Goal: Contribute content: Contribute content

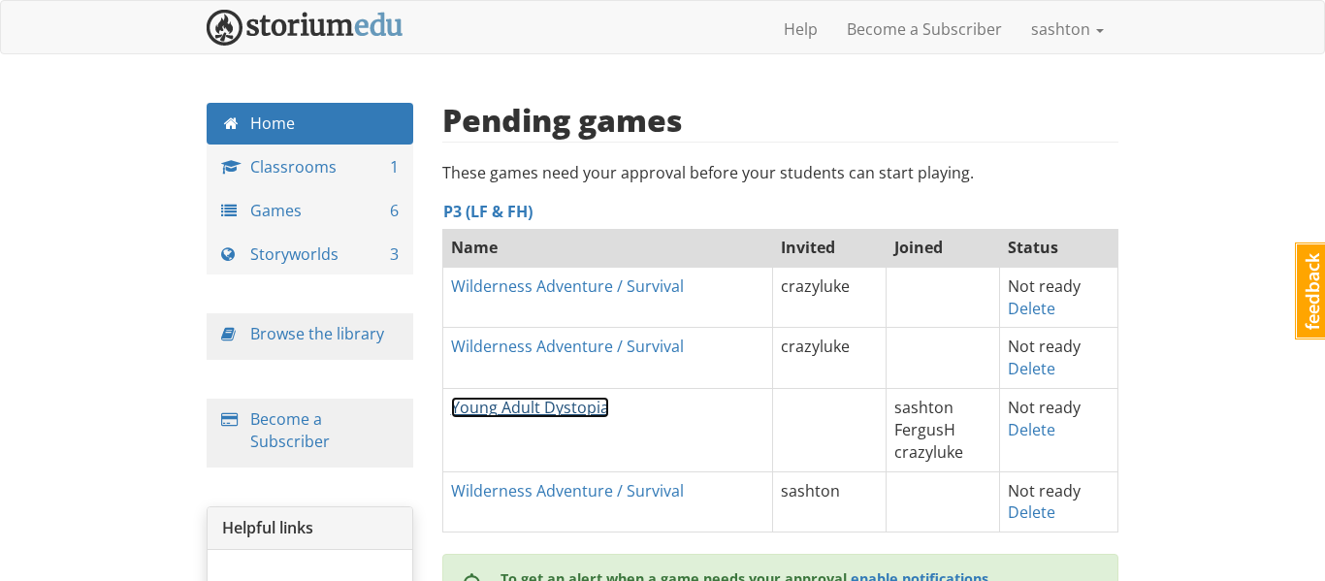
click at [506, 412] on link "Young Adult Dystopia" at bounding box center [530, 407] width 158 height 21
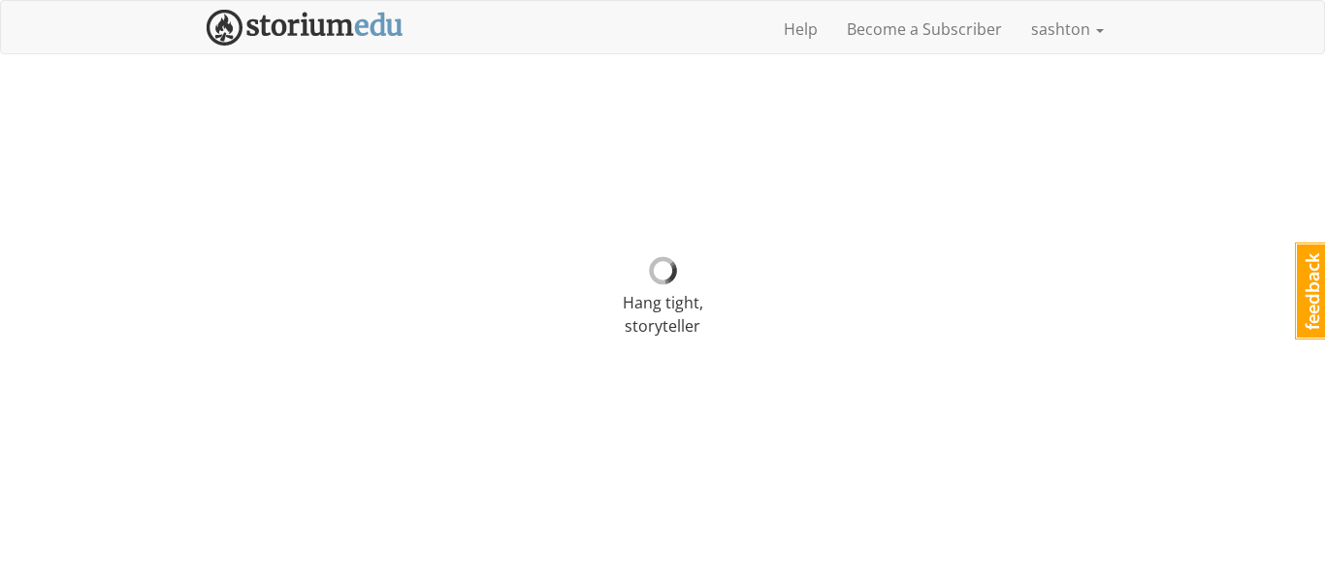
select select "8613d7"
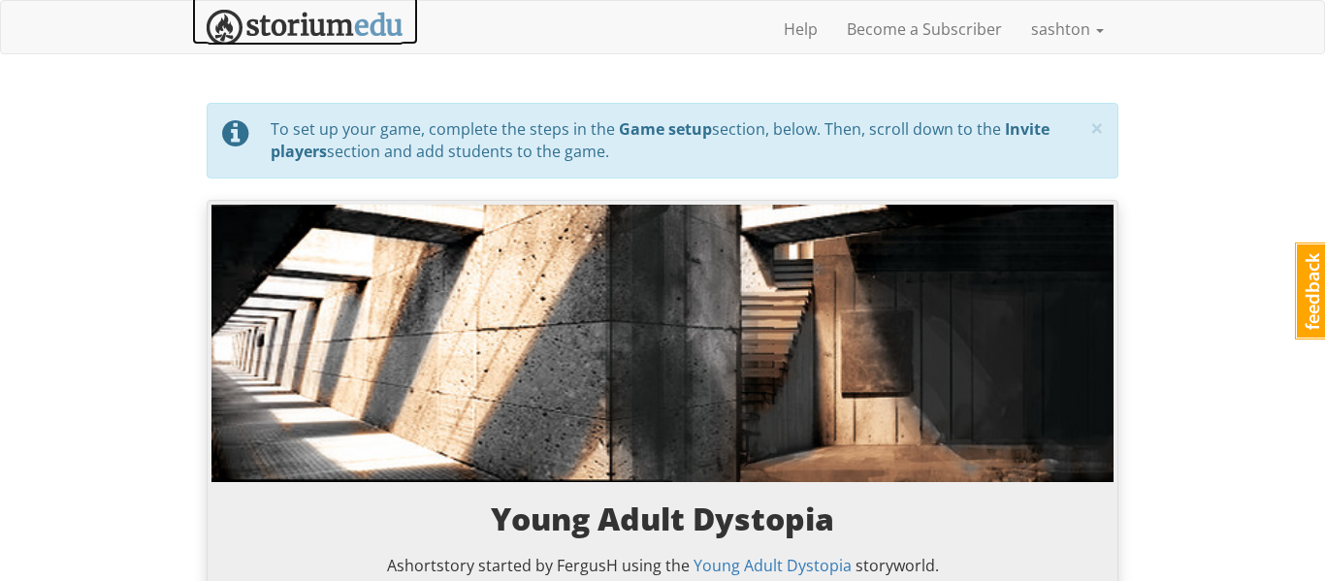
click at [287, 35] on img at bounding box center [305, 28] width 197 height 36
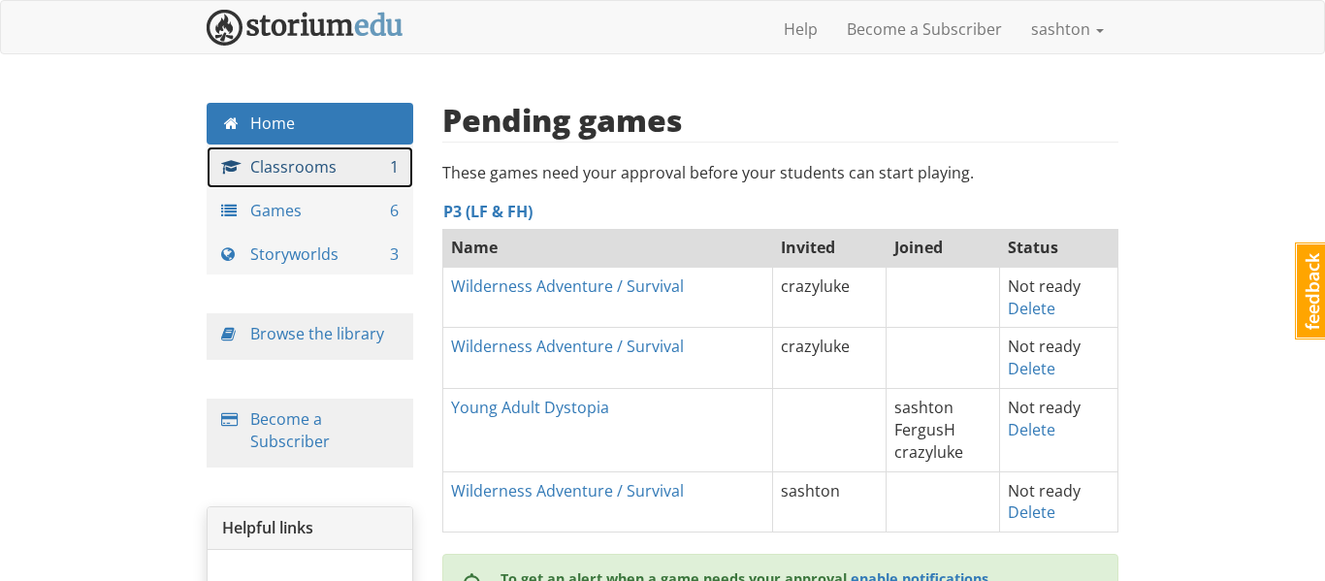
click at [287, 167] on link "Classrooms 1" at bounding box center [310, 167] width 207 height 42
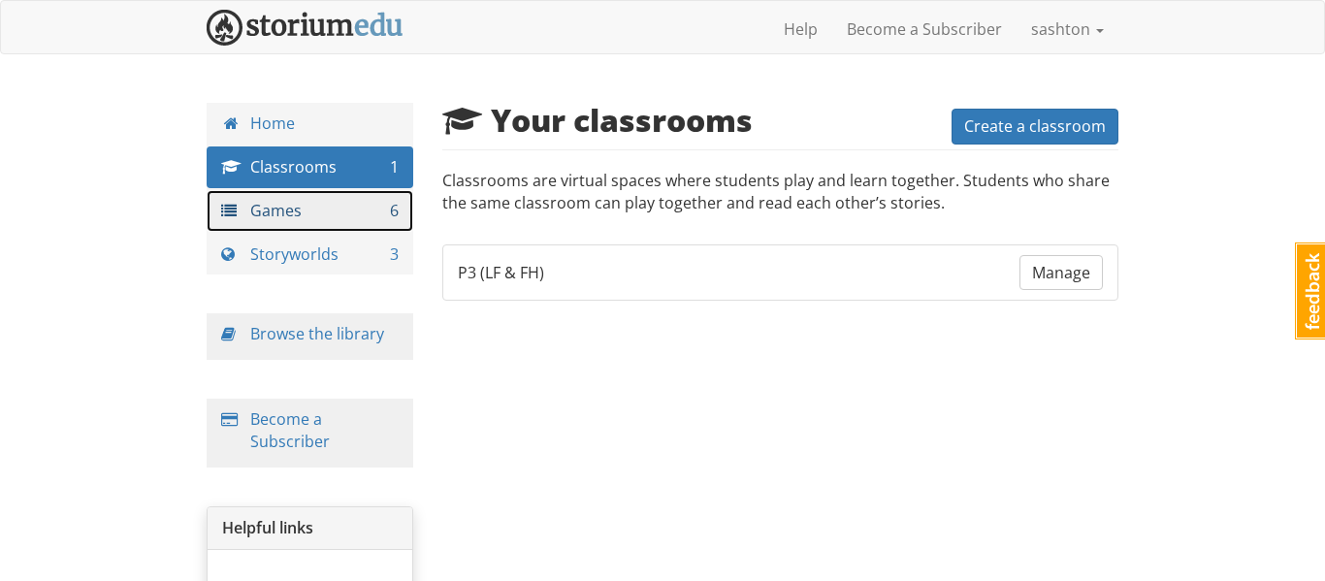
click at [334, 220] on link "Games 6" at bounding box center [310, 211] width 207 height 42
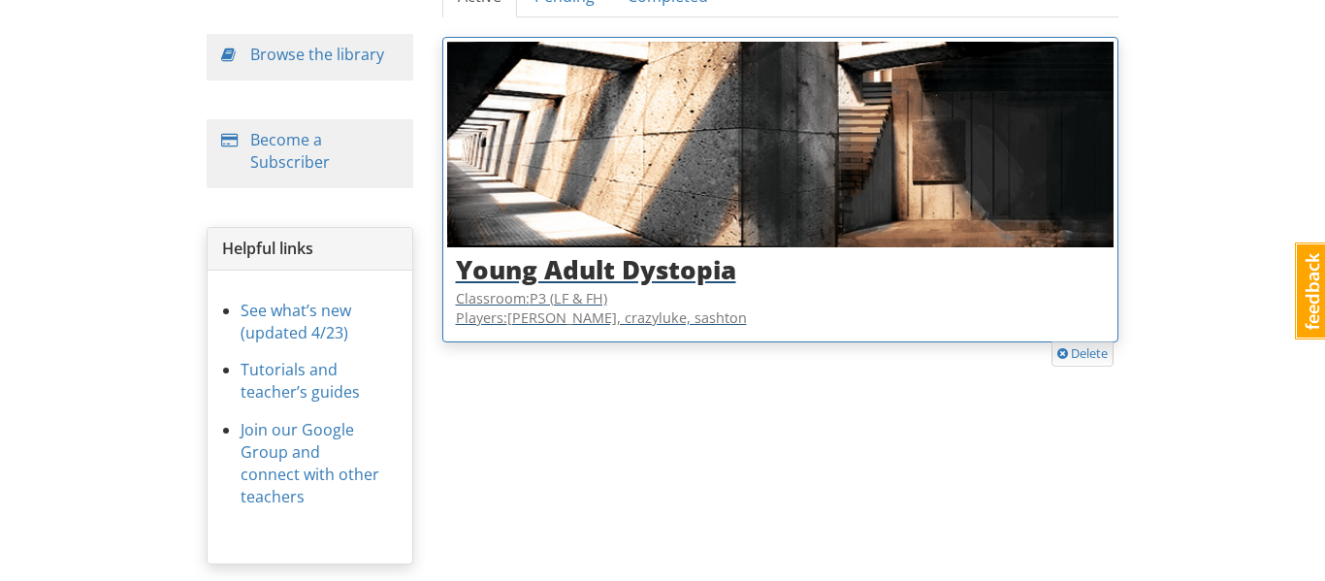
scroll to position [254, 0]
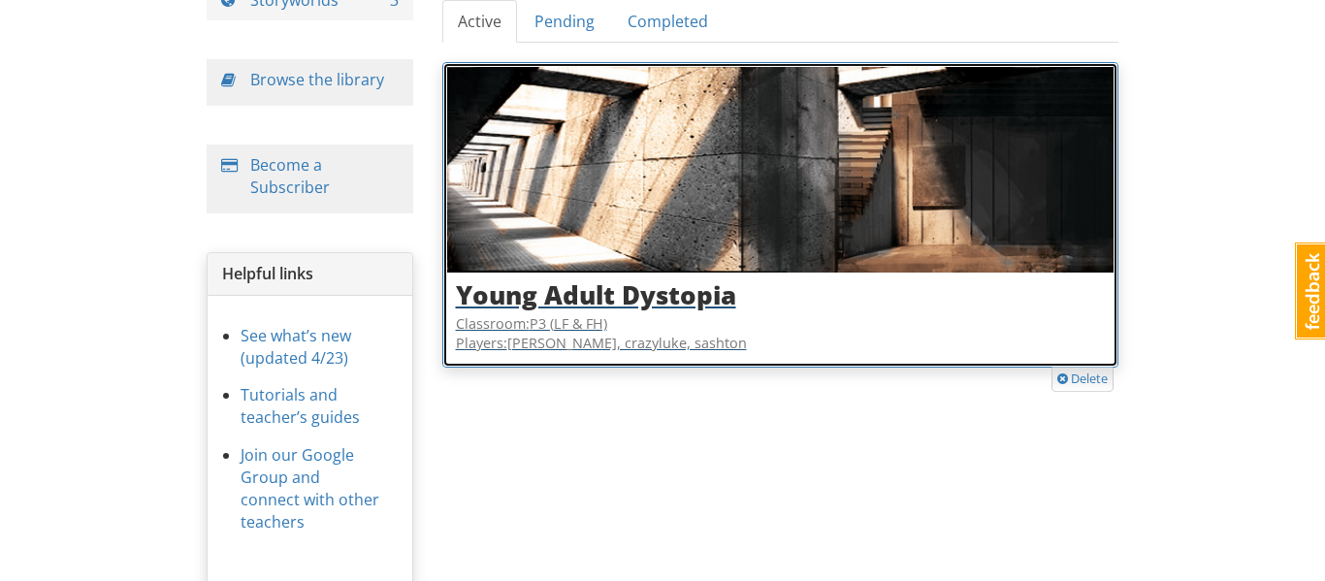
click at [610, 294] on h3 "Young Adult Dystopia" at bounding box center [781, 295] width 650 height 28
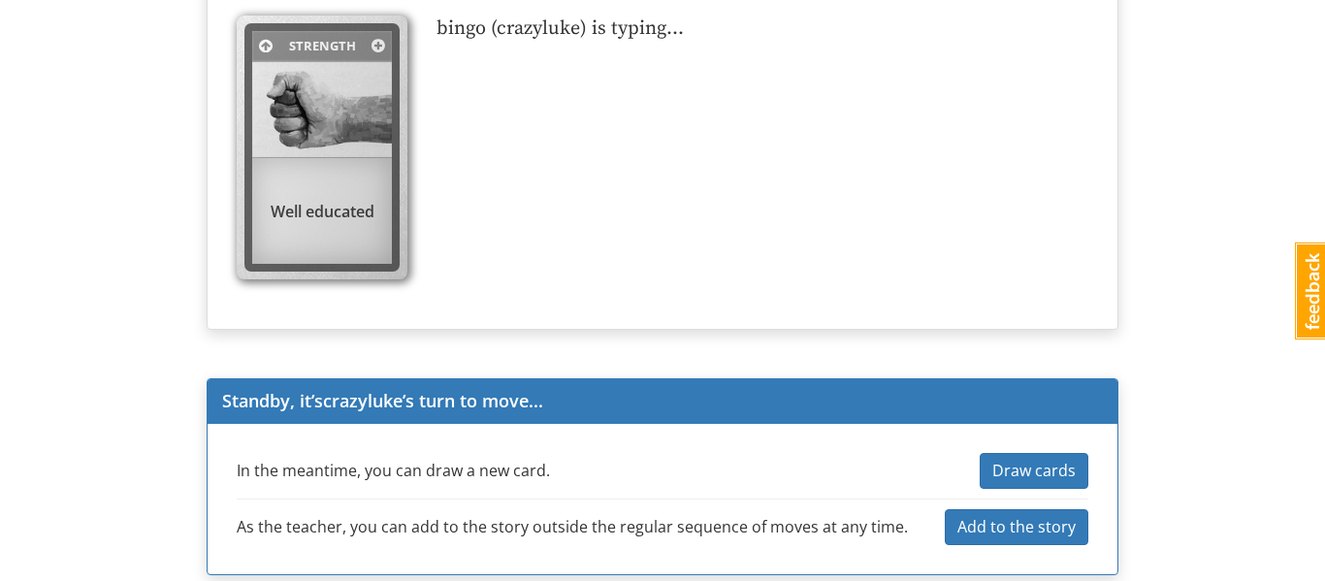
scroll to position [2417, 0]
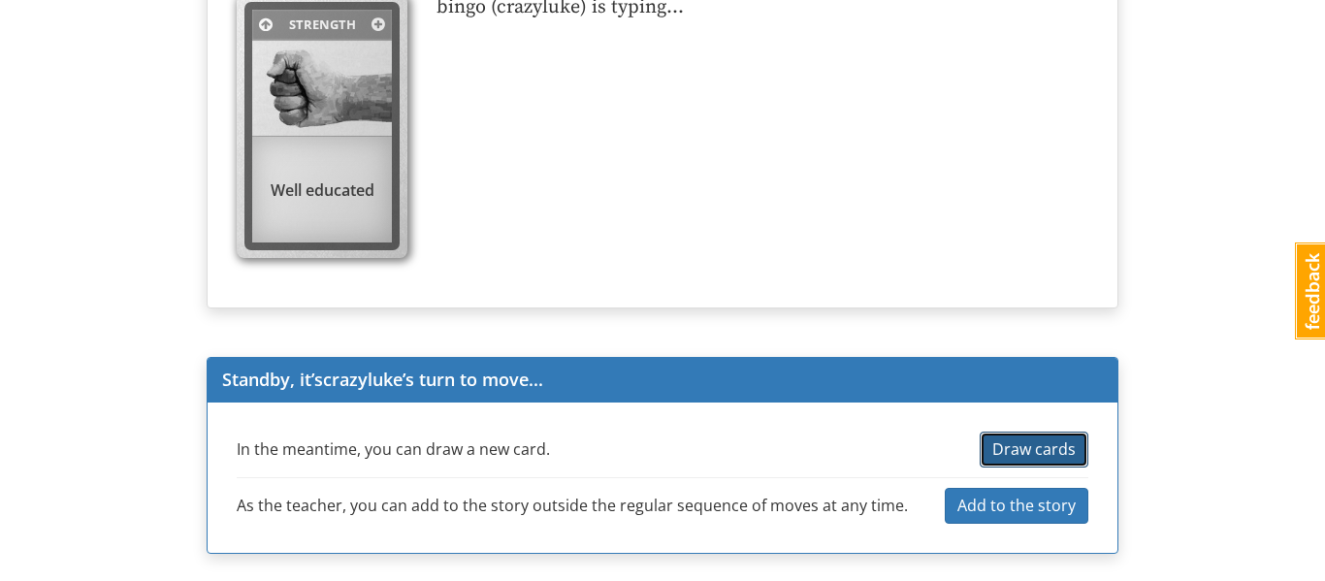
click at [1074, 448] on span "Draw cards" at bounding box center [1033, 448] width 83 height 21
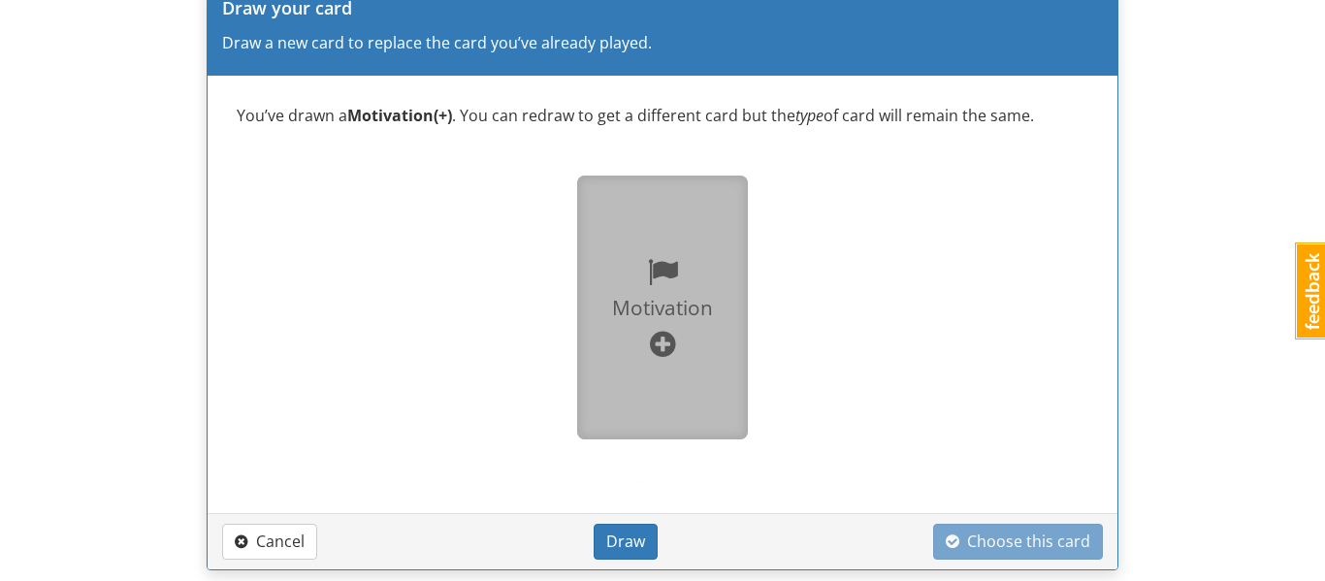
scroll to position [2325, 0]
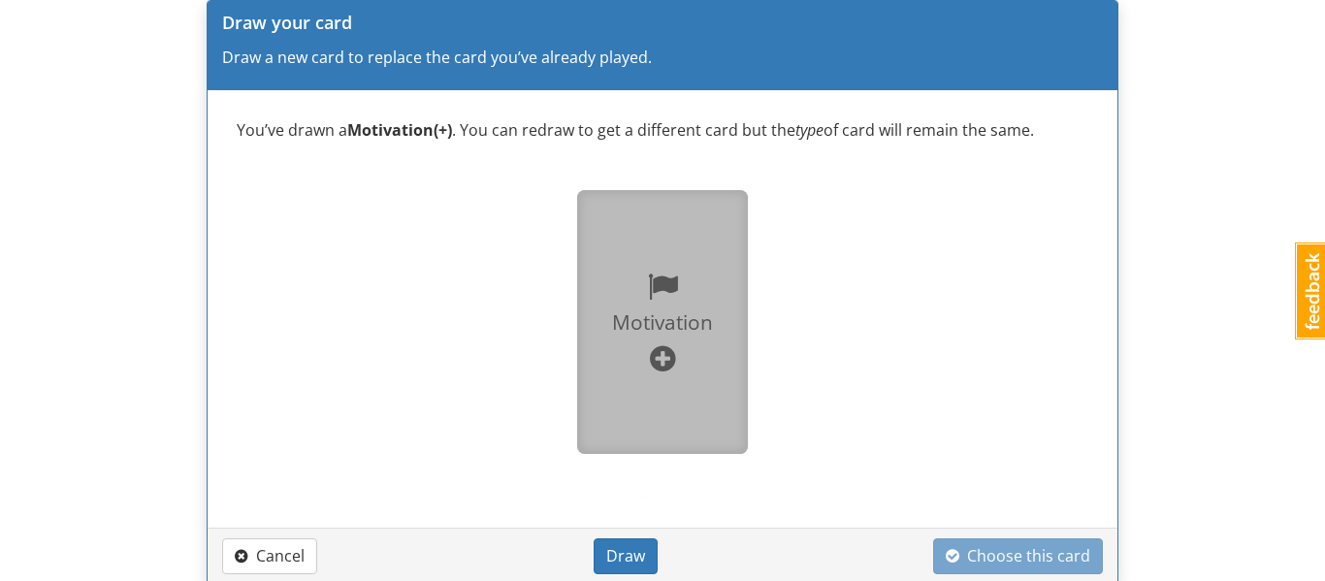
click at [653, 341] on div at bounding box center [663, 359] width 140 height 44
click at [638, 554] on span "Draw" at bounding box center [625, 555] width 39 height 21
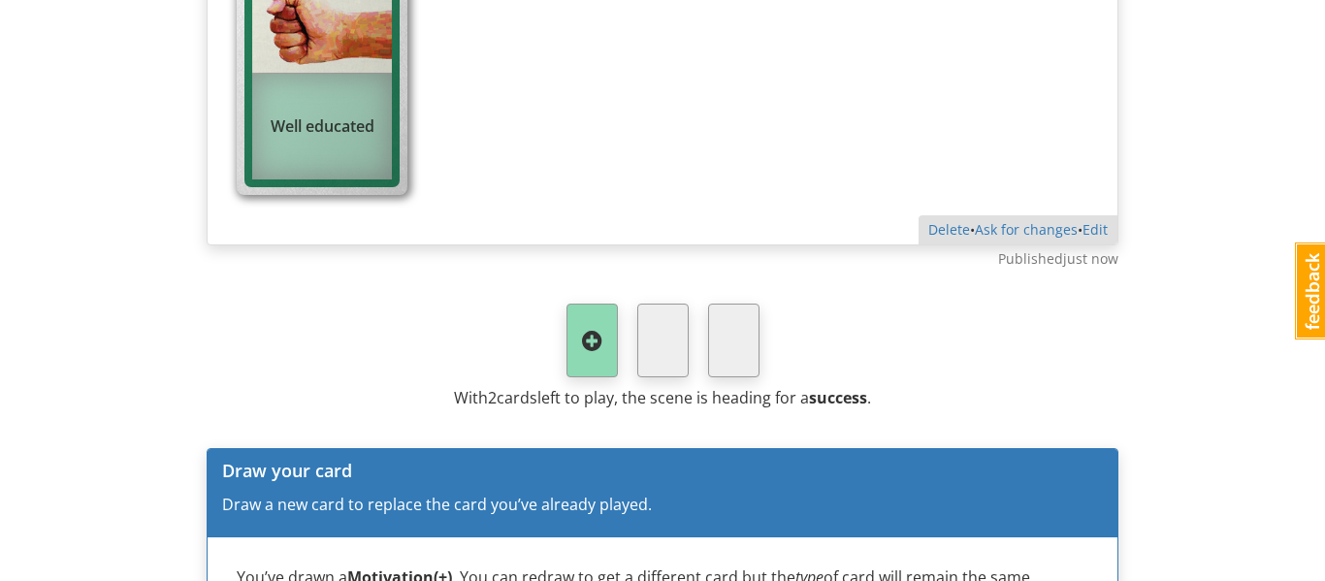
scroll to position [2774, 0]
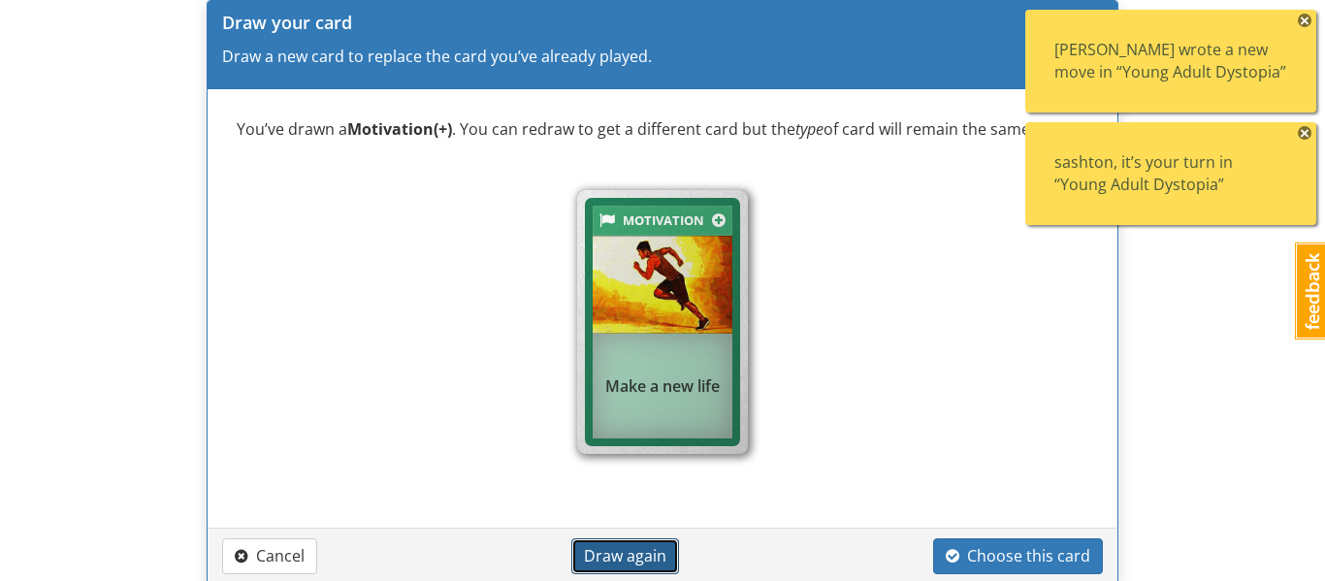
click at [638, 554] on span "Draw again" at bounding box center [625, 555] width 82 height 21
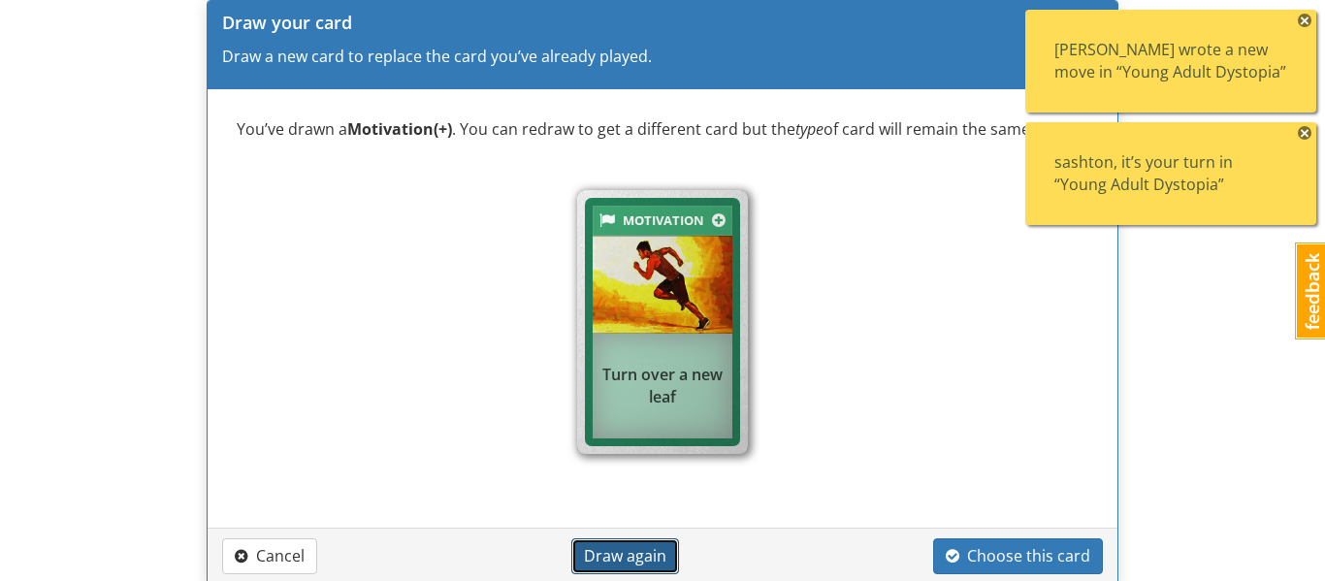
click at [638, 554] on span "Draw again" at bounding box center [625, 555] width 82 height 21
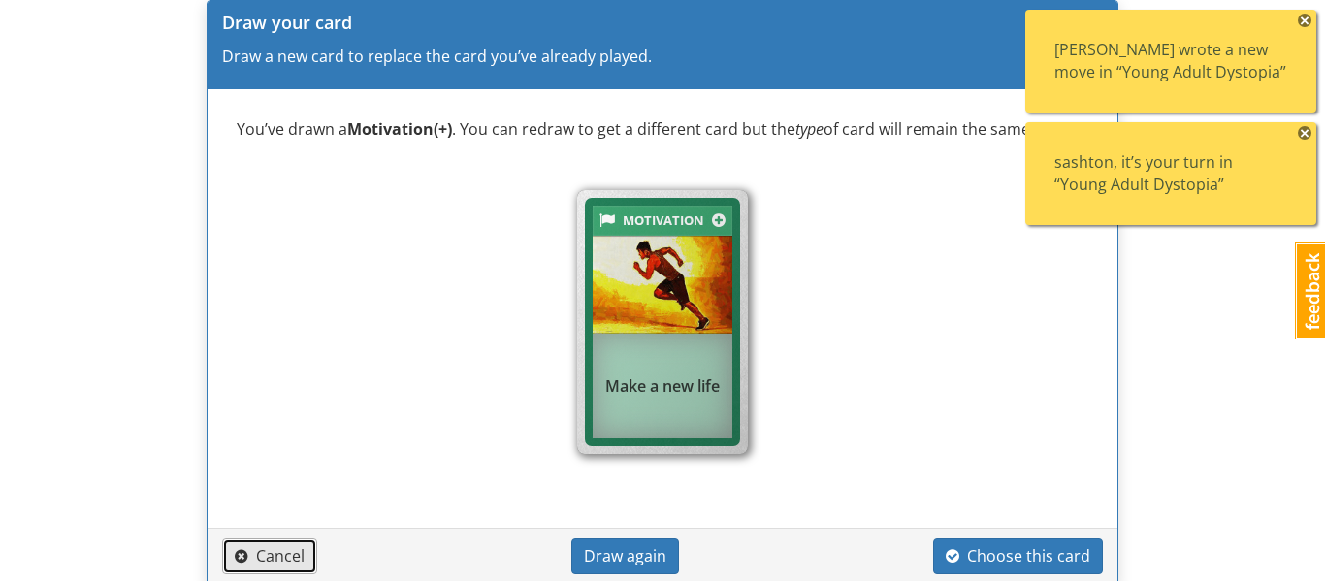
click at [303, 559] on span "Cancel" at bounding box center [270, 555] width 70 height 21
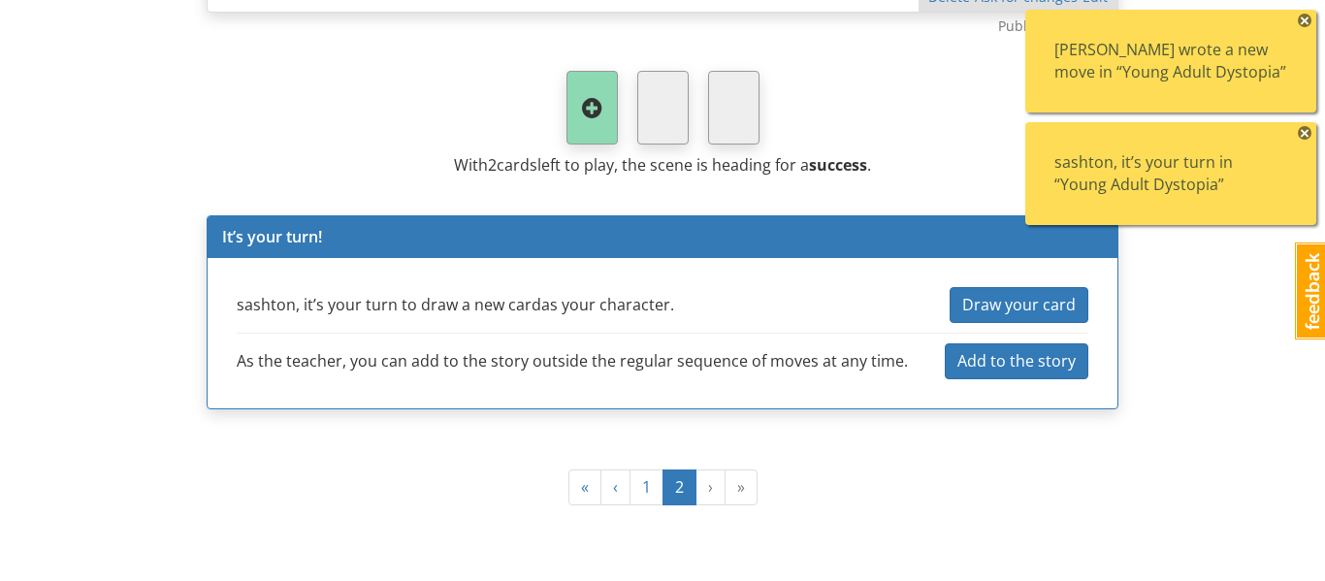
scroll to position [2558, 0]
click at [1026, 304] on span "Draw your card" at bounding box center [1019, 304] width 114 height 21
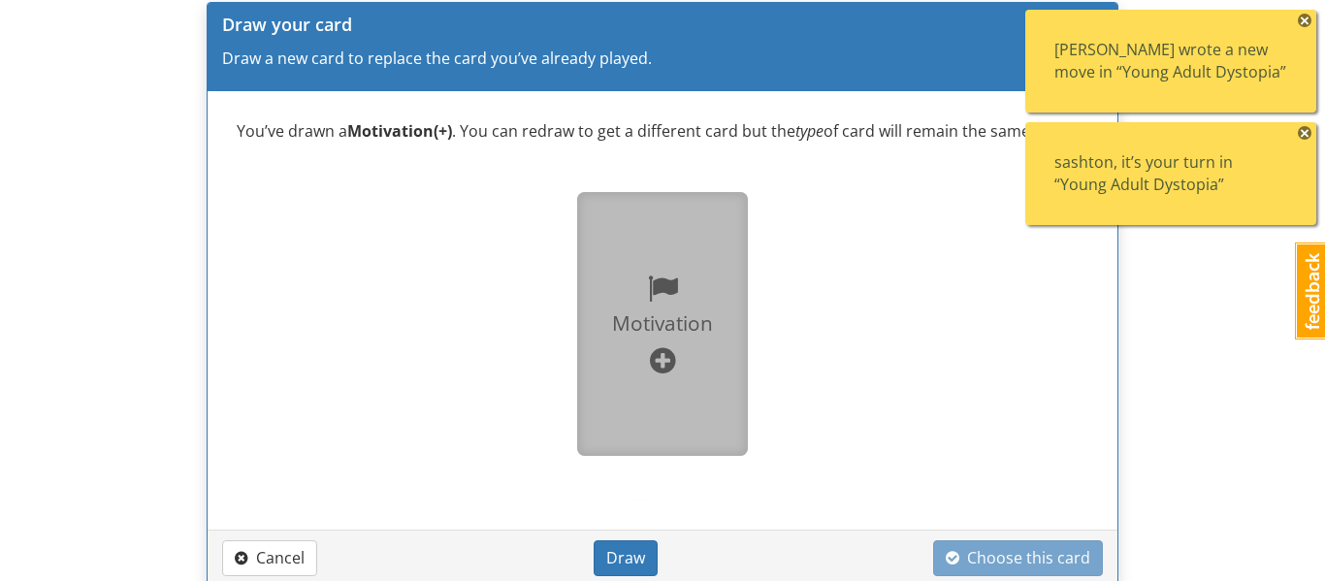
scroll to position [2774, 0]
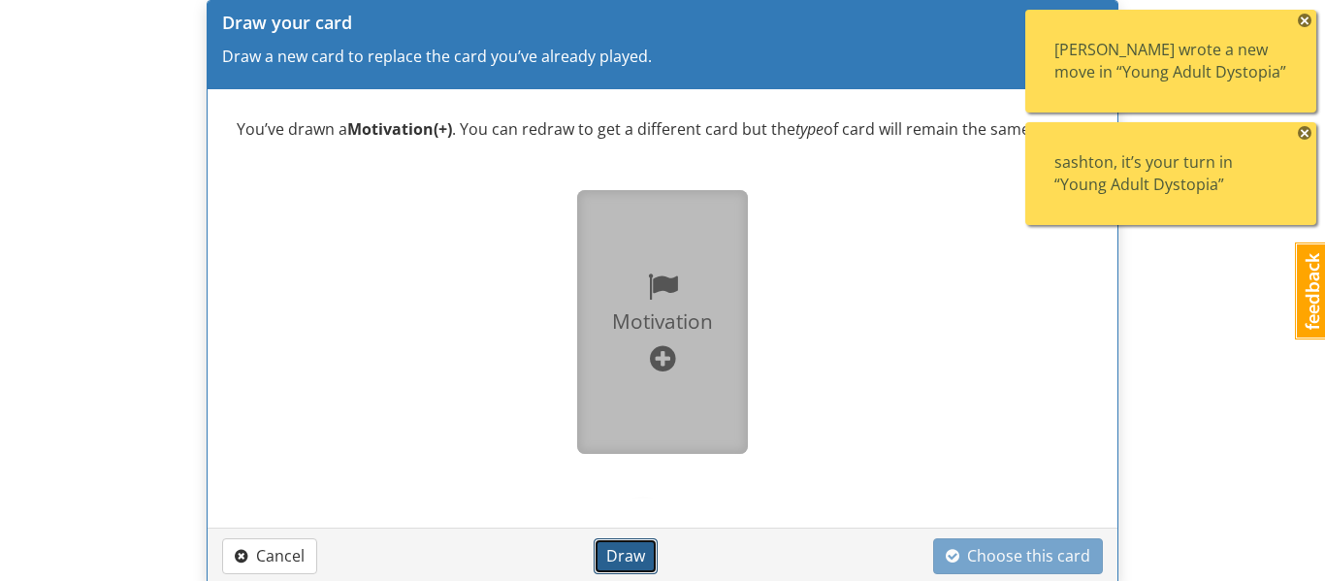
click at [645, 550] on span "Draw" at bounding box center [625, 555] width 39 height 21
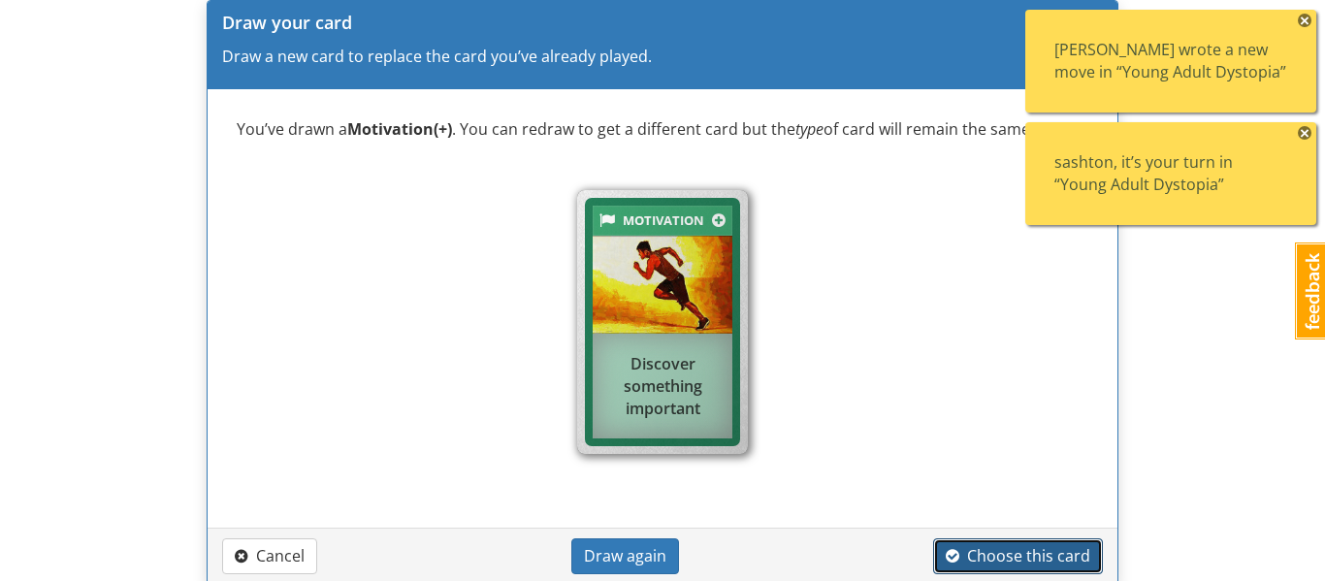
click at [1036, 545] on span "Choose this card" at bounding box center [1018, 555] width 145 height 21
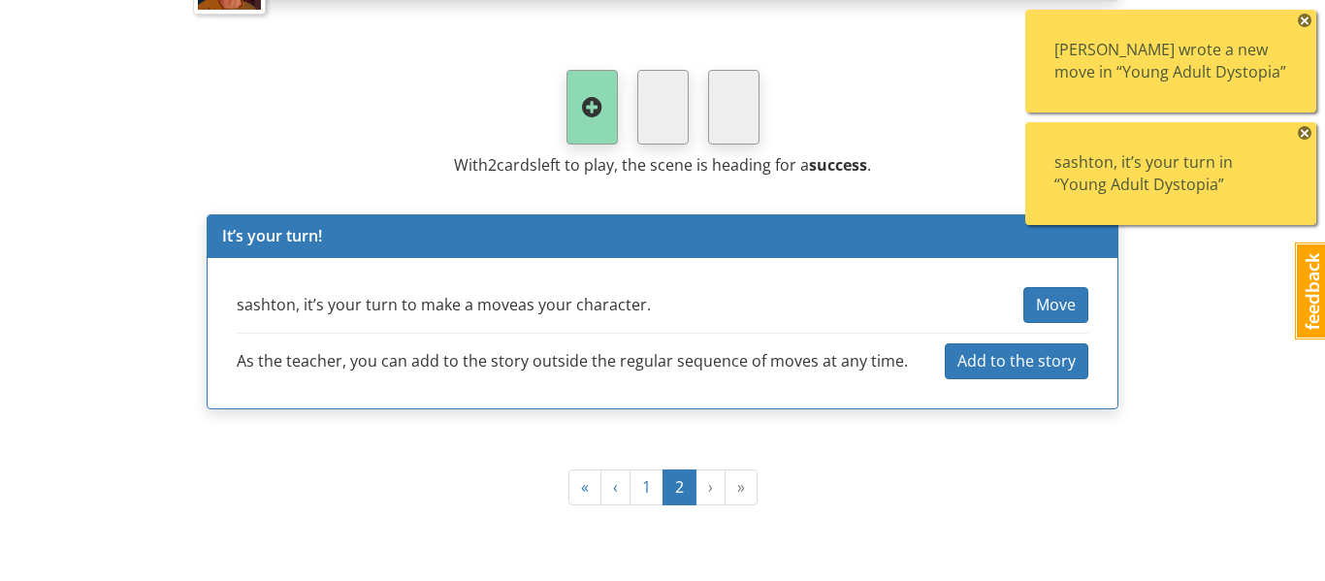
scroll to position [2674, 0]
click at [1077, 303] on button "Move" at bounding box center [1055, 305] width 65 height 36
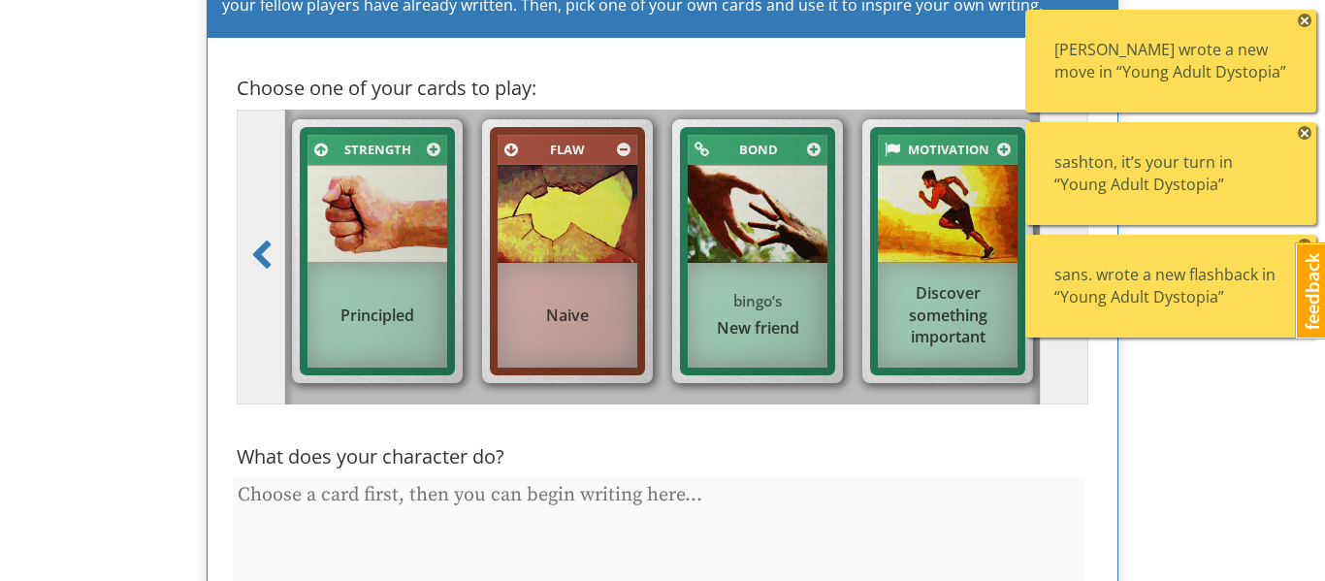
scroll to position [3664, 0]
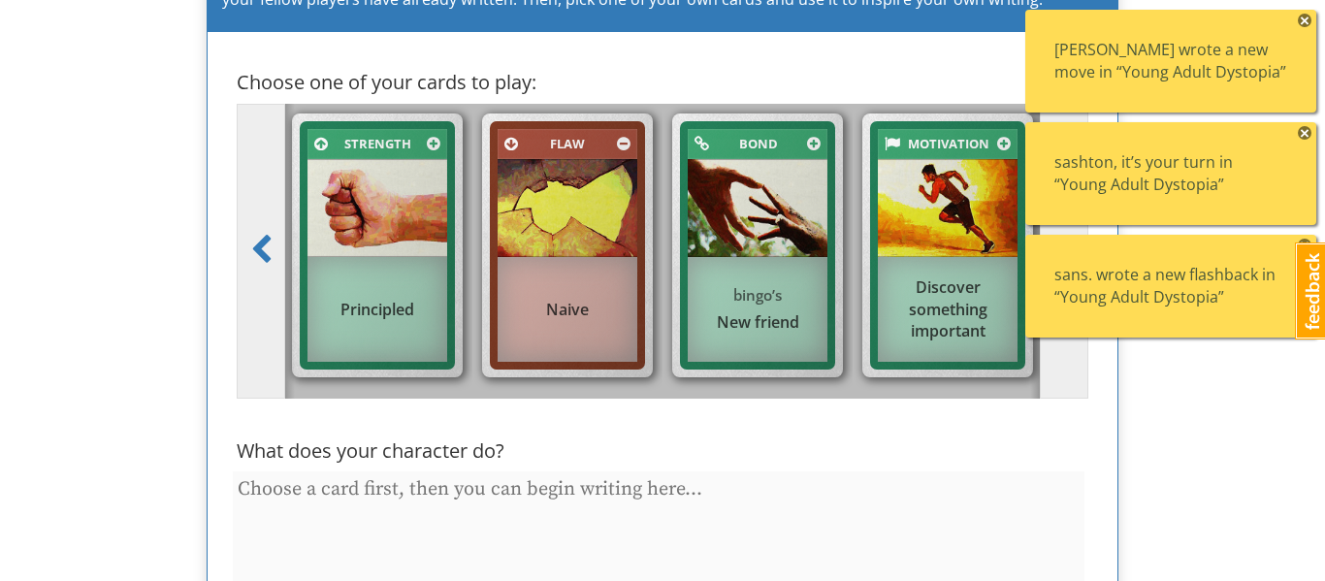
click at [1306, 20] on span "×" at bounding box center [1305, 21] width 14 height 14
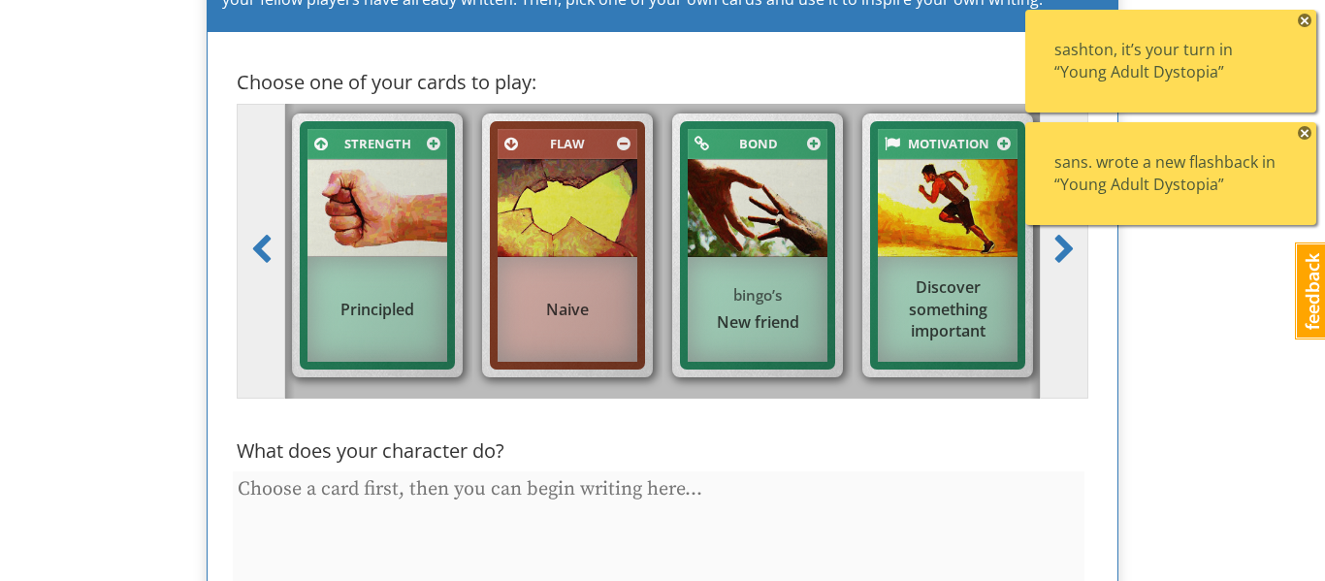
click at [1306, 20] on span "×" at bounding box center [1305, 21] width 14 height 14
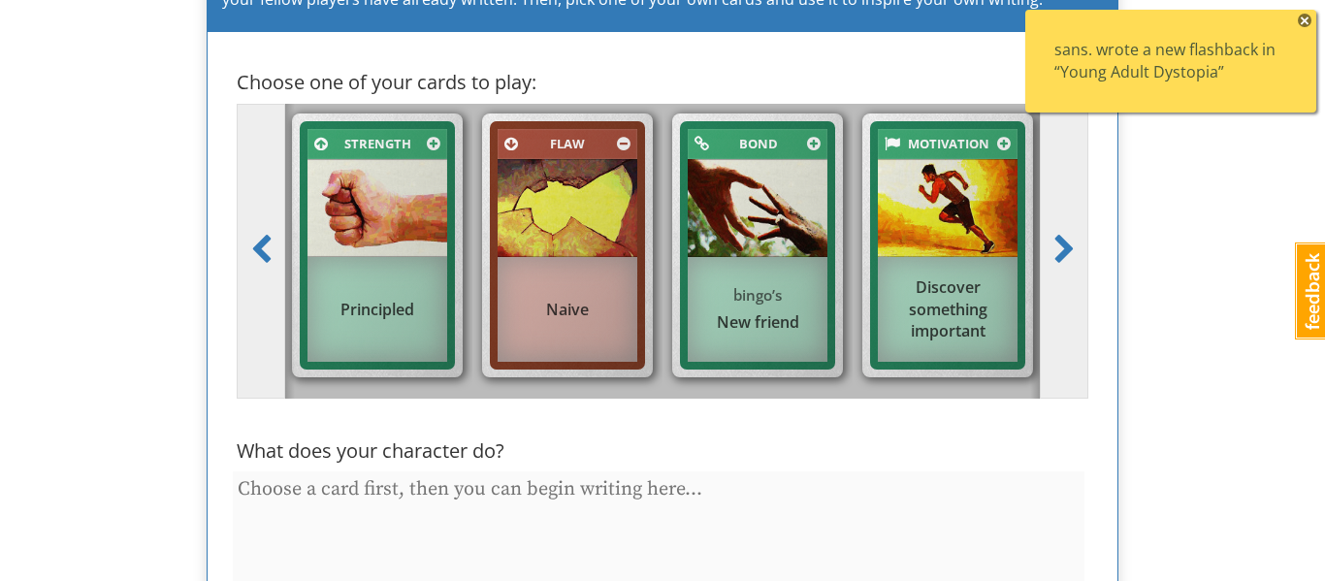
click at [1306, 20] on span "×" at bounding box center [1305, 21] width 14 height 14
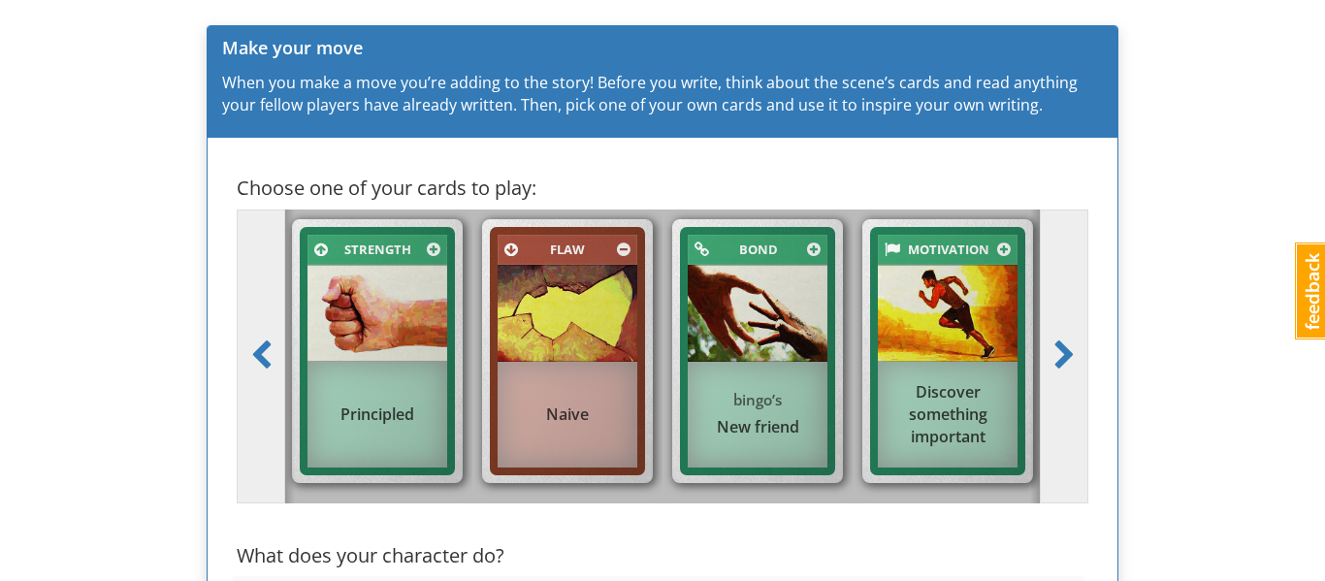
type textarea "x"
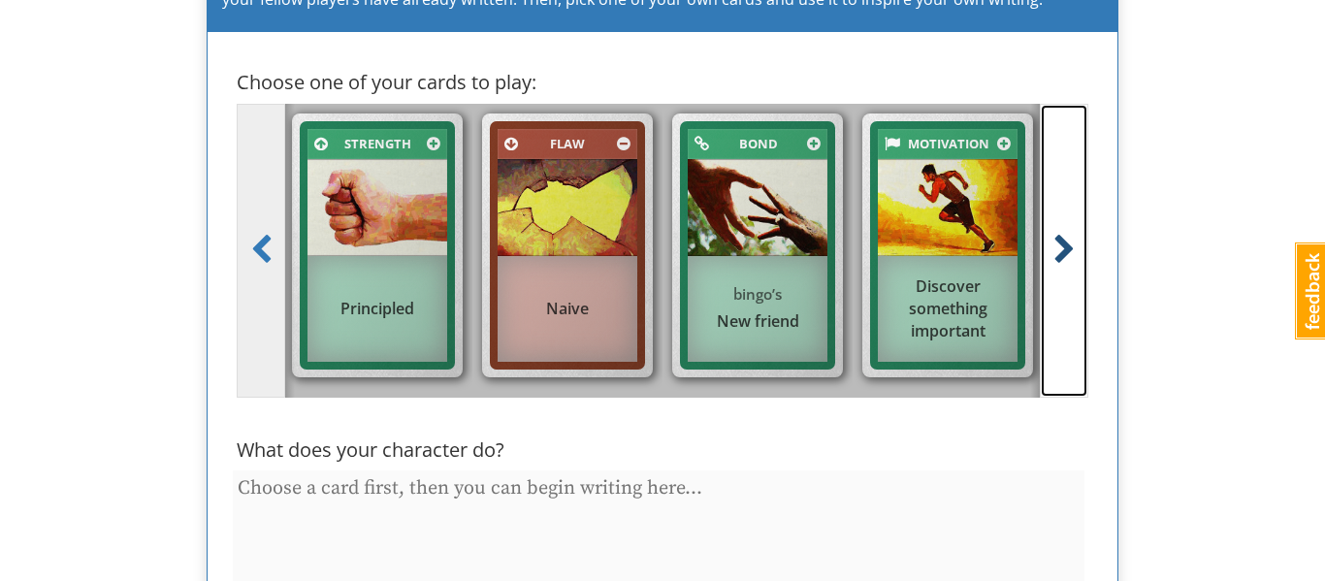
click at [1052, 298] on link at bounding box center [1064, 251] width 49 height 295
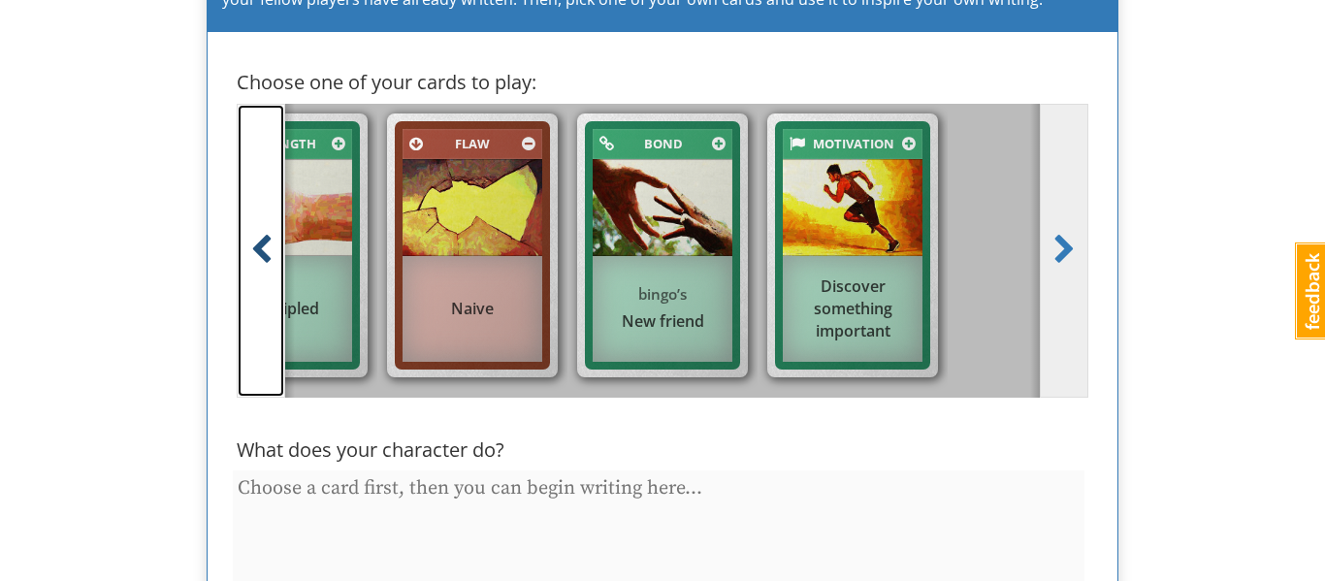
click at [268, 319] on link at bounding box center [261, 251] width 49 height 295
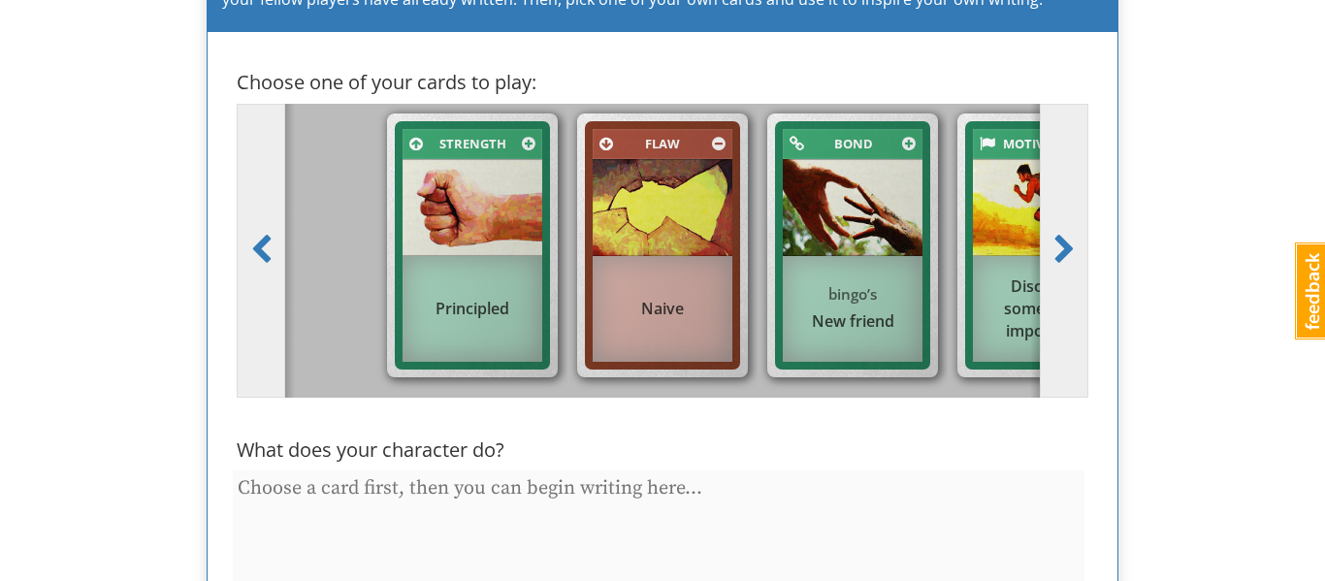
click at [990, 231] on img at bounding box center [1043, 208] width 140 height 98
click at [1043, 252] on input "Motivation Discover something important" at bounding box center [1049, 258] width 13 height 13
radio input "true"
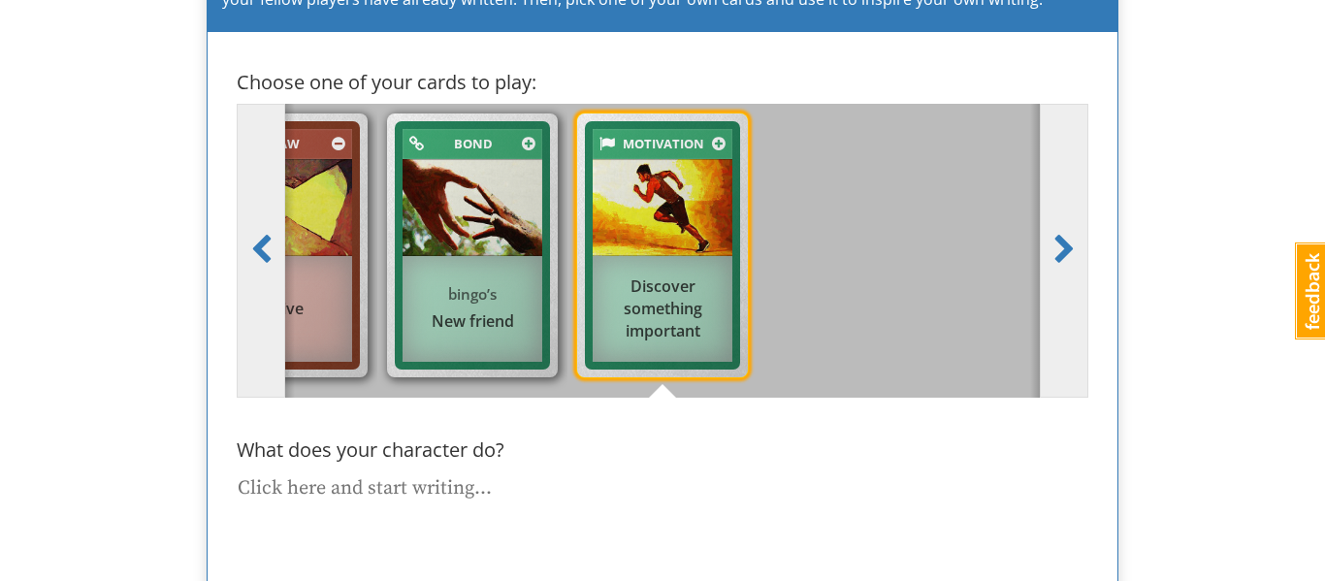
click at [413, 494] on textarea at bounding box center [659, 531] width 852 height 122
type textarea "x"
type textarea "W"
type textarea "x"
type textarea "We"
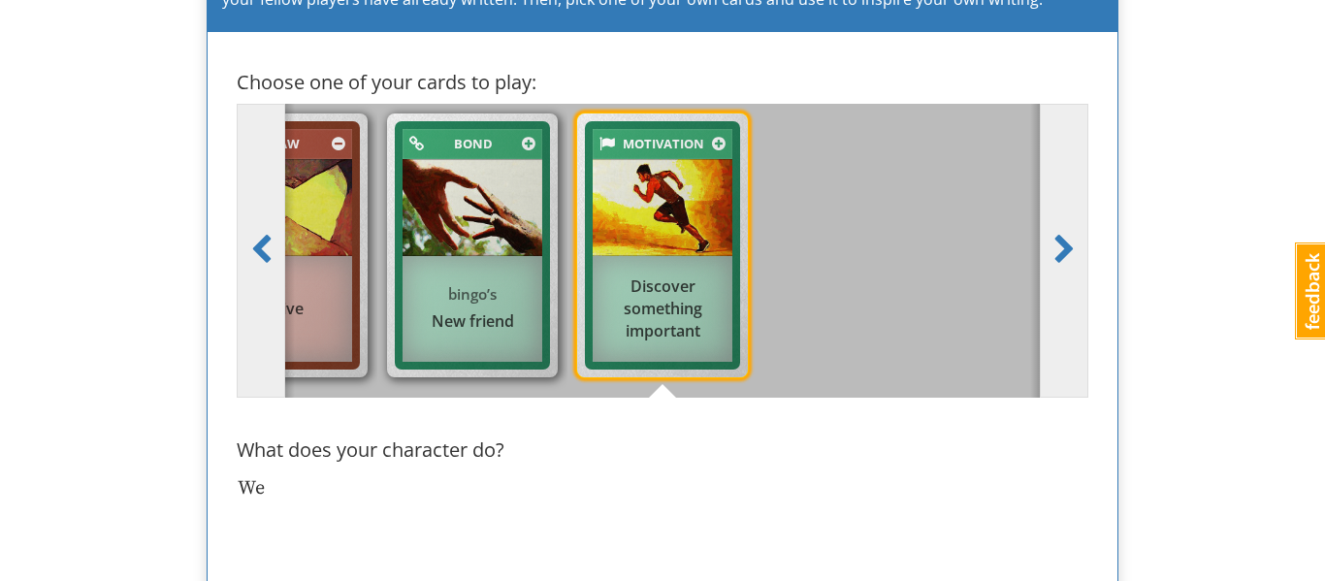
type textarea "x"
type textarea "We"
type textarea "x"
type textarea "We go"
type textarea "x"
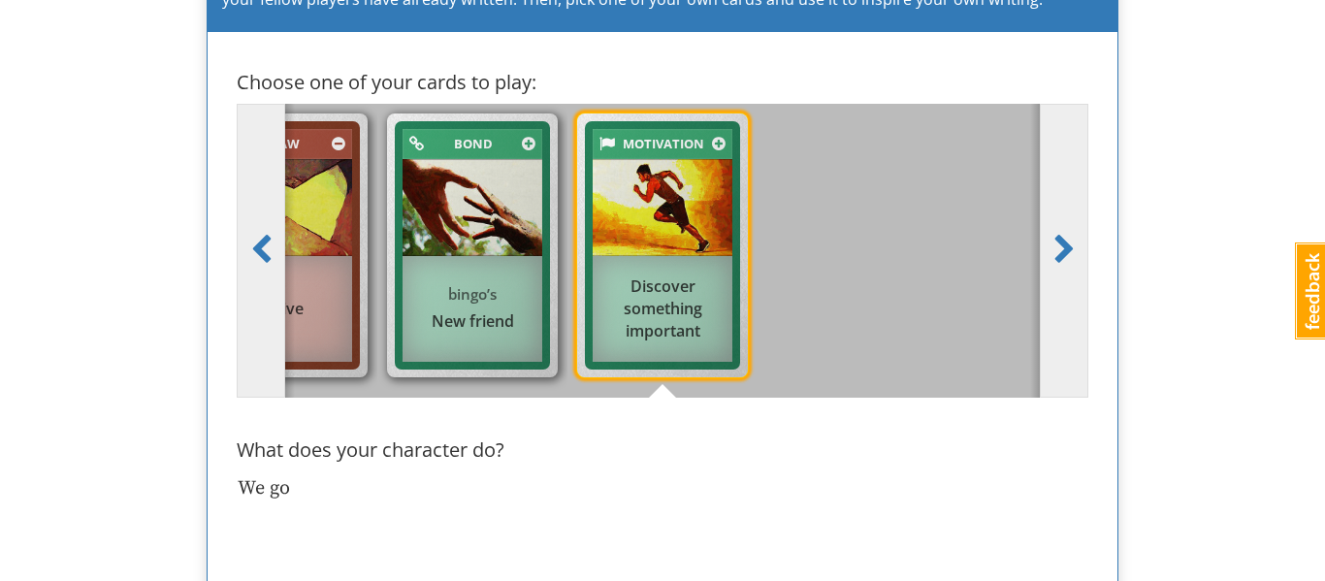
type textarea "We g"
type textarea "x"
type textarea "We"
type textarea "x"
type textarea "We fo"
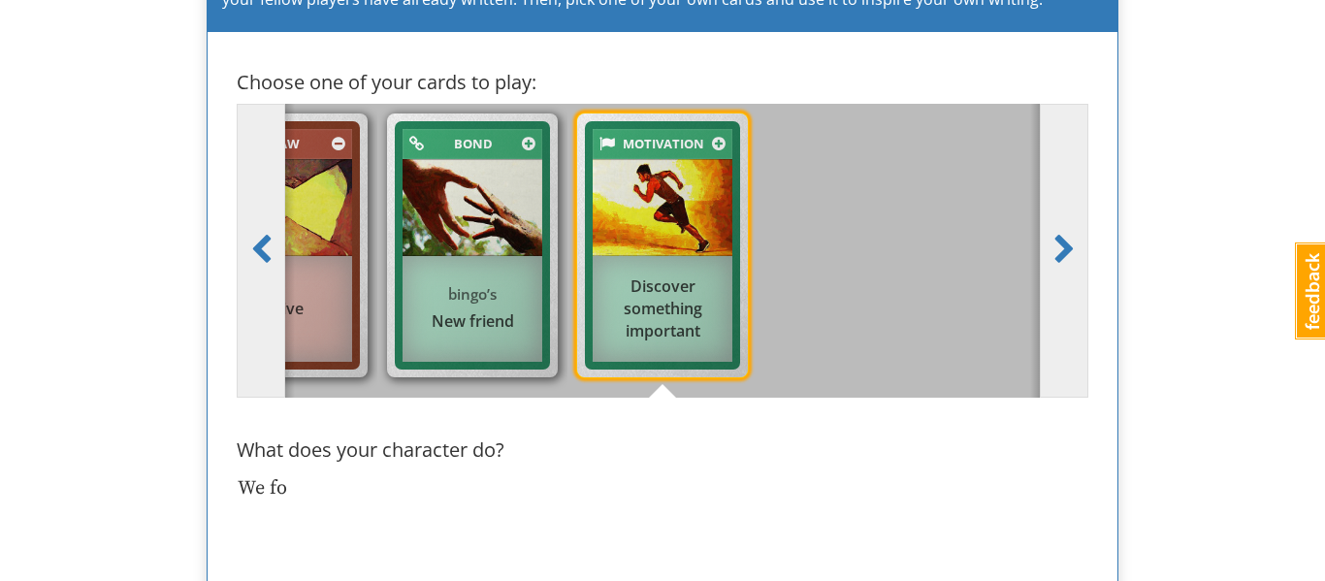
type textarea "x"
type textarea "We fol"
type textarea "x"
type textarea "We foll"
type textarea "x"
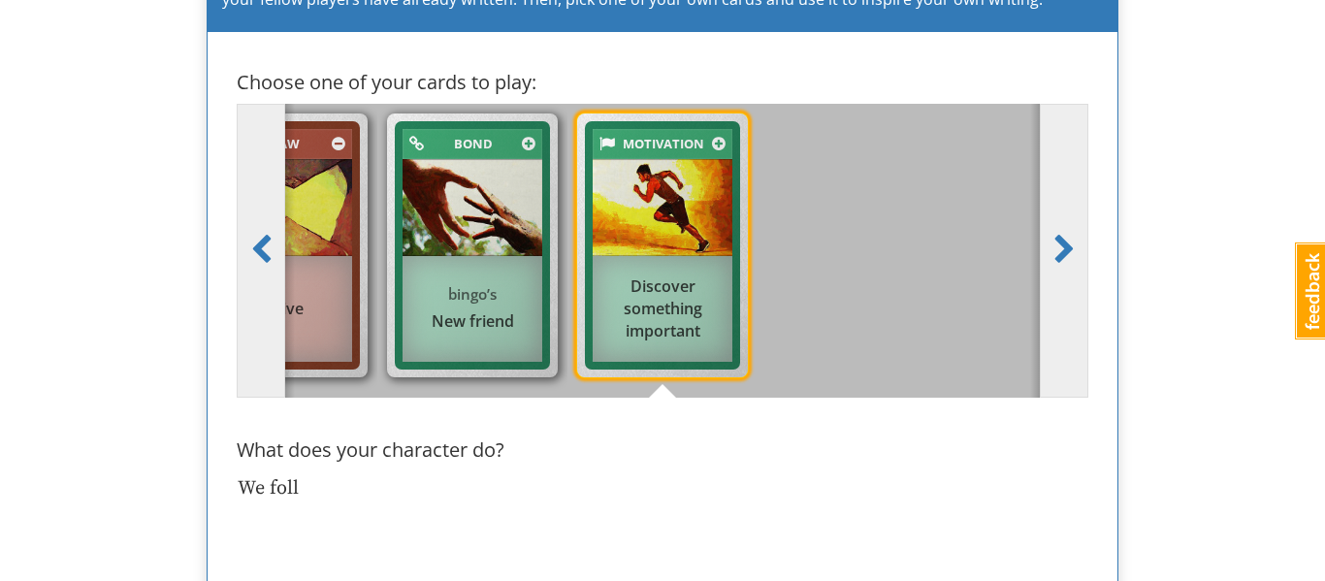
type textarea "We follo"
type textarea "x"
type textarea "We follow"
type textarea "x"
type textarea "We followe"
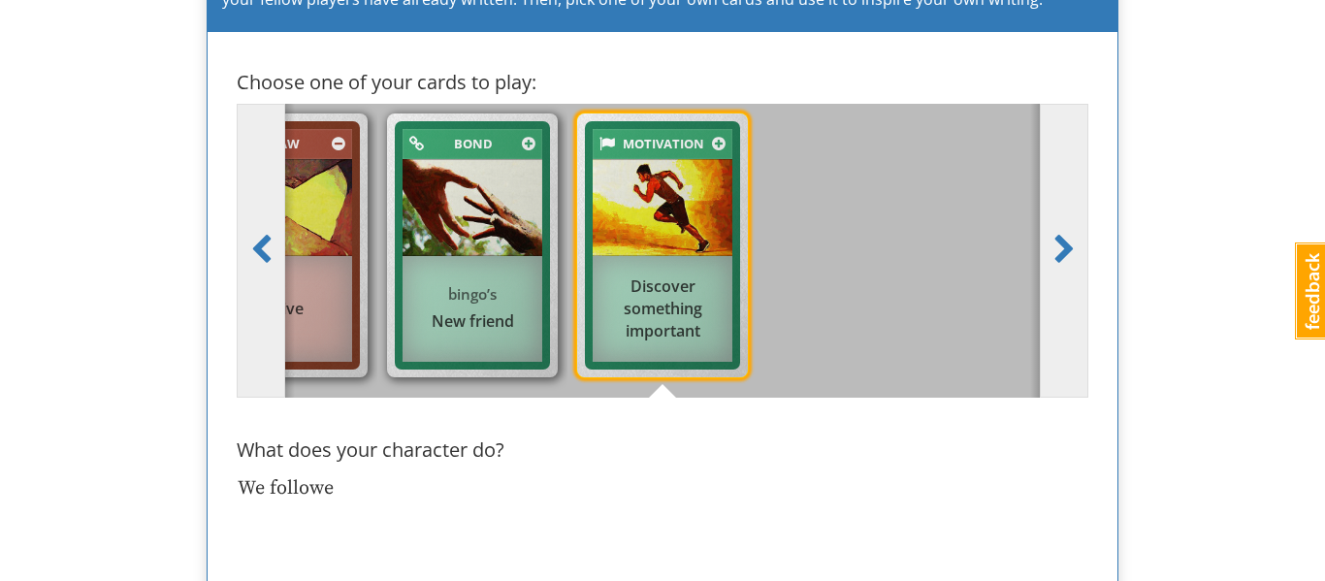
type textarea "x"
type textarea "We followed"
type textarea "x"
type textarea "We followed"
type textarea "x"
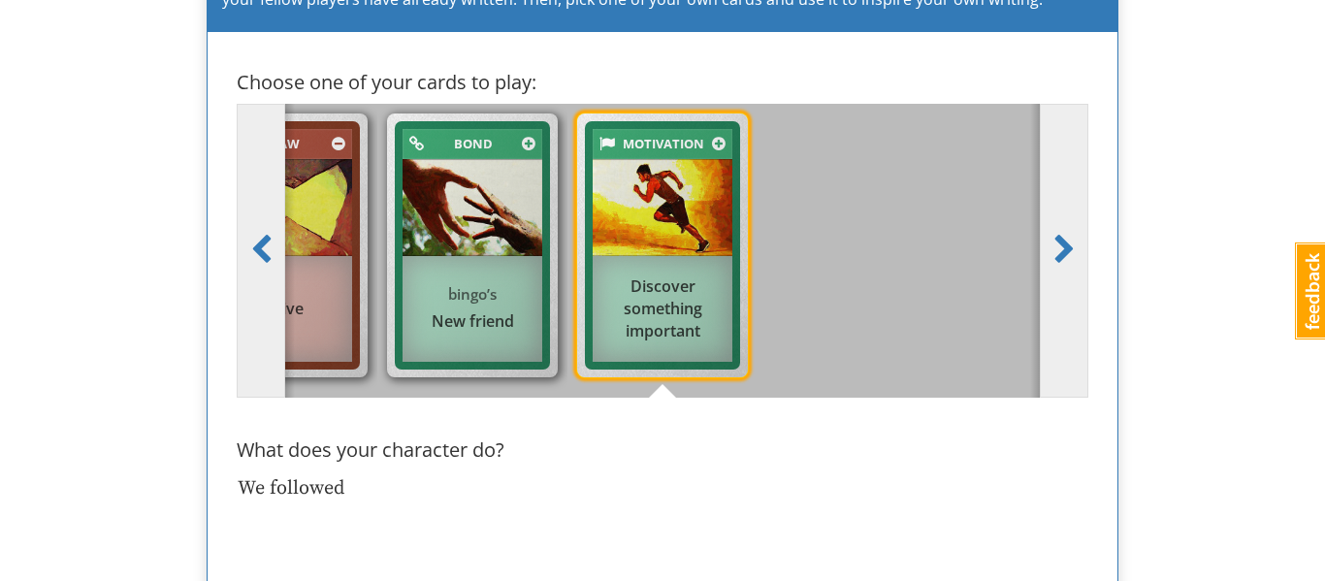
type textarea "We followed t"
type textarea "x"
type textarea "We followed th"
type textarea "x"
type textarea "We followed the"
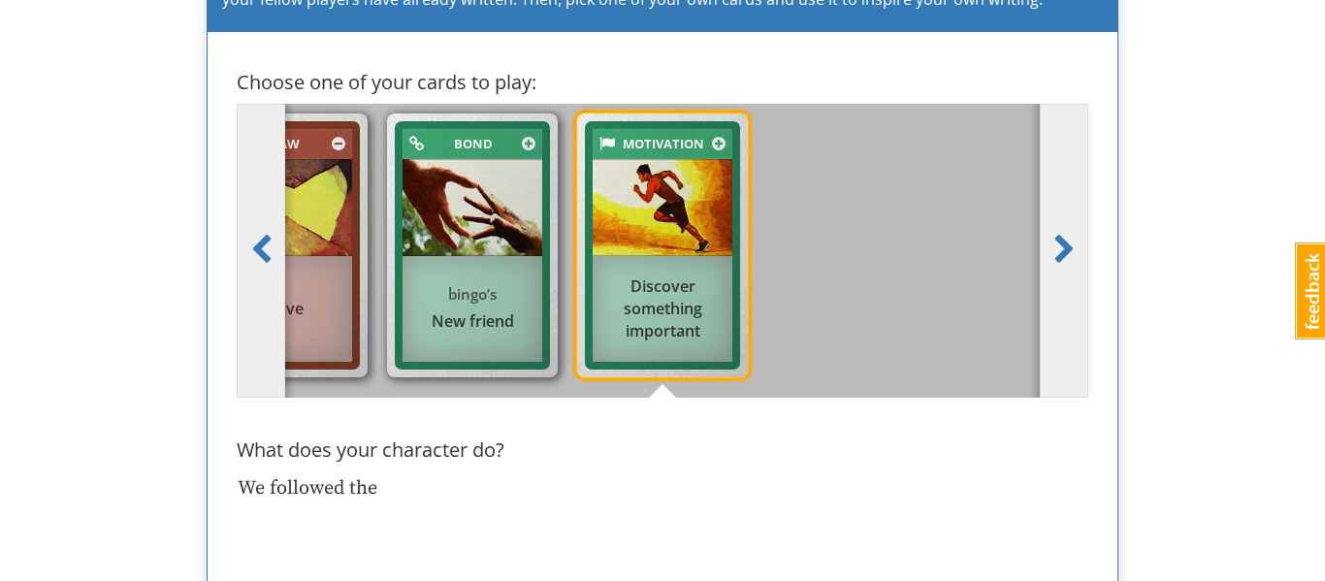
type textarea "x"
type textarea "We followed the r"
type textarea "x"
type textarea "We followed the ri"
type textarea "x"
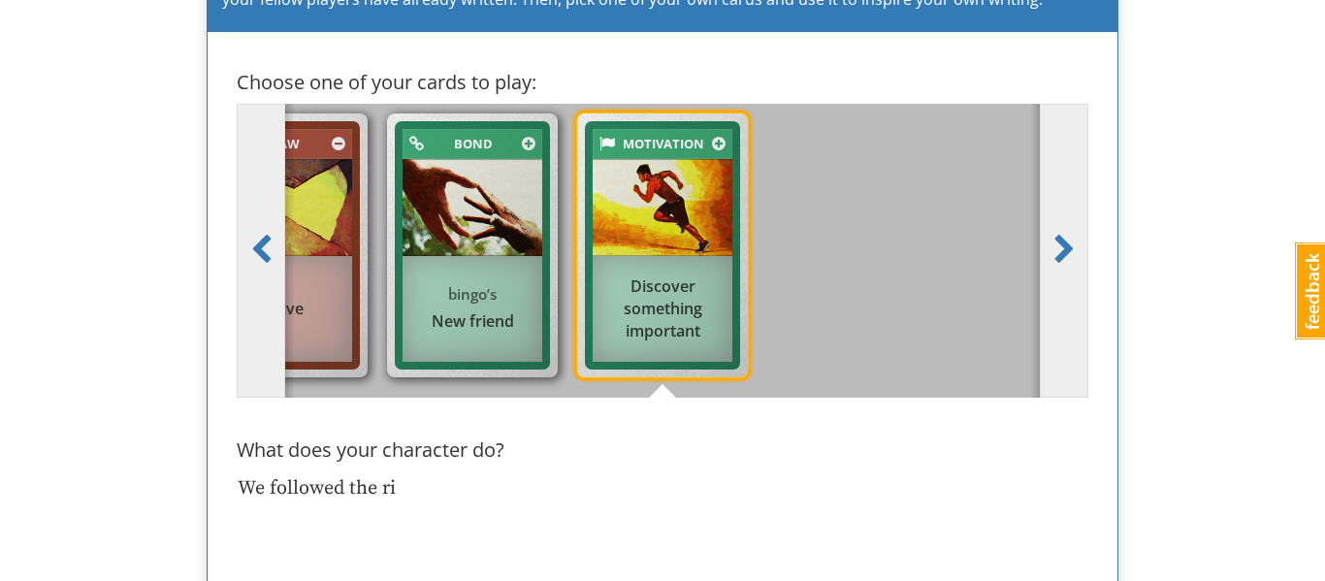
type textarea "We followed the rig"
type textarea "x"
type textarea "We followed the righ"
type textarea "x"
type textarea "We followed the right"
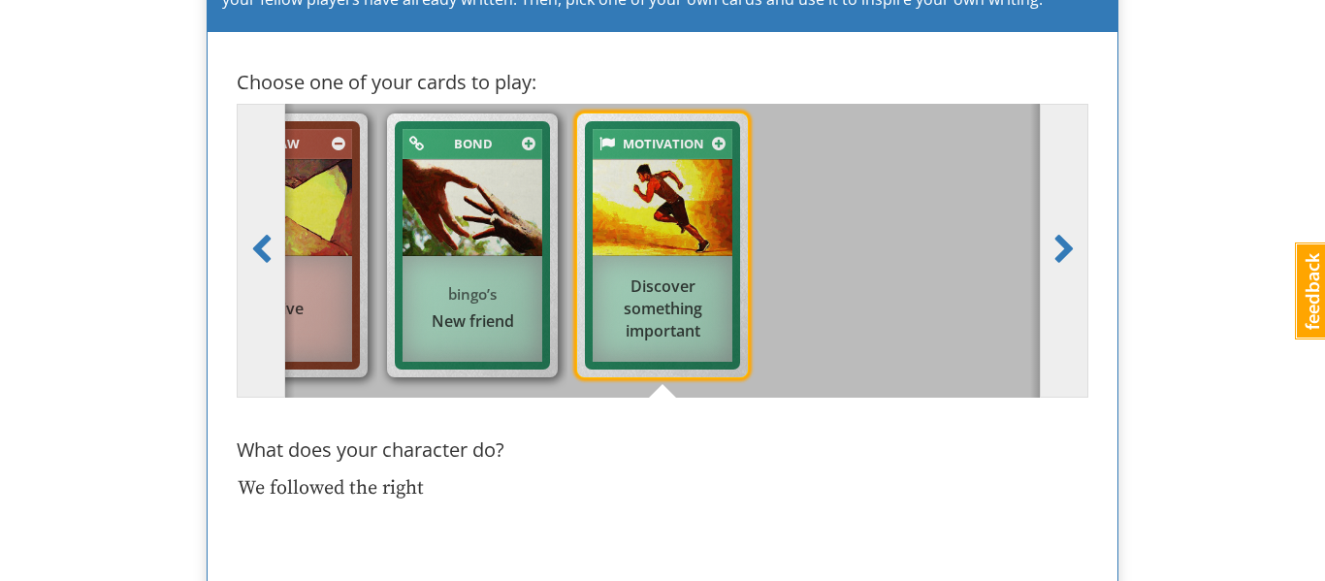
type textarea "x"
type textarea "We followed the right"
type textarea "x"
type textarea "We followed the right si"
type textarea "x"
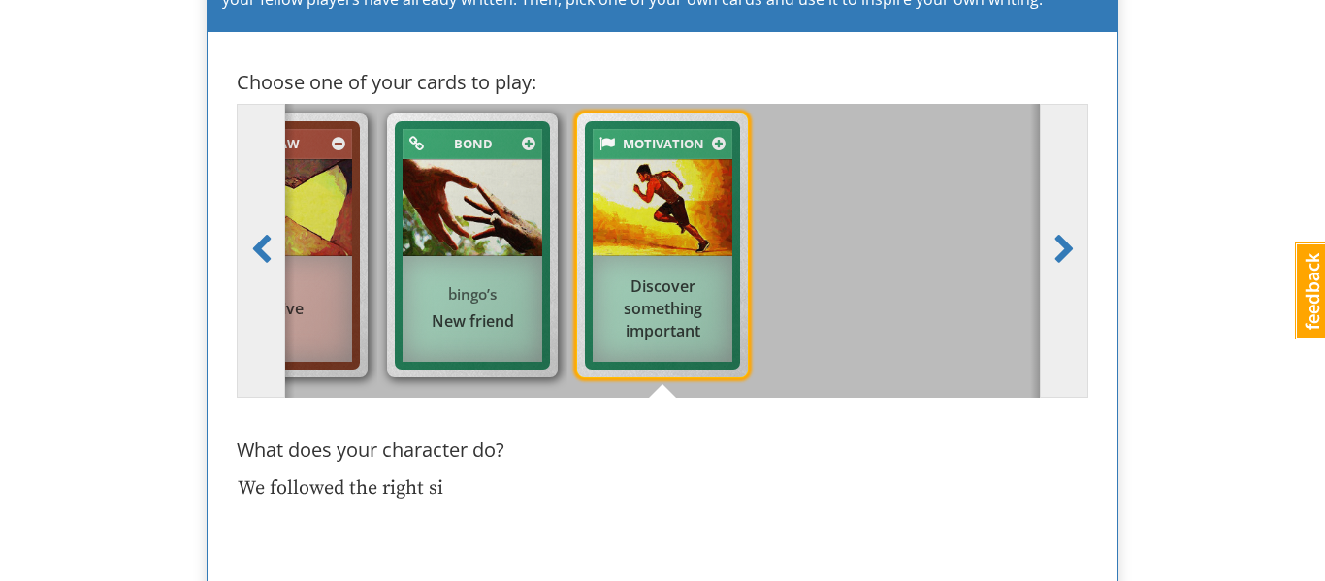
type textarea "We followed the right sid"
type textarea "x"
type textarea "We followed the right side"
type textarea "x"
type textarea "We followed the right side"
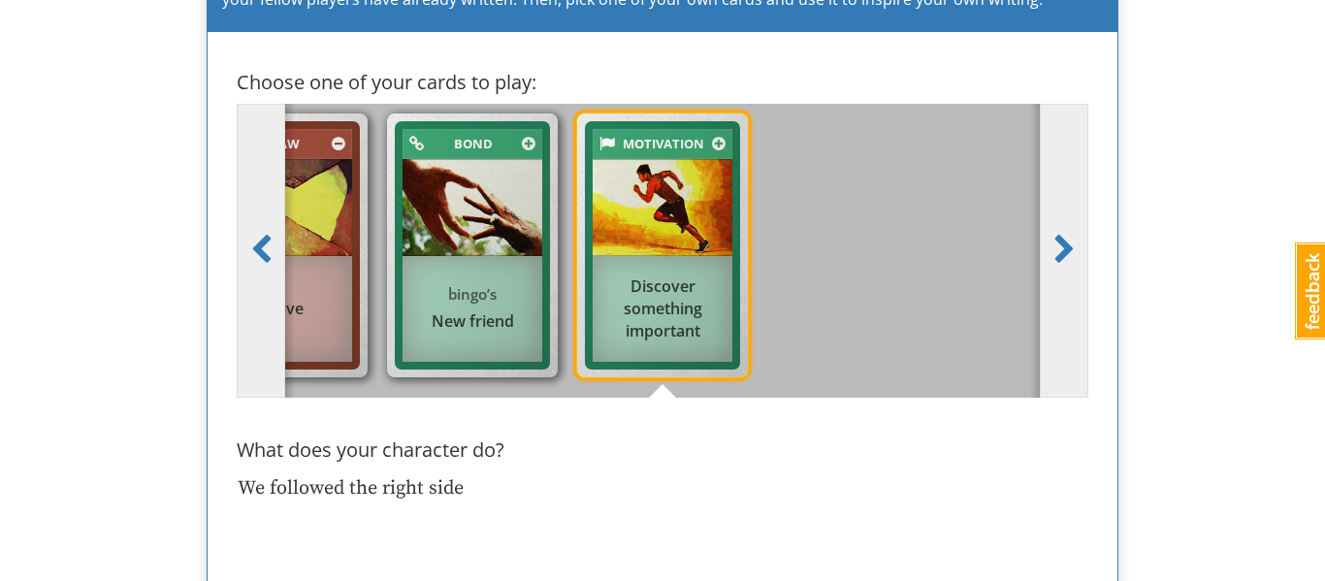
type textarea "x"
type textarea "We followed the right side o"
type textarea "x"
type textarea "We followed the right side of"
type textarea "x"
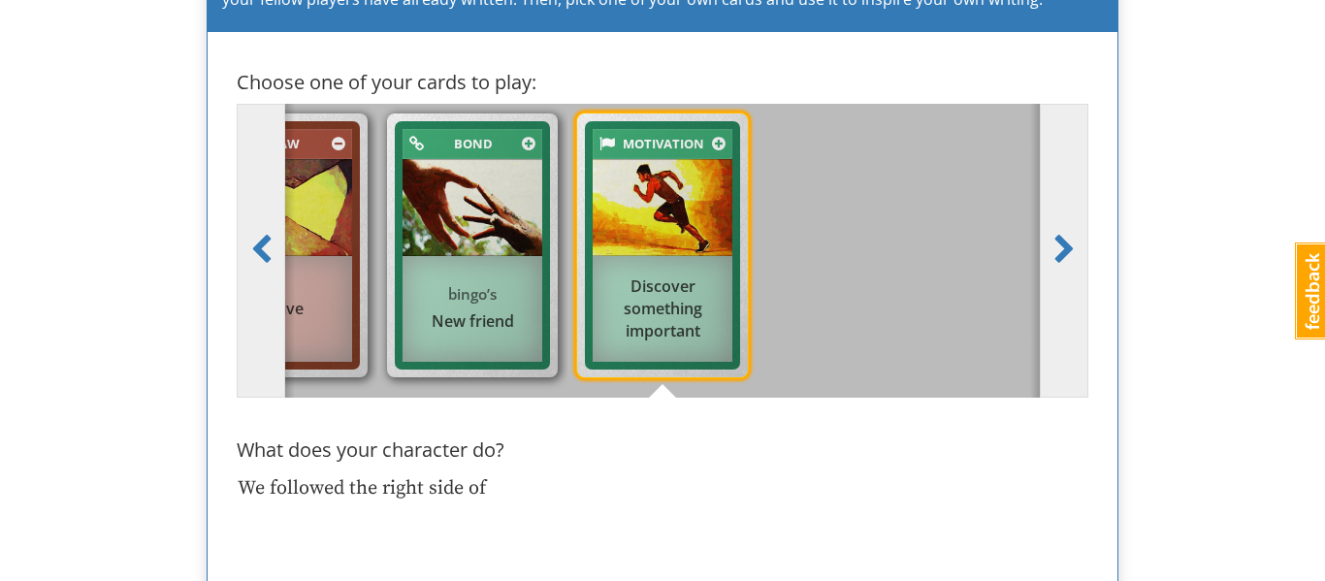
type textarea "We followed the right side of t"
type textarea "x"
type textarea "We followed the right side of th"
type textarea "x"
type textarea "We followed the right side of the"
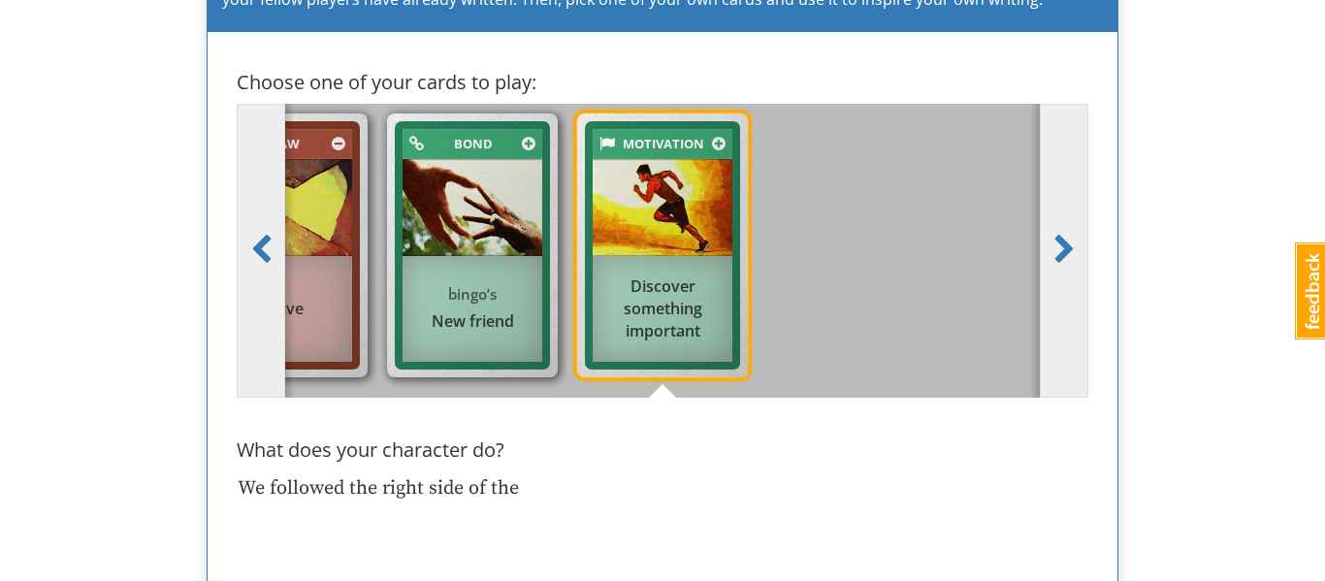
type textarea "x"
type textarea "We followed the right side of the"
type textarea "x"
type textarea "We followed the right side of the m"
type textarea "x"
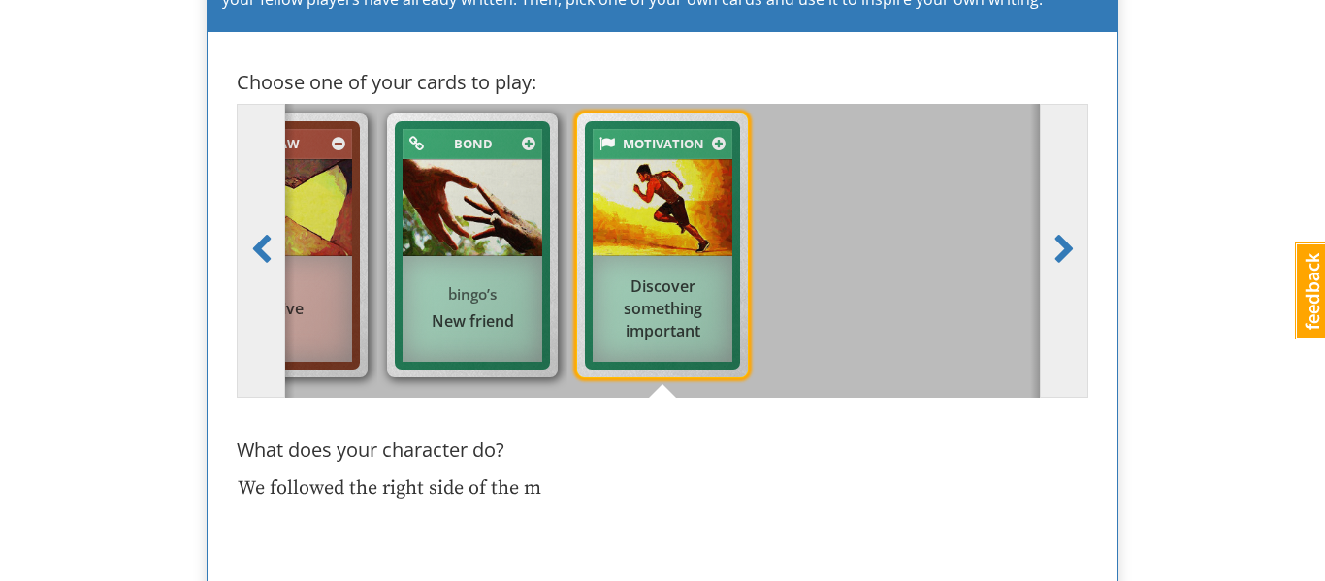
type textarea "We followed the right side of the ma"
type textarea "x"
type textarea "We followed the right side of the maze"
type textarea "x"
type textarea "We followed the right side of the maze"
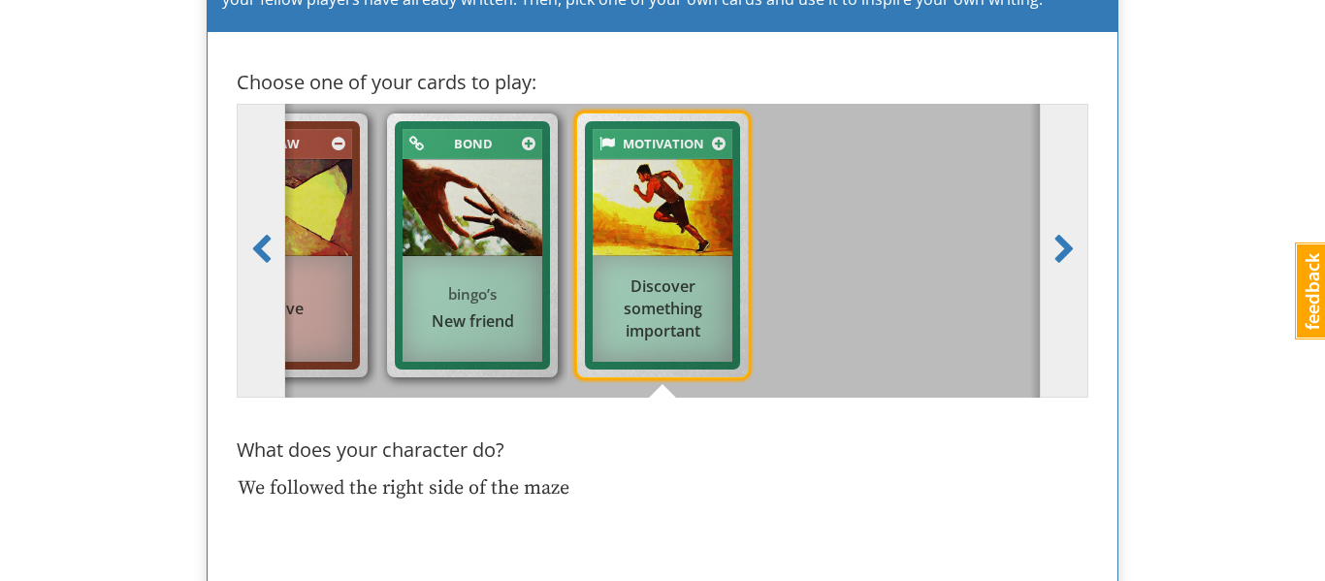
type textarea "x"
type textarea "We followed the right side of the maze a"
type textarea "x"
type textarea "We followed the right side of the maze an"
type textarea "x"
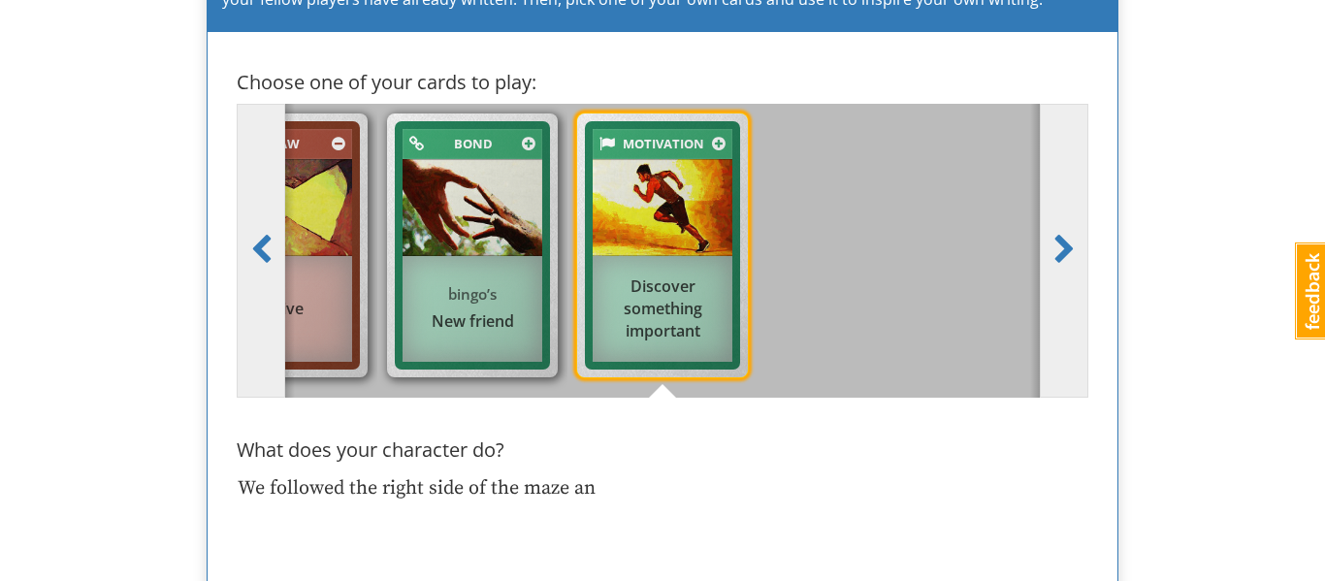
type textarea "We followed the right side of the maze and"
type textarea "x"
type textarea "We followed the right side of the maze and"
type textarea "x"
type textarea "We followed the right side of the maze and B"
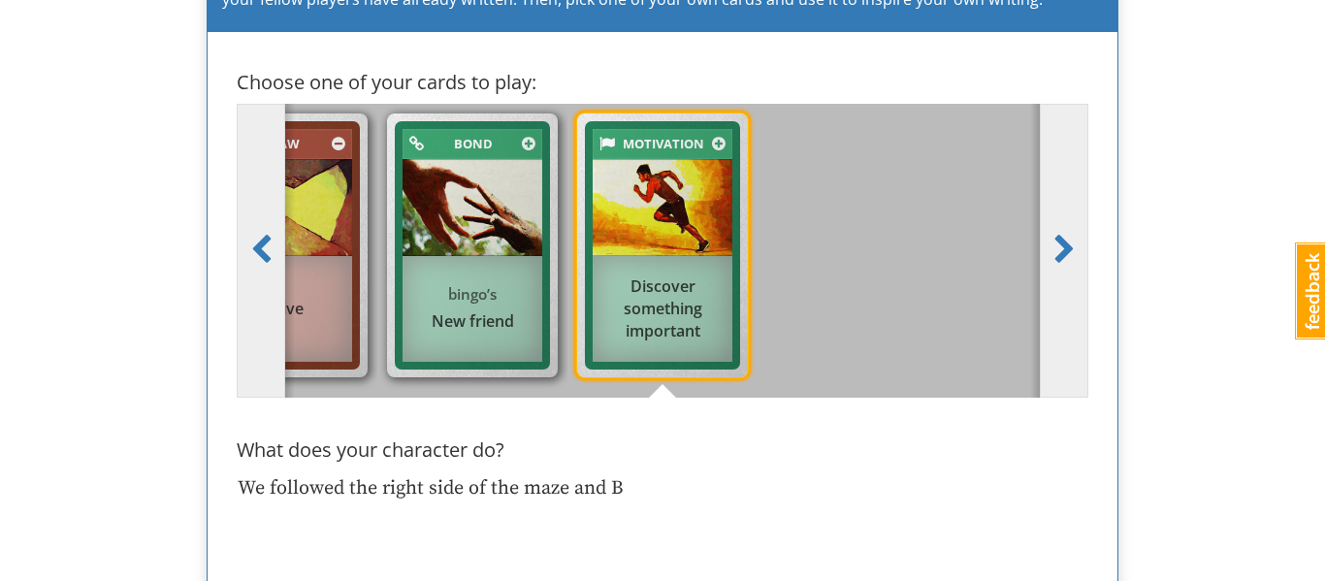
type textarea "x"
type textarea "We followed the right side of the maze and"
type textarea "x"
type textarea "We followed the right side of the maze and"
type textarea "x"
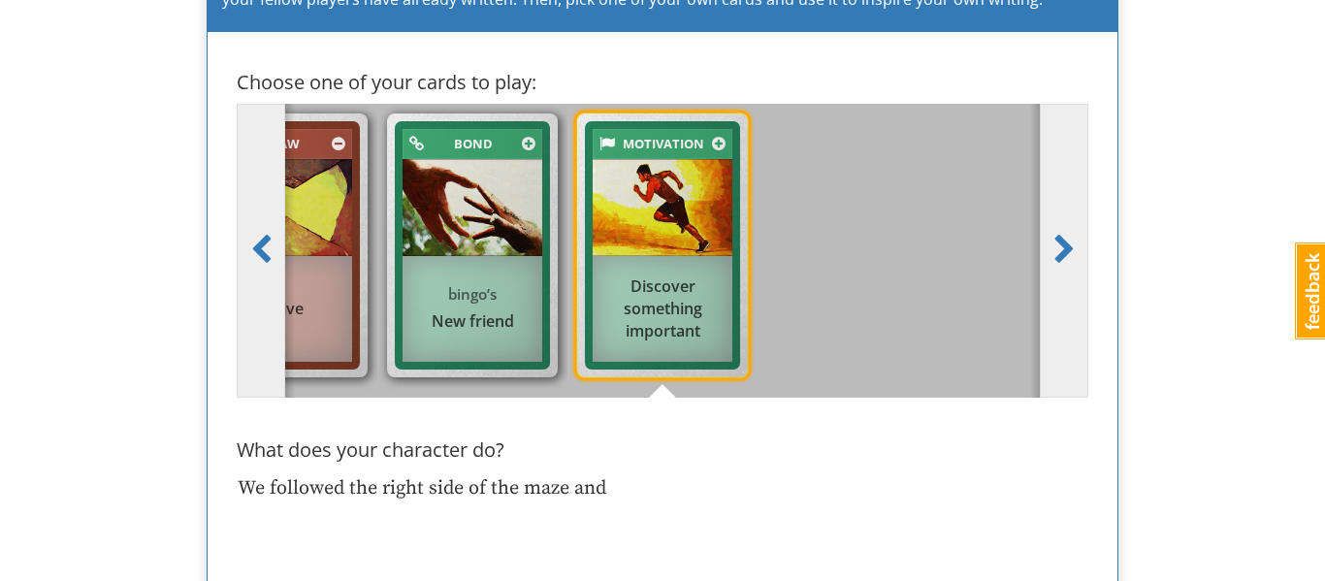
type textarea "We followed the right side of the maze an"
type textarea "x"
type textarea "We followed the right side of the maze a"
type textarea "x"
type textarea "We followed the right side of the maze at"
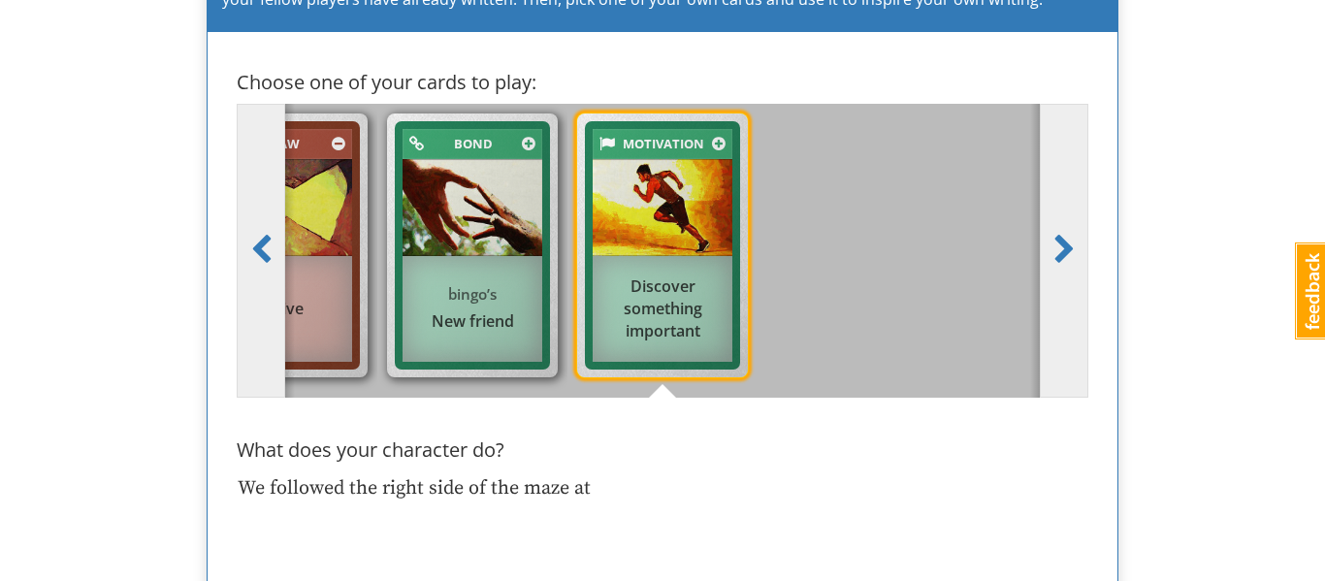
type textarea "x"
type textarea "We followed the right side of the maze at"
type textarea "x"
type textarea "We followed the right side of the maze at B"
type textarea "x"
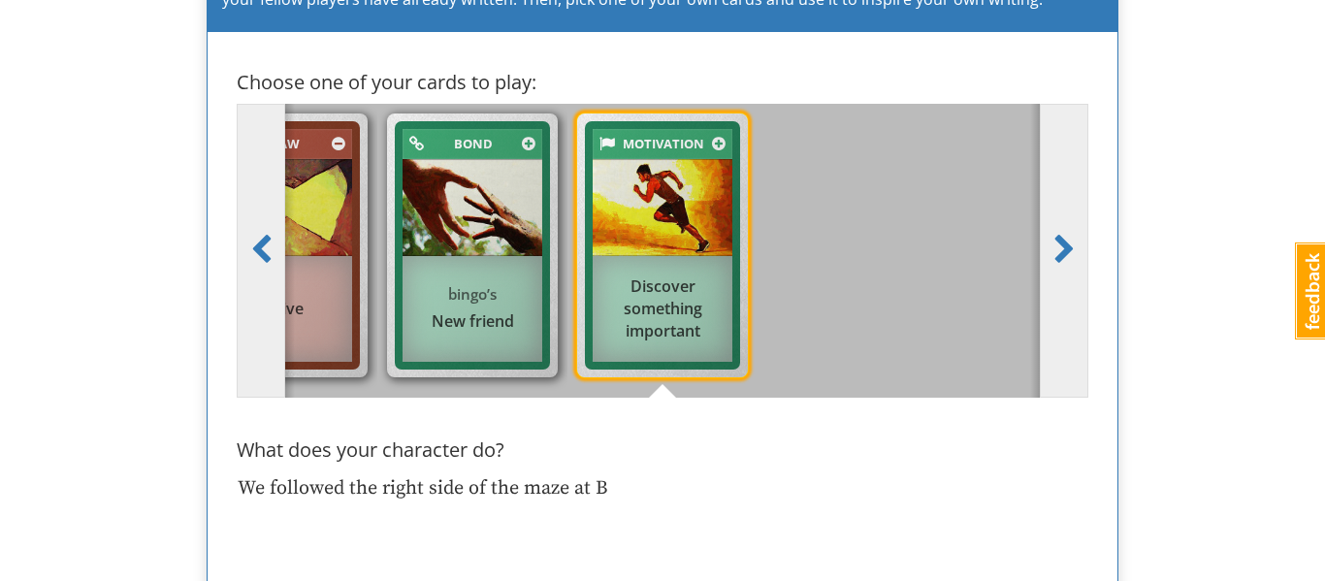
type textarea "We followed the right side of the maze at Bi"
type textarea "x"
type textarea "We followed the right side of the maze at Bin"
type textarea "x"
type textarea "We followed the right side of the maze at [GEOGRAPHIC_DATA]"
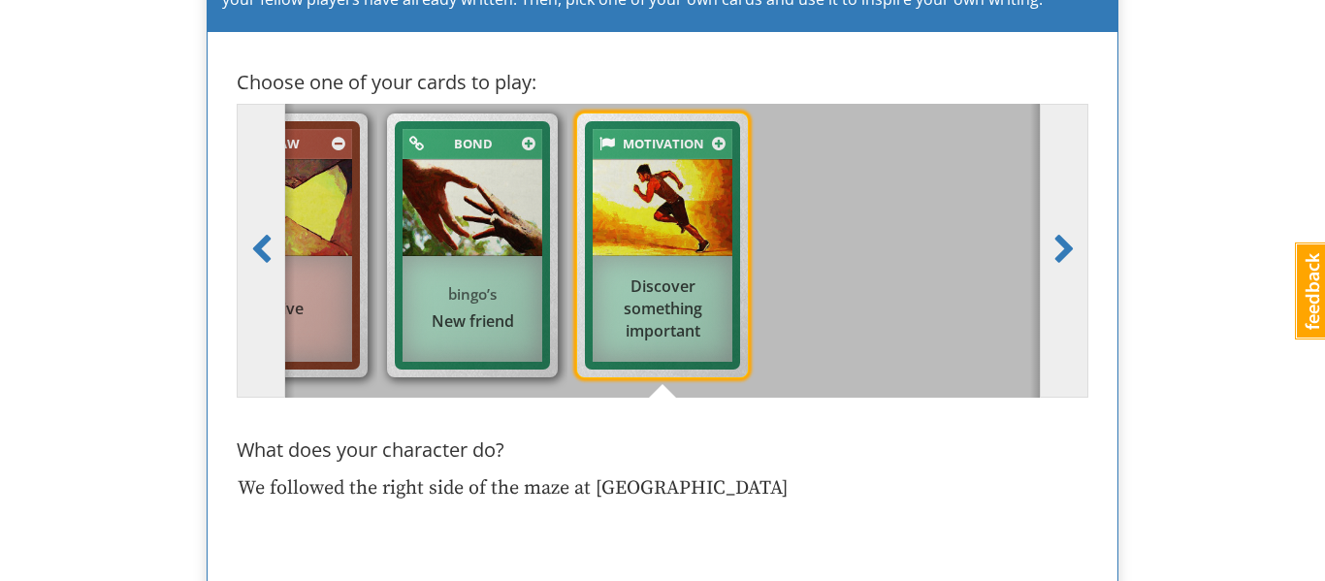
type textarea "x"
type textarea "We followed the right side of the maze at [GEOGRAPHIC_DATA]'"
type textarea "x"
type textarea "We followed the right side of the maze at Bingo's"
type textarea "x"
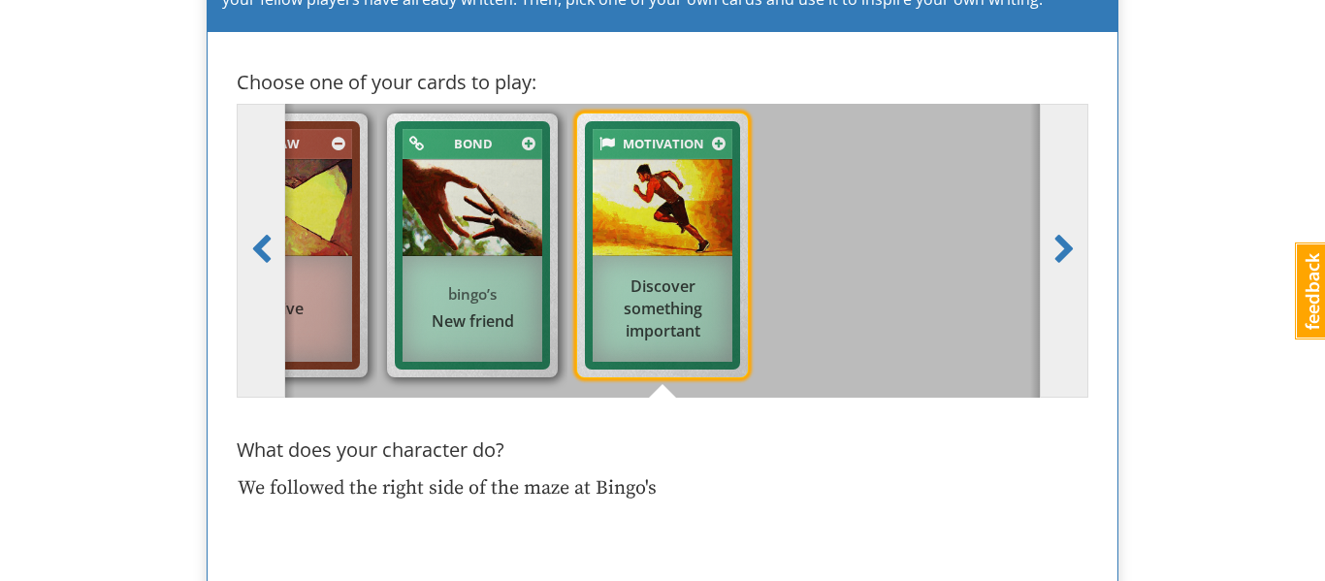
type textarea "We followed the right side of the maze at Bingo's"
type textarea "x"
type textarea "We followed the right side of the maze at Bingo's i"
type textarea "x"
type textarea "We followed the right side of the maze at Bingo's in"
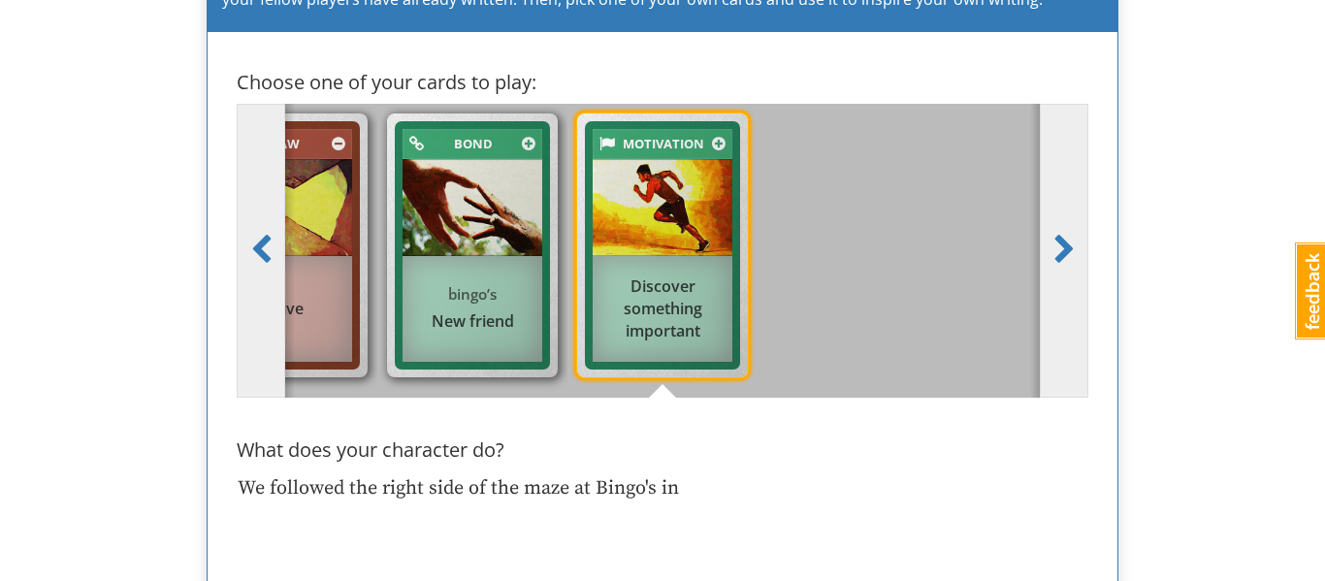
type textarea "x"
type textarea "We followed the right side of the maze at Bingo's ins"
type textarea "x"
type textarea "We followed the right side of the maze at Bingo's inst"
type textarea "x"
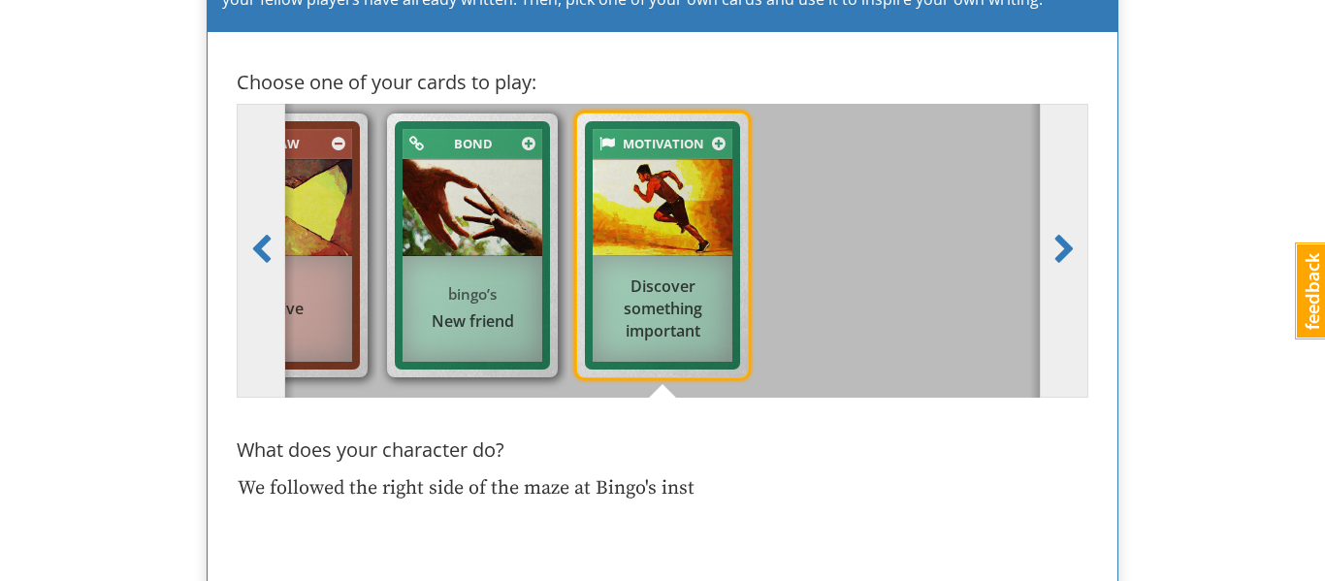
type textarea "We followed the right side of the maze at Bingo's instr"
type textarea "x"
type textarea "We followed the right side of the maze at Bingo's instru"
type textarea "x"
type textarea "We followed the right side of the maze at Bingo's instruc"
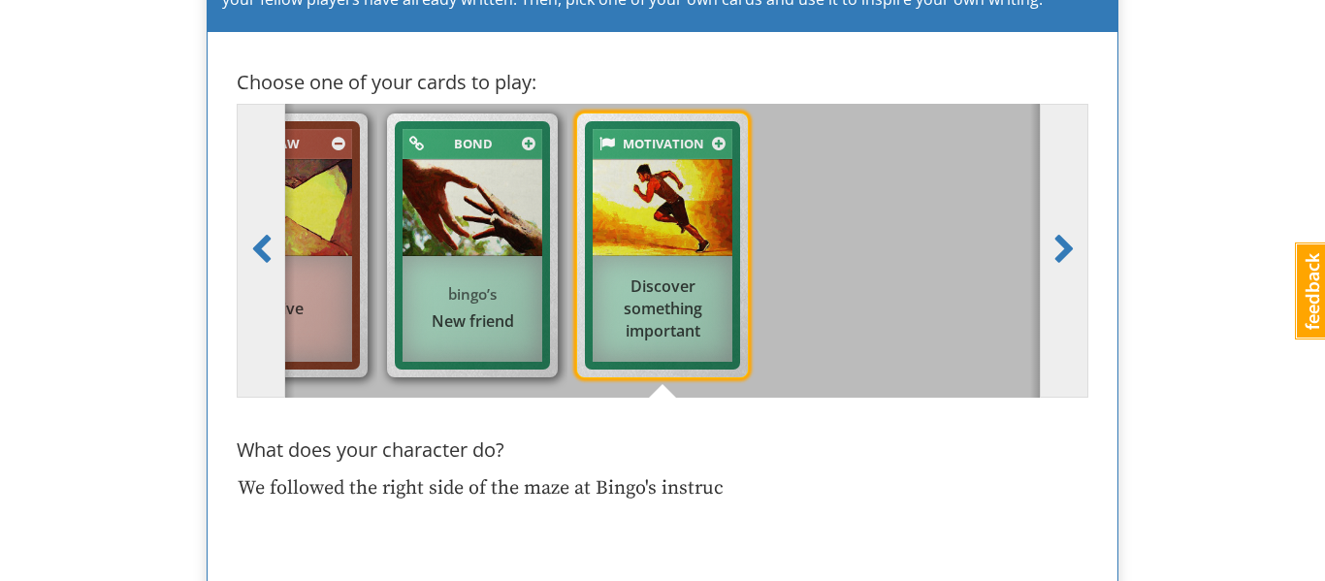
type textarea "x"
type textarea "We followed the right side of the maze at Bingo's instruct"
type textarea "x"
type textarea "We followed the right side of the maze at Bingo's instructio"
type textarea "x"
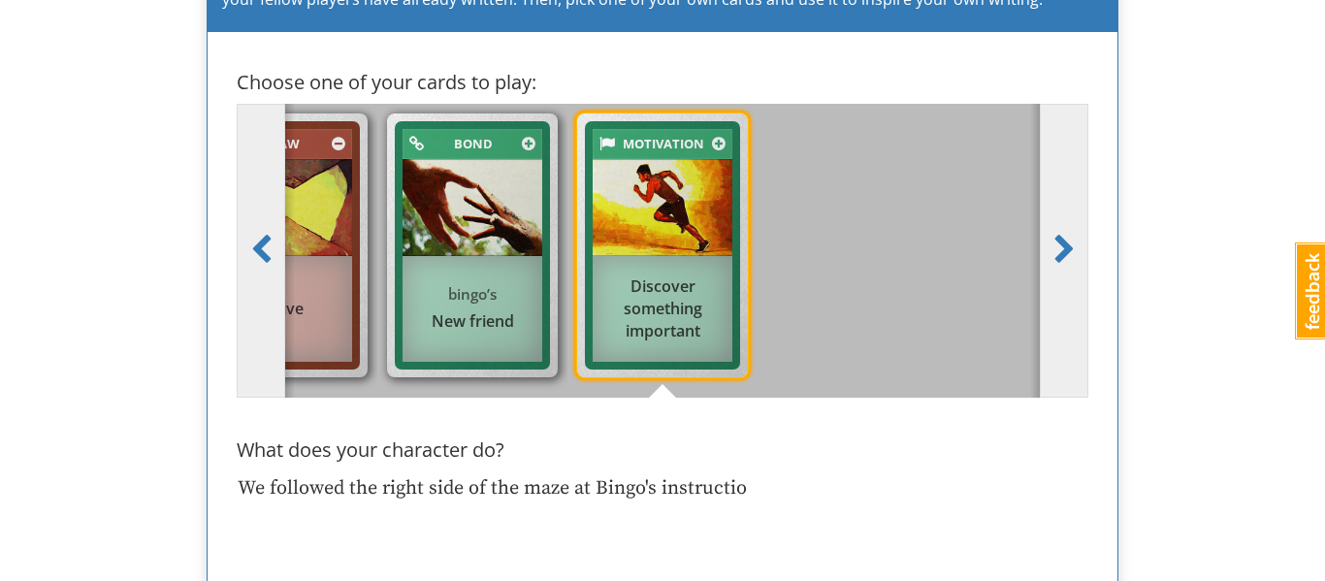
type textarea "We followed the right side of the maze at Bingo's instruction"
type textarea "x"
type textarea "We followed the right side of the maze at Bingo's instructions"
type textarea "x"
type textarea "We followed the right side of the maze at Bingo's instruction"
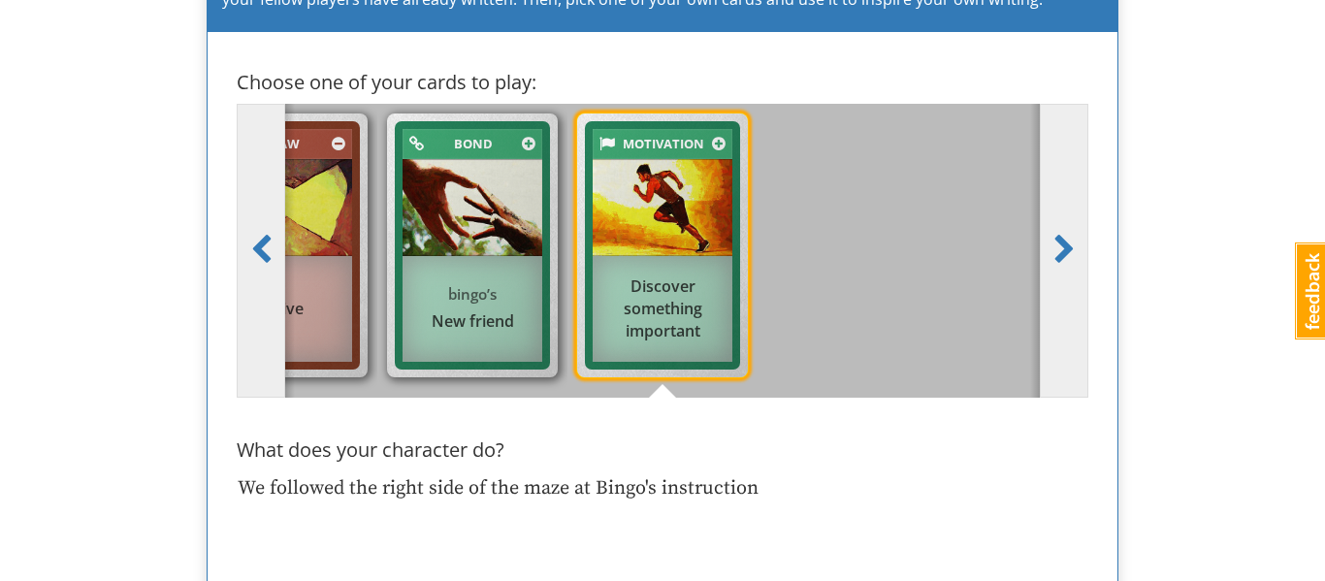
type textarea "x"
type textarea "We followed the right side of the maze at Bingo's instruction."
type textarea "x"
type textarea "We followed the right side of the maze at Bingo's instruction."
type textarea "x"
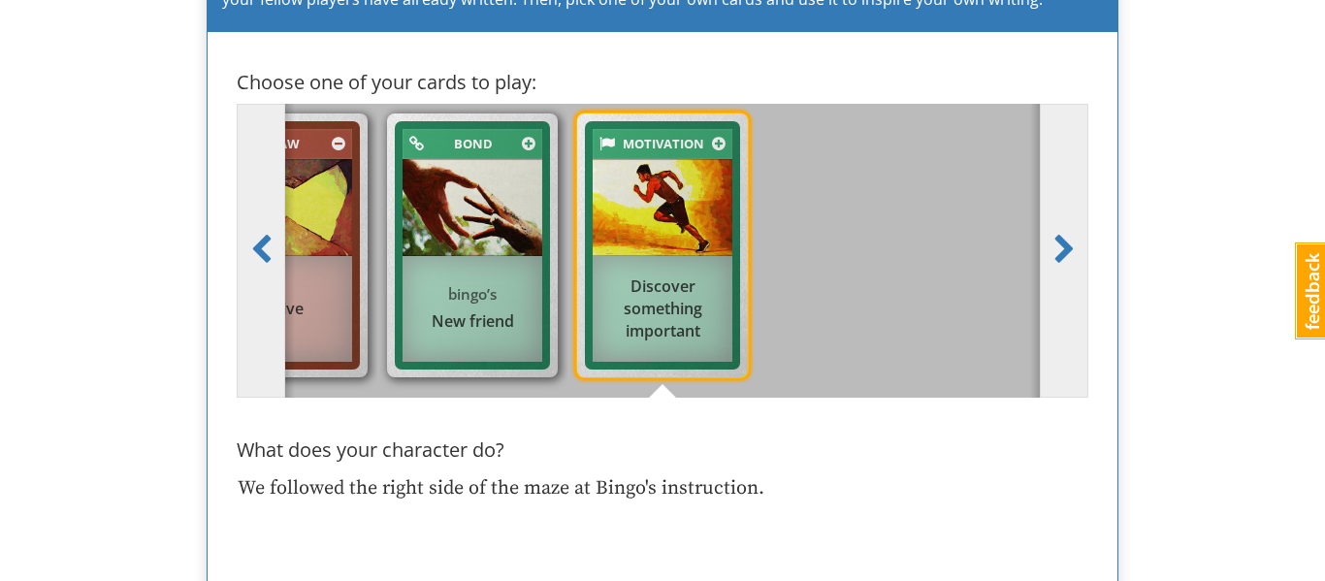
type textarea "We followed the right side of the maze at Bingo's instruction. W"
type textarea "x"
type textarea "We followed the right side of the maze at Bingo's instruction. We"
type textarea "x"
type textarea "We followed the right side of the maze at Bingo's instruction. We"
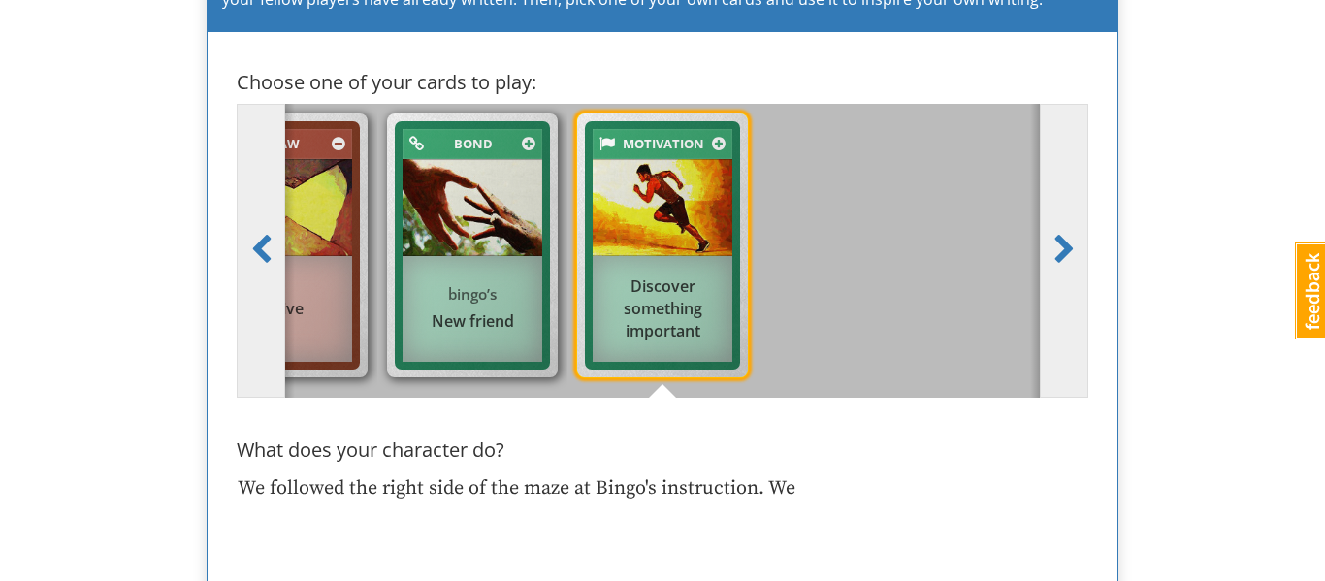
type textarea "x"
type textarea "We followed the right side of the maze at Bingo's instruction. We f"
type textarea "x"
type textarea "We followed the right side of the maze at Bingo's instruction. We fo"
type textarea "x"
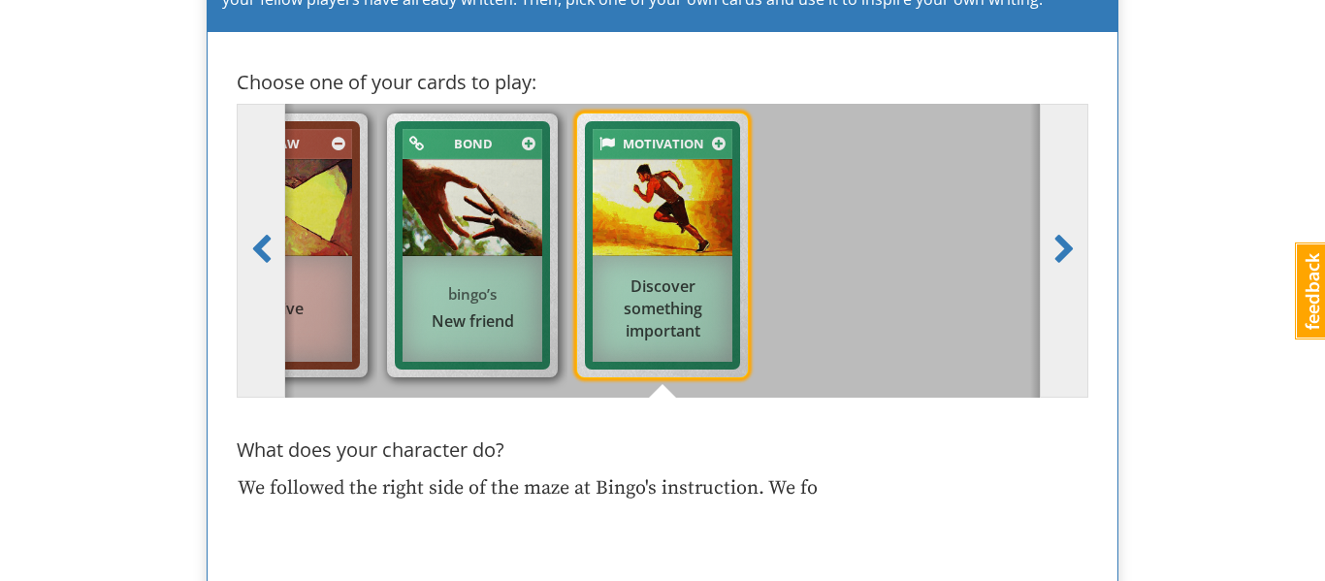
type textarea "We followed the right side of the maze at Bingo's instruction. We fou"
type textarea "x"
type textarea "We followed the right side of the maze at Bingo's instruction. We found"
type textarea "x"
type textarea "We followed the right side of the maze at Bingo's instruction. We found"
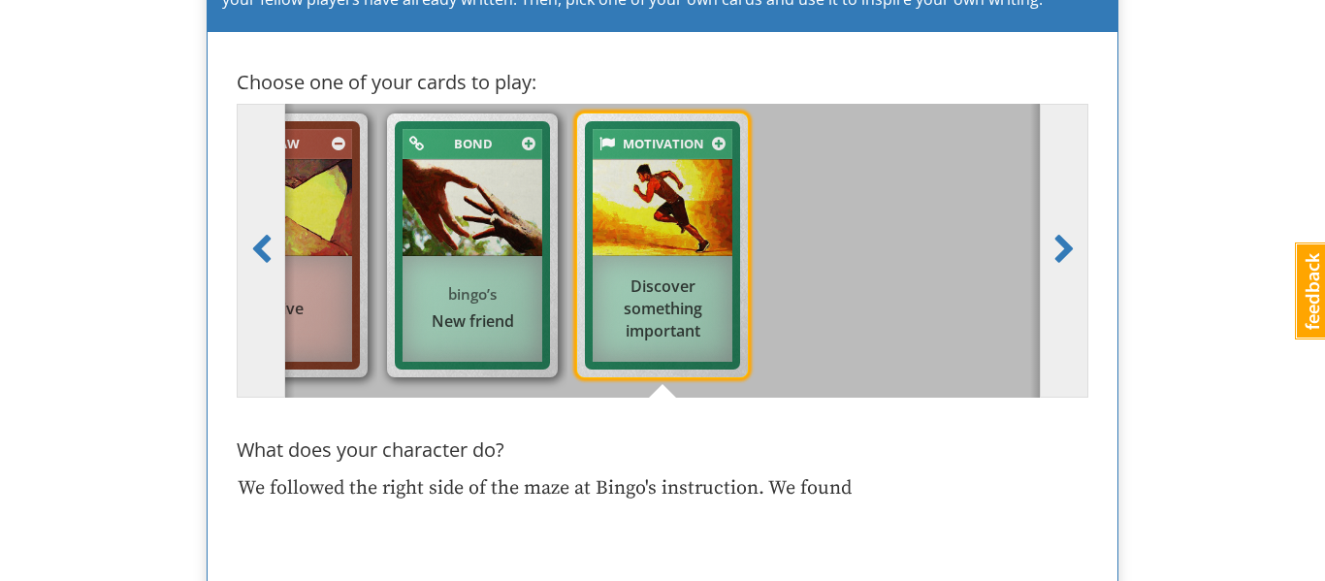
type textarea "x"
type textarea "We followed the right side of the maze at Bingo's instruction. We found a"
type textarea "x"
type textarea "We followed the right side of the maze at Bingo's instruction. We found a"
type textarea "x"
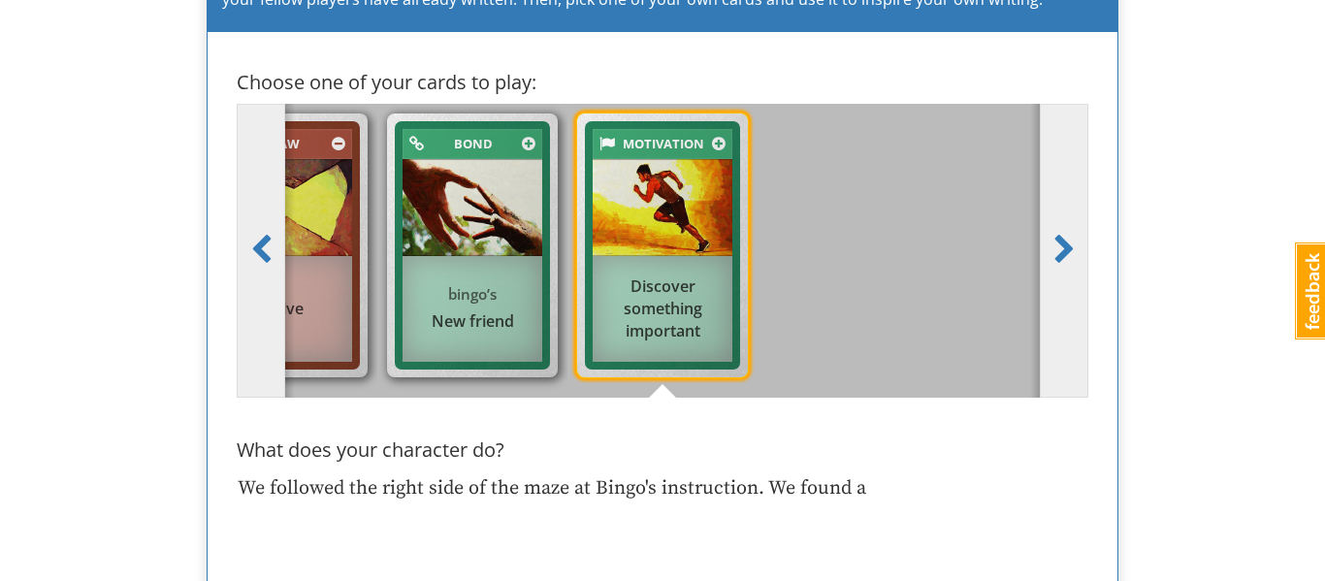
type textarea "We followed the right side of the maze at Bingo's instruction. We found a d"
type textarea "x"
type textarea "We followed the right side of the maze at Bingo's instruction. We found a dea"
type textarea "x"
type textarea "We followed the right side of the maze at Bingo's instruction. We found a dead"
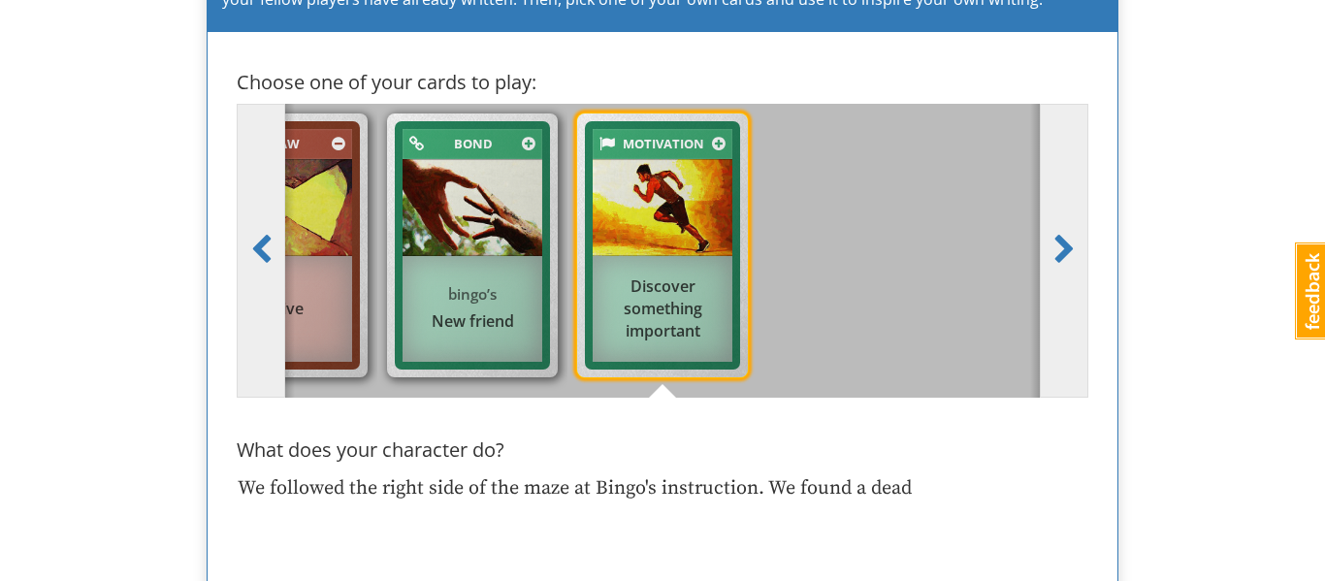
type textarea "x"
type textarea "We followed the right side of the maze at Bingo's instruction. We found a dead"
type textarea "x"
type textarea "We followed the right side of the maze at Bingo's instruction. We found a dead e"
type textarea "x"
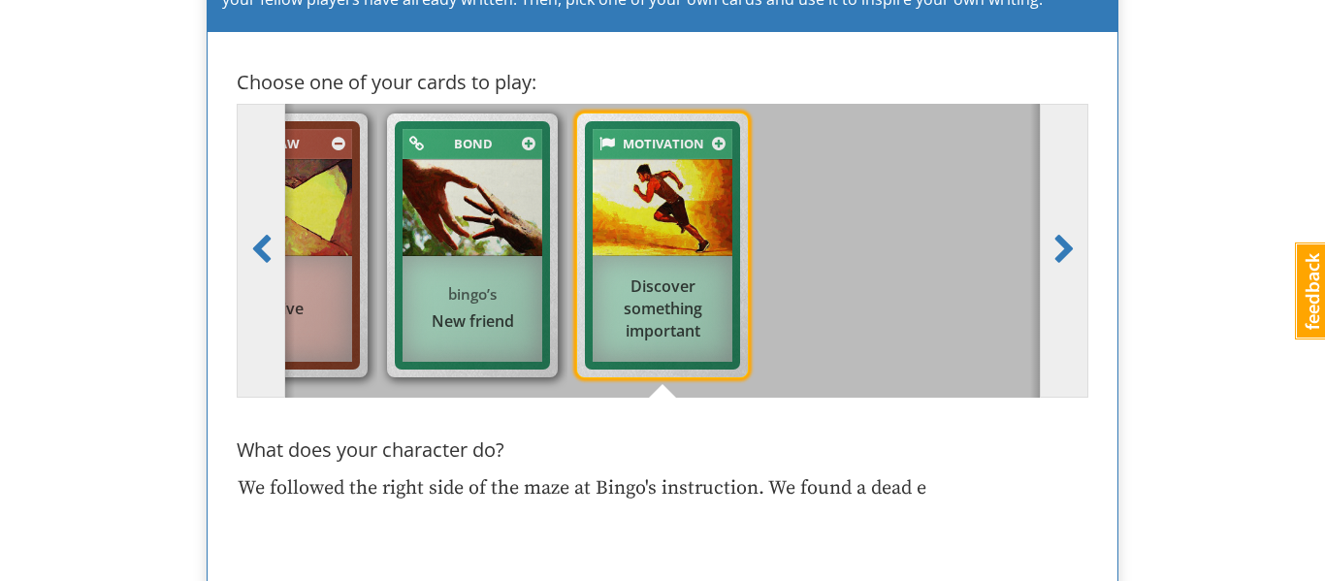
type textarea "We followed the right side of the maze at Bingo's instruction. We found a dead …"
type textarea "x"
type textarea "We followed the right side of the maze at Bingo's instruction. We found a dead …"
type textarea "x"
type textarea "We followed the right side of the maze at Bingo's instruction. We found a dead …"
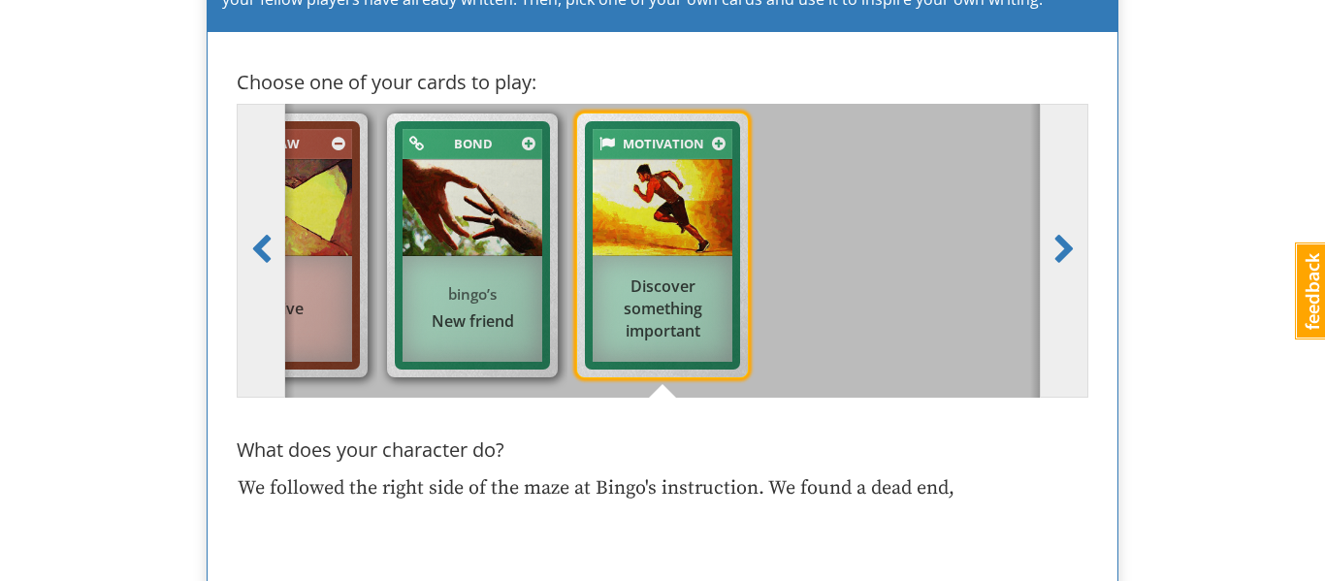
type textarea "x"
type textarea "We followed the right side of the maze at Bingo's instruction. We found a dead …"
type textarea "x"
type textarea "We followed the right side of the maze at Bingo's instruction. We found a dead …"
type textarea "x"
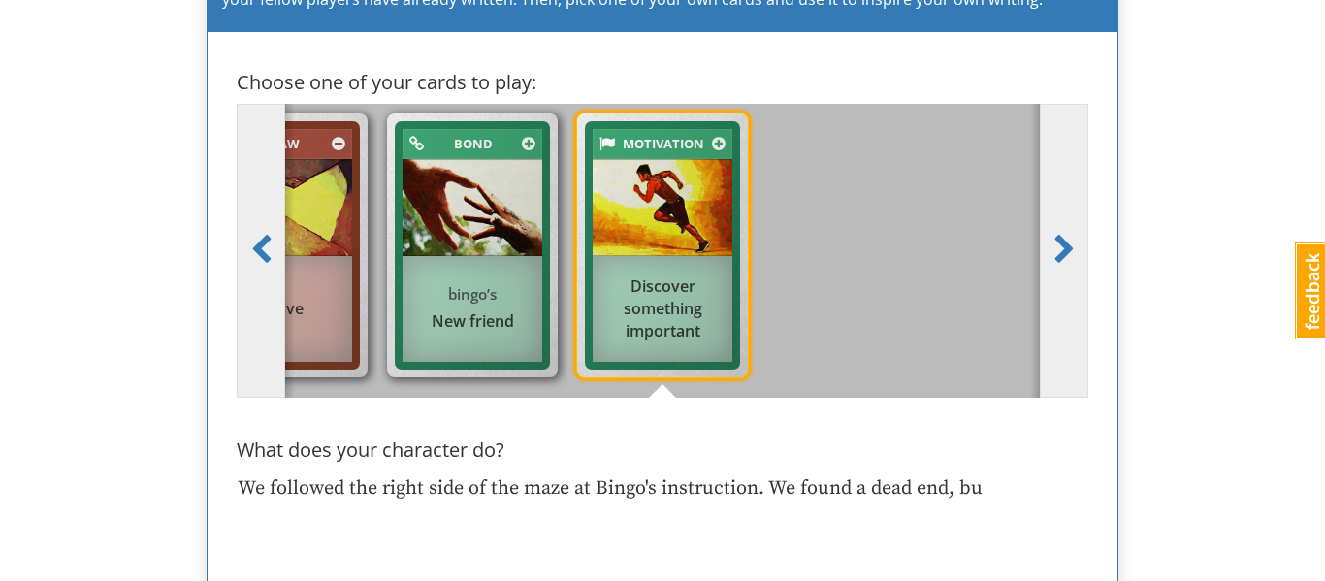
type textarea "We followed the right side of the maze at Bingo's instruction. We found a dead …"
type textarea "x"
type textarea "We followed the right side of the maze at Bingo's instruction. We found a dead …"
type textarea "x"
type textarea "We followed the right side of the maze at Bingo's instruction. We found a dead …"
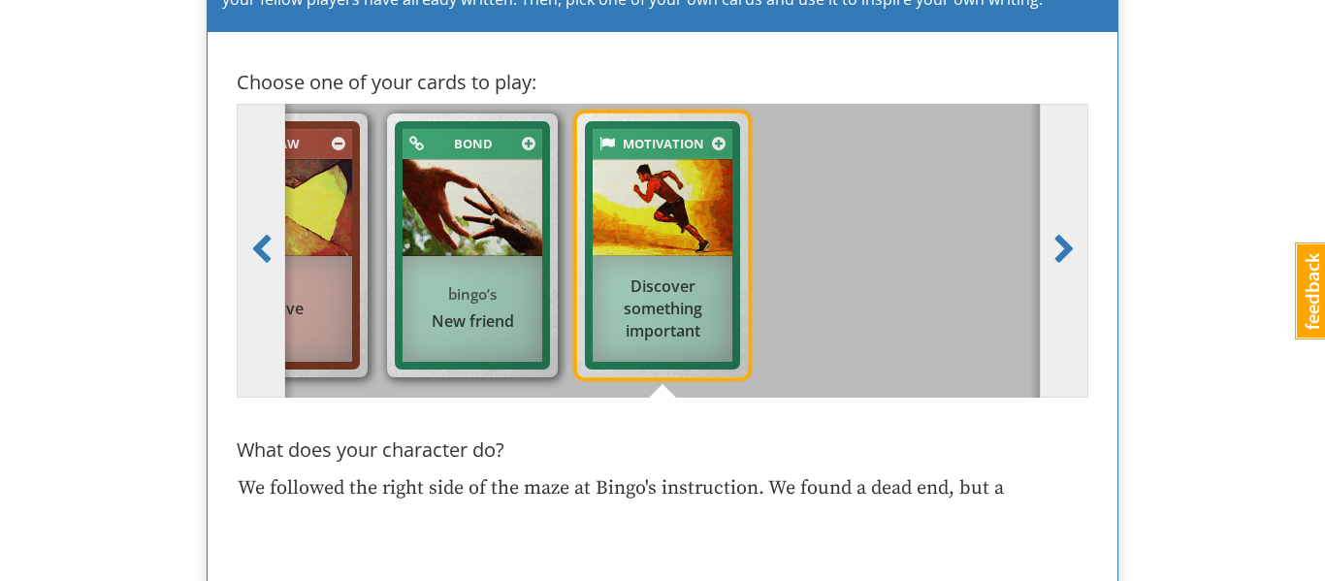
type textarea "x"
type textarea "We followed the right side of the maze at Bingo's instruction. We found a dead …"
type textarea "x"
type textarea "We followed the right side of the maze at Bingo's instruction. We found a dead …"
type textarea "x"
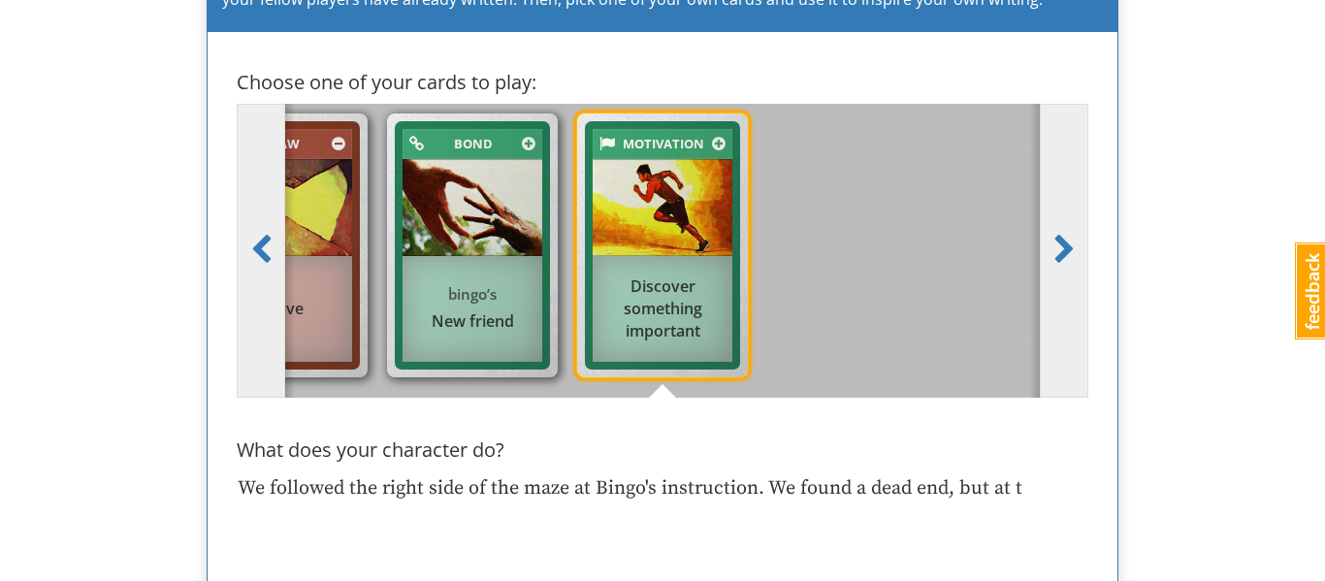
type textarea "We followed the right side of the maze at Bingo's instruction. We found a dead …"
type textarea "x"
type textarea "We followed the right side of the maze at Bingo's instruction. We found a dead …"
type textarea "x"
type textarea "We followed the right side of the maze at Bingo's instruction. We found a dead …"
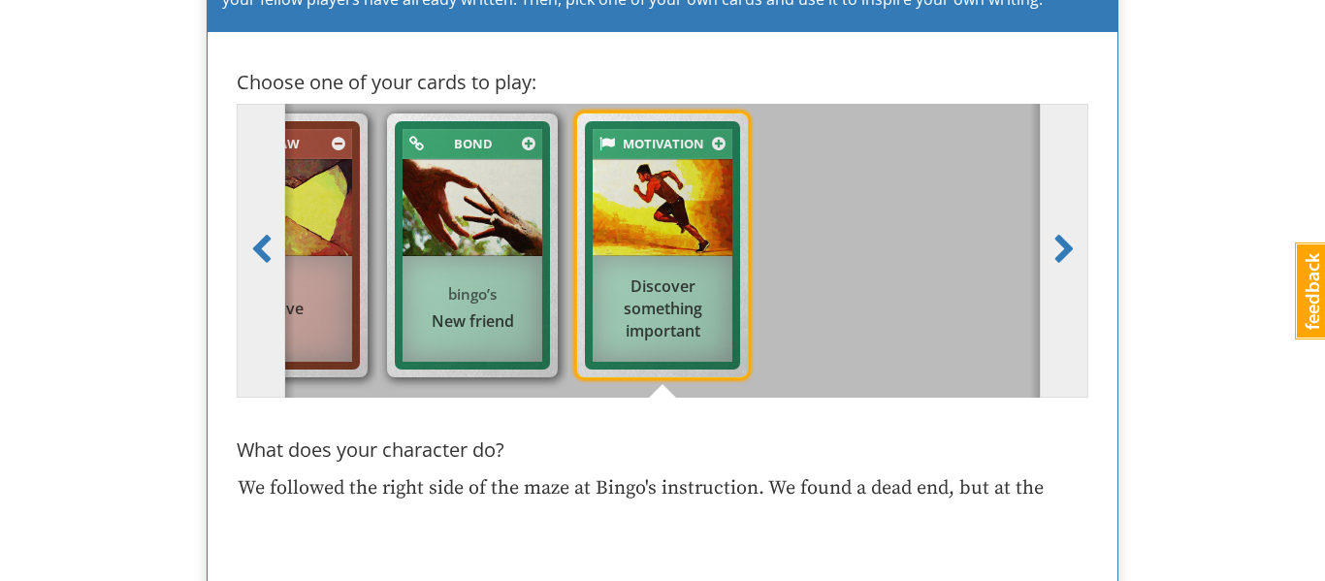
type textarea "x"
type textarea "We followed the right side of the maze at Bingo's instruction. We found a dead …"
type textarea "x"
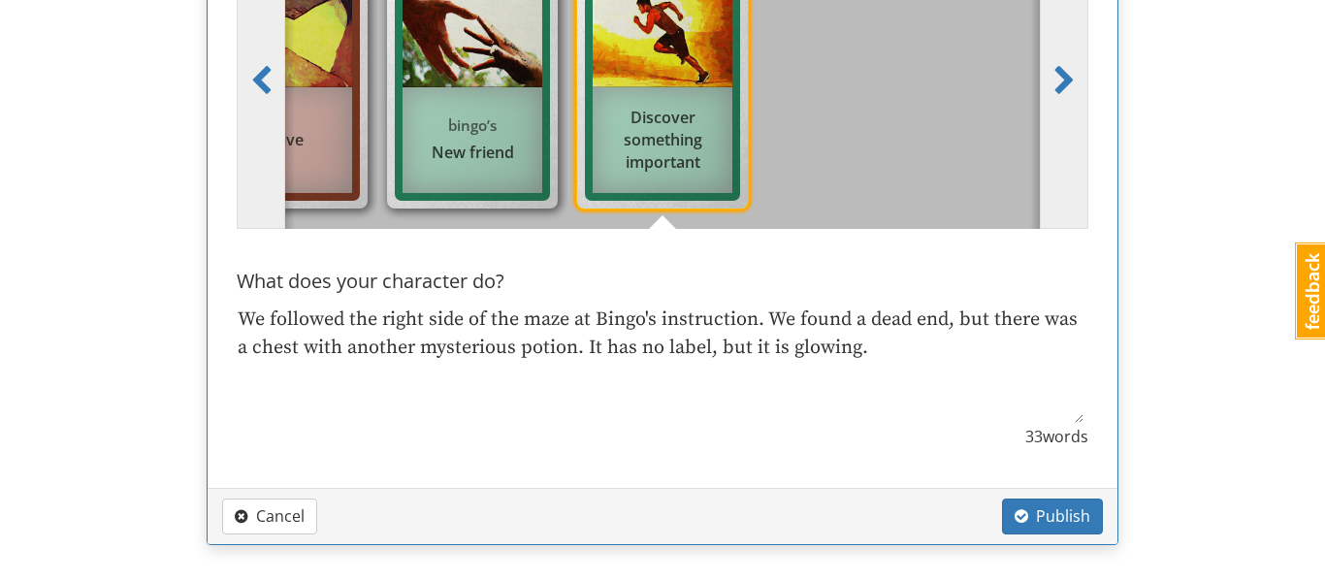
scroll to position [3942, 0]
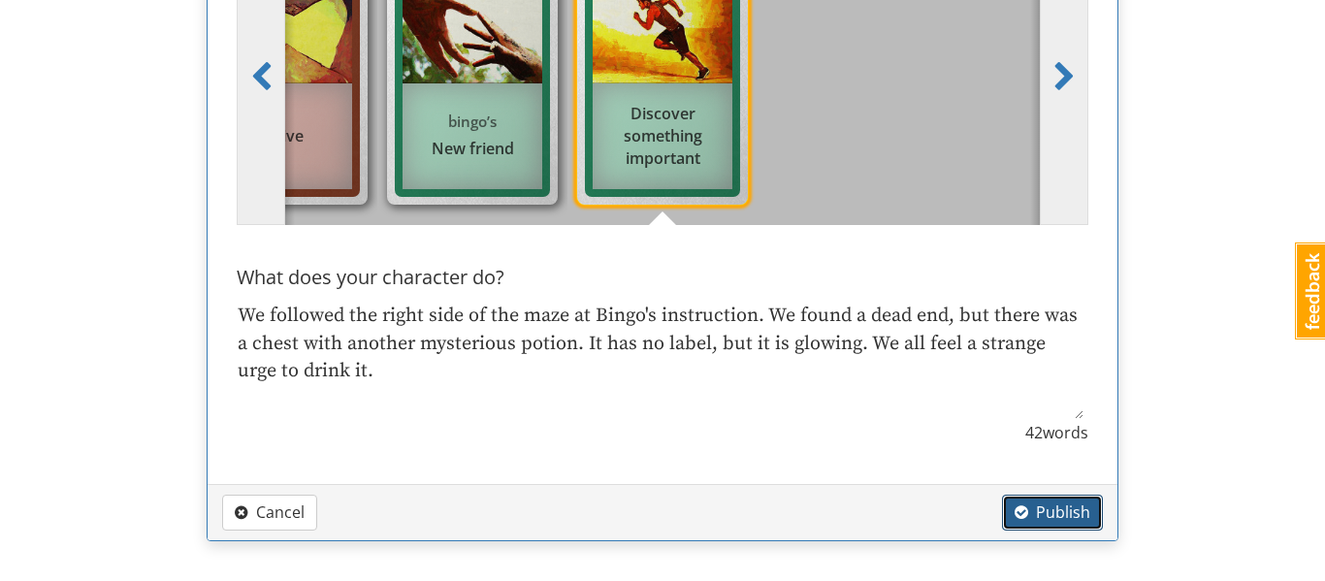
click at [1041, 521] on span "Publish" at bounding box center [1053, 512] width 76 height 21
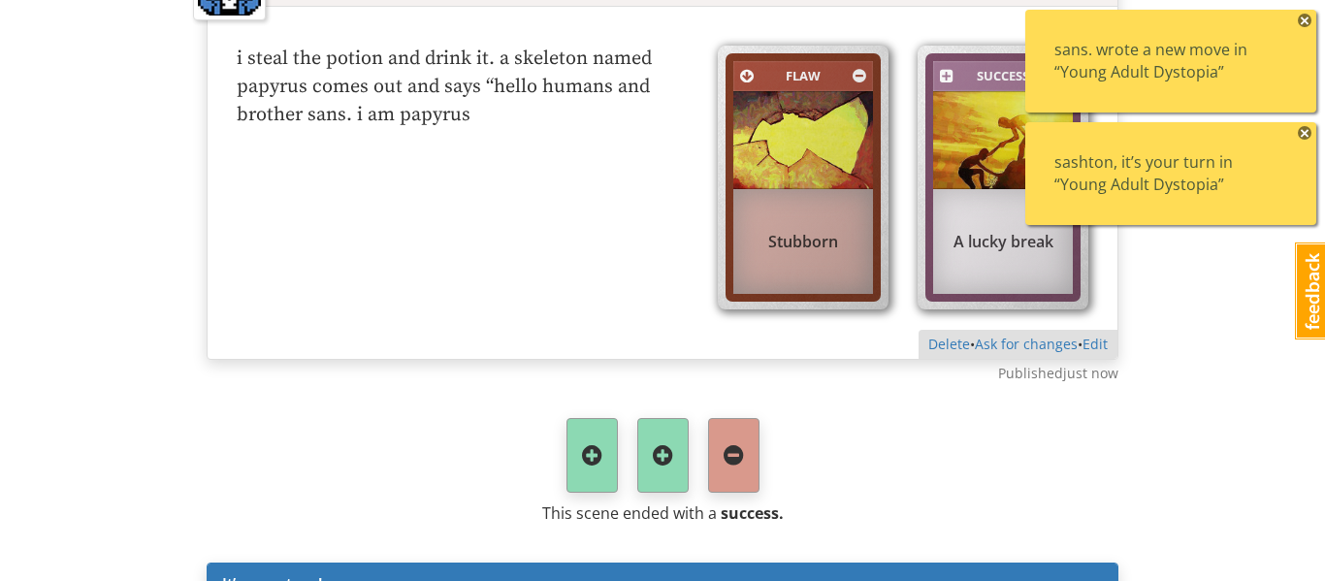
scroll to position [4370, 0]
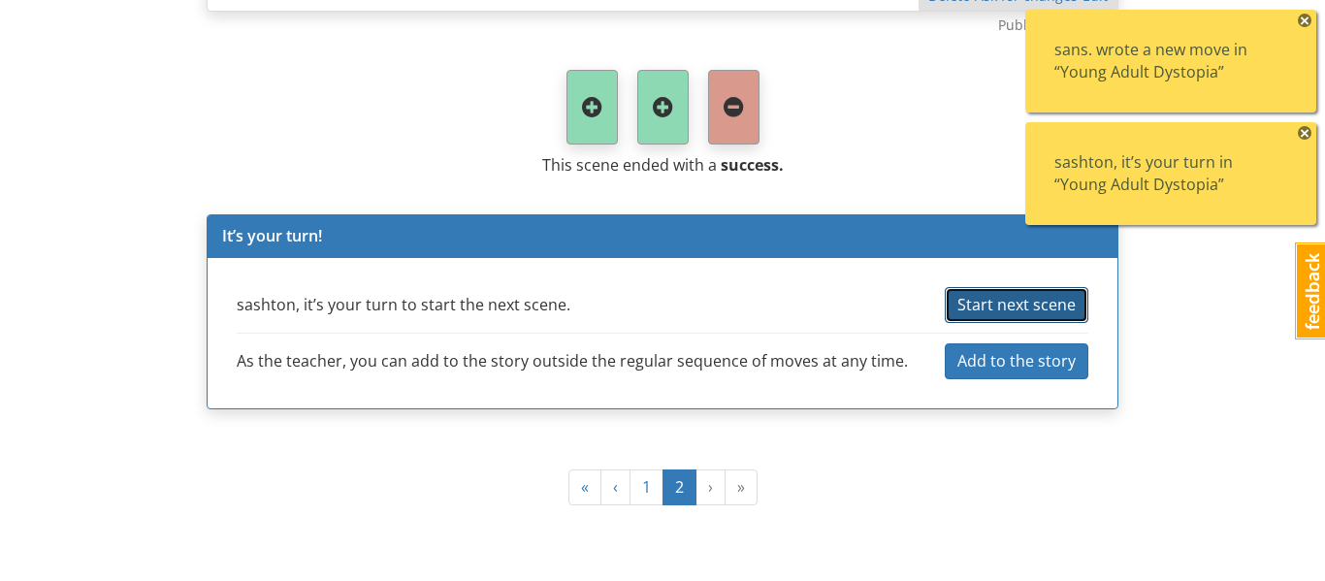
click at [986, 310] on span "Start next scene" at bounding box center [1016, 304] width 118 height 21
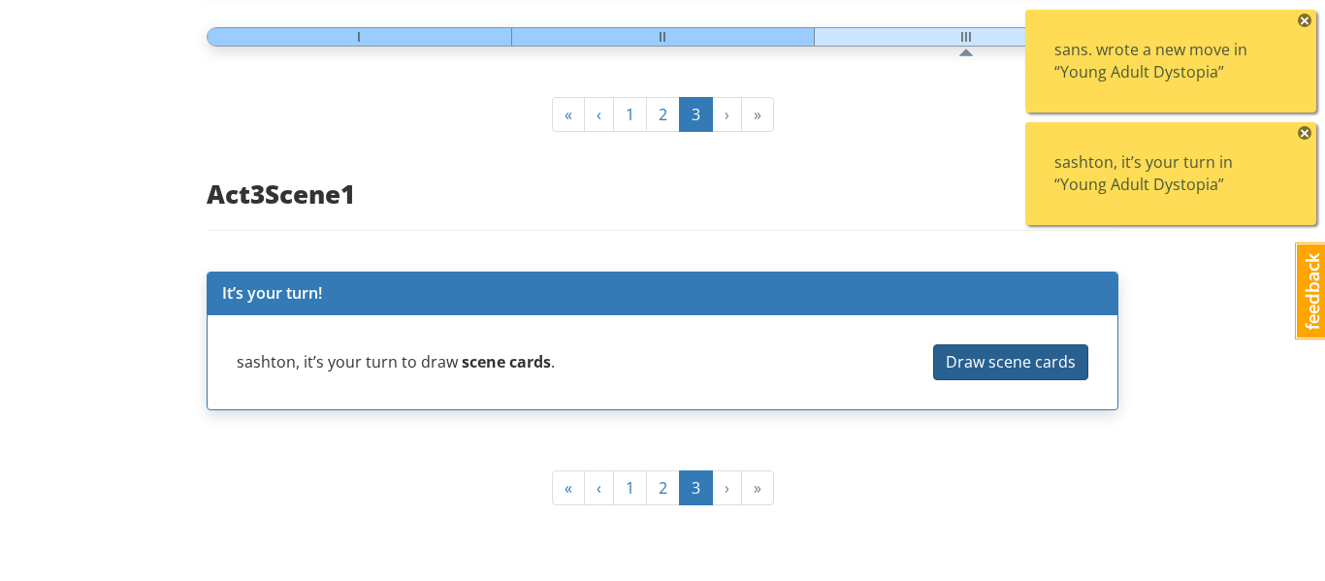
scroll to position [1147, 0]
click at [998, 366] on span "Draw scene cards" at bounding box center [1011, 361] width 130 height 21
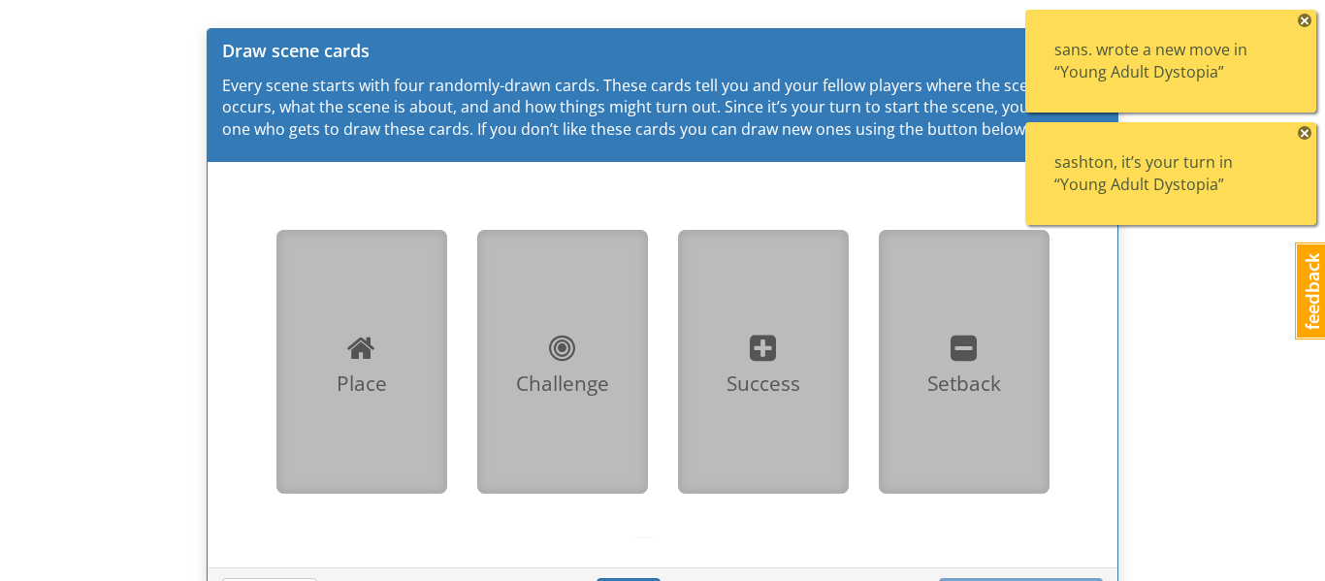
scroll to position [1418, 0]
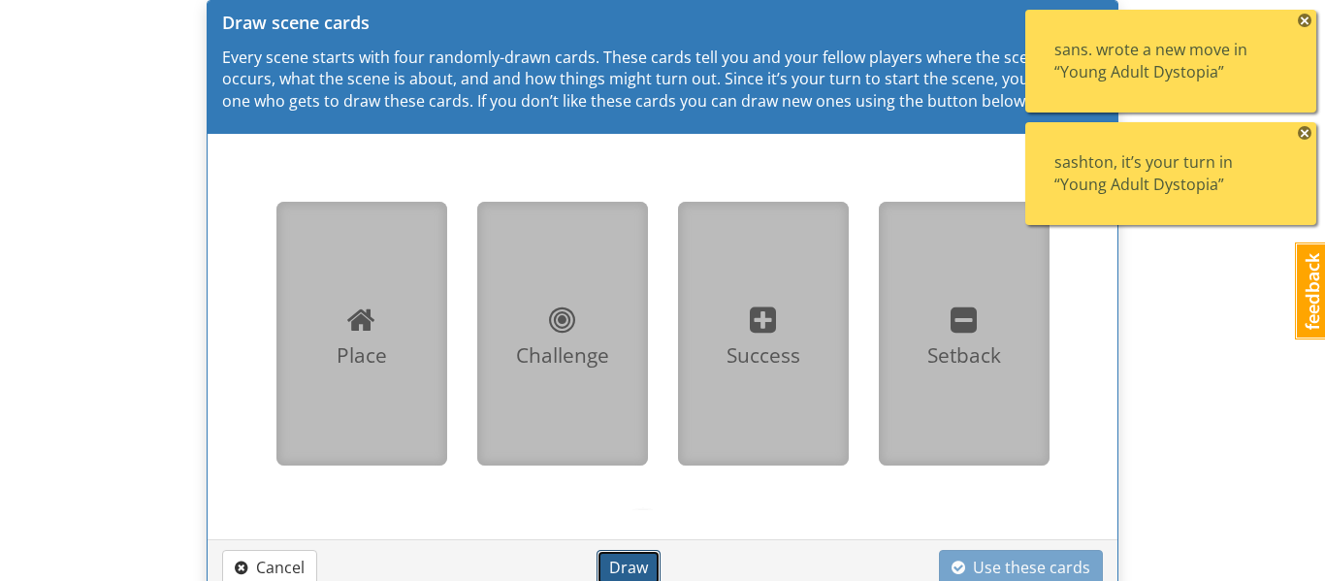
click at [632, 564] on span "Draw" at bounding box center [628, 567] width 39 height 21
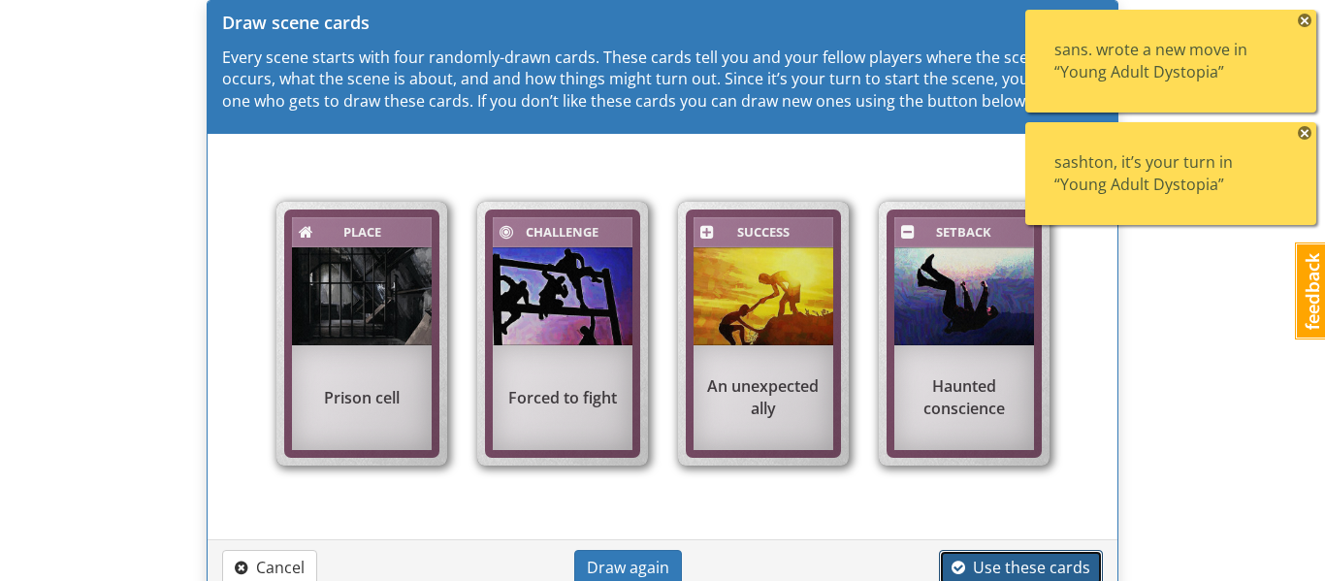
click at [1008, 566] on span "Use these cards" at bounding box center [1021, 567] width 139 height 21
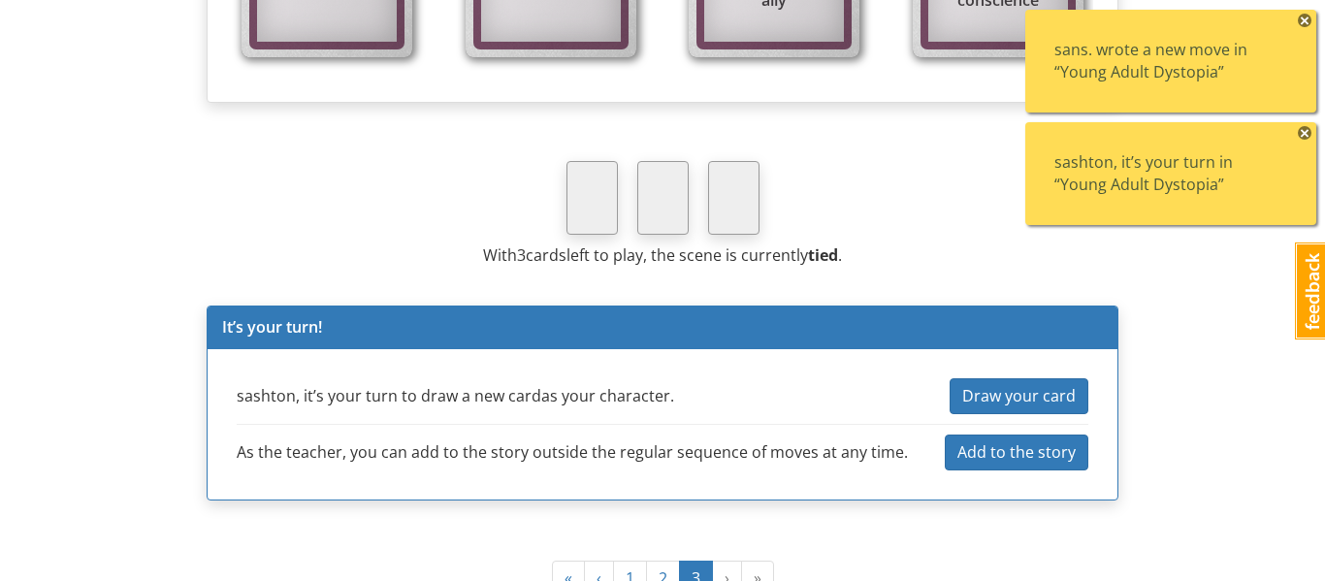
scroll to position [2110, 0]
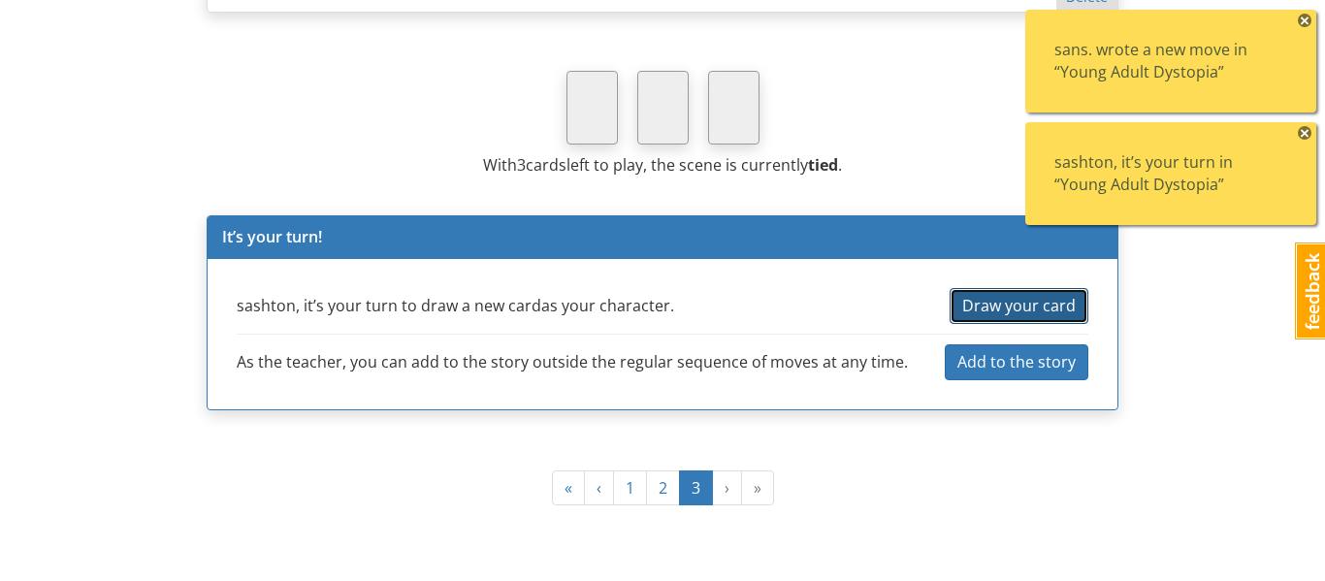
click at [998, 310] on span "Draw your card" at bounding box center [1019, 305] width 114 height 21
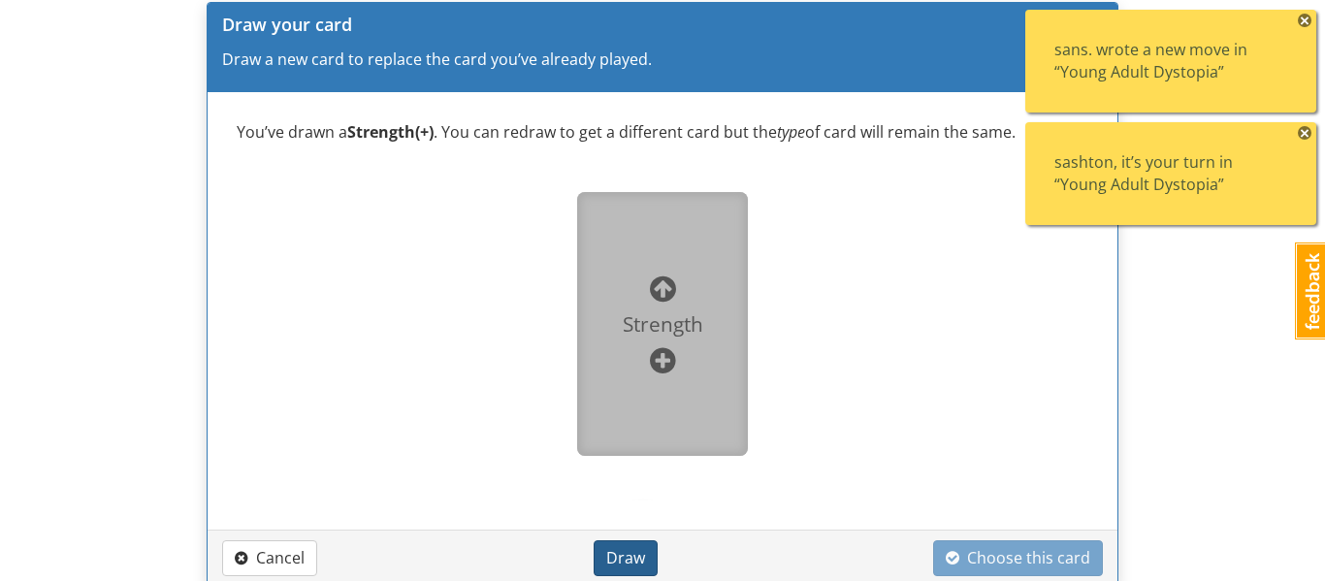
scroll to position [2325, 0]
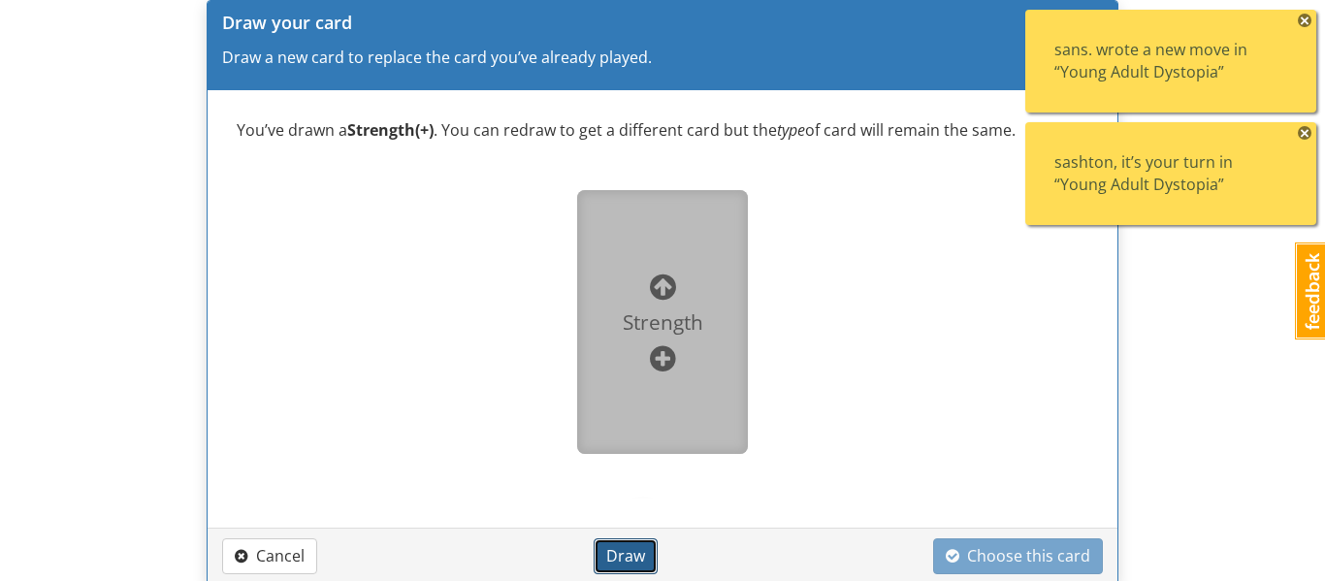
click at [631, 570] on button "Draw" at bounding box center [626, 556] width 64 height 36
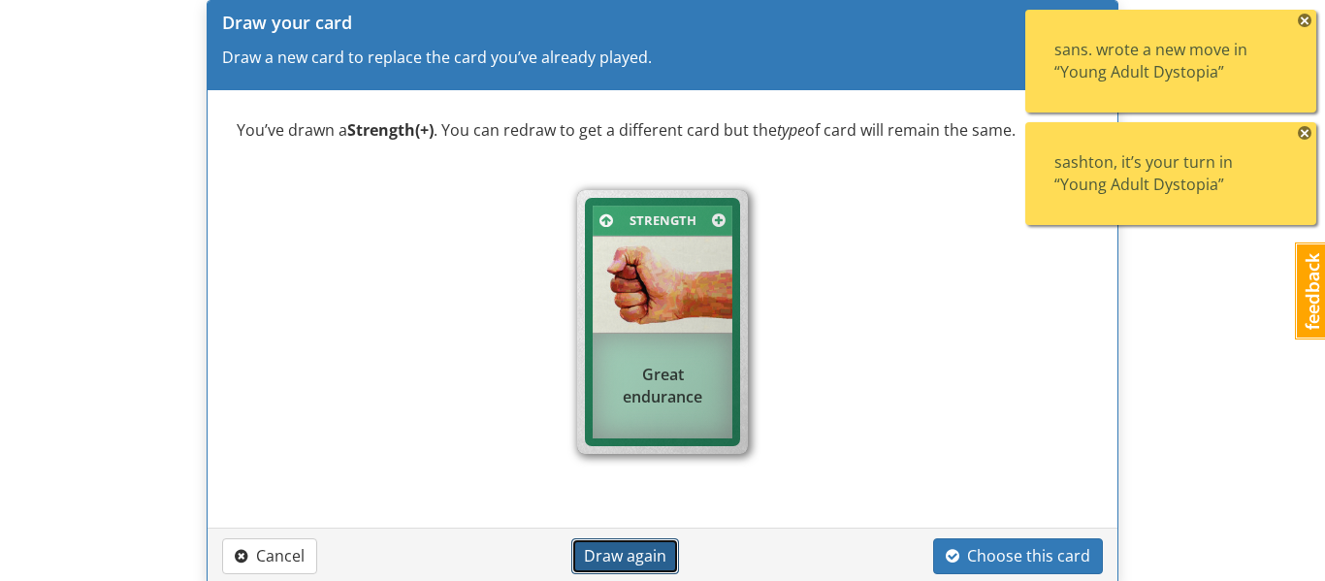
click at [631, 570] on button "Draw again" at bounding box center [625, 556] width 108 height 36
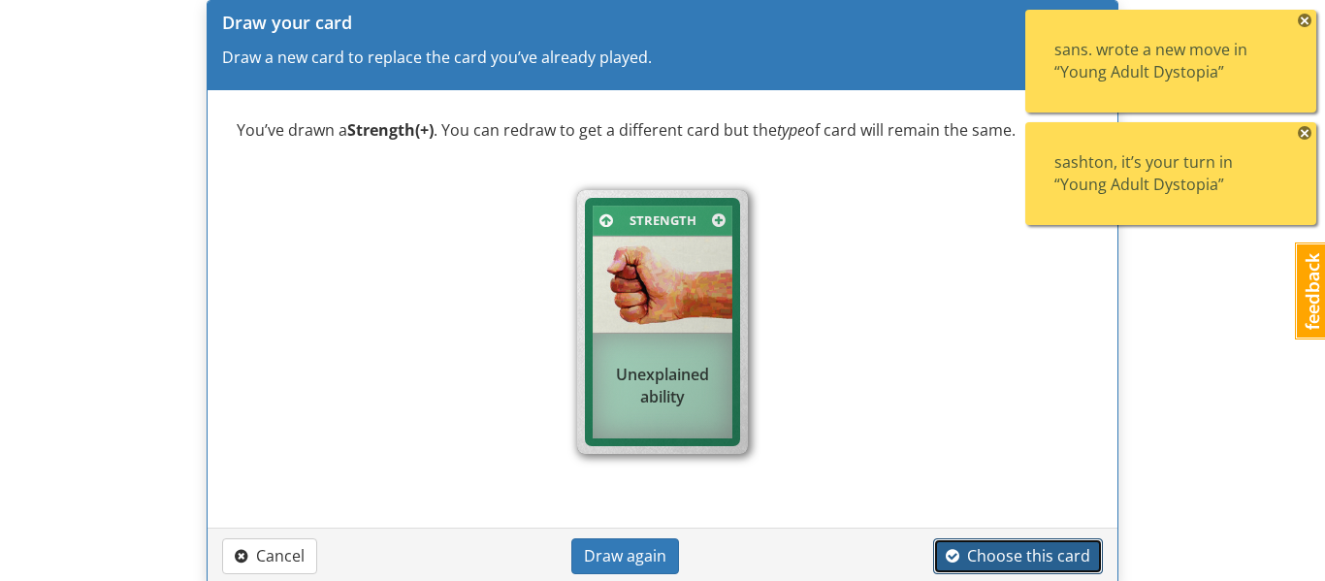
click at [1037, 555] on span "Choose this card" at bounding box center [1018, 555] width 145 height 21
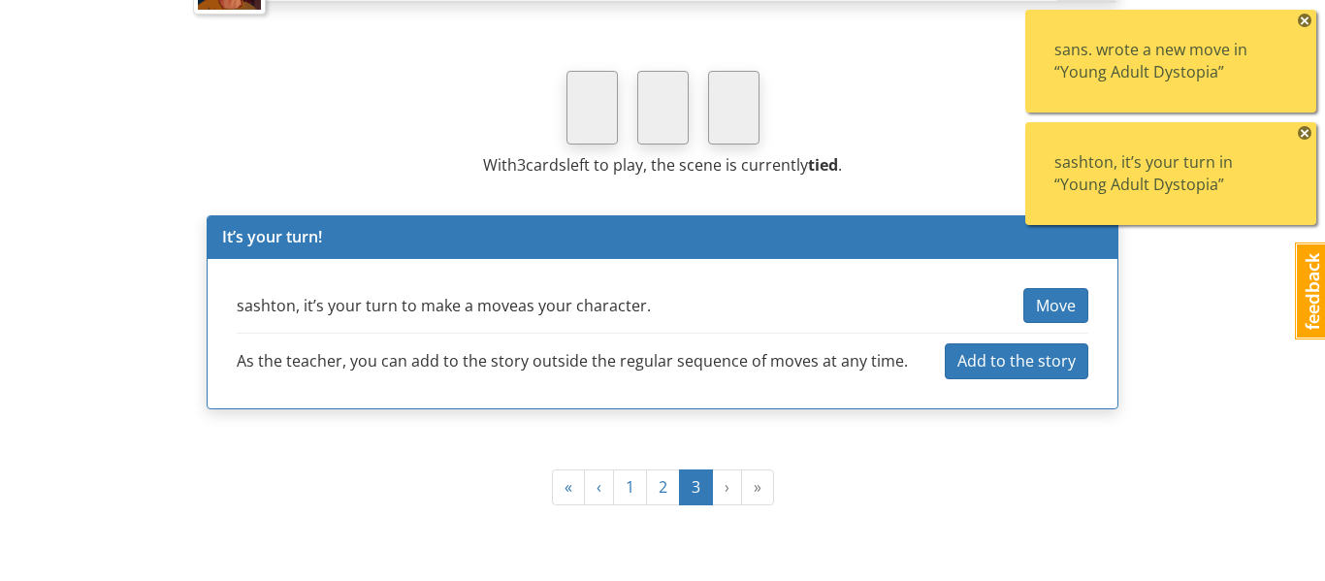
scroll to position [2225, 0]
click at [1310, 18] on span "×" at bounding box center [1305, 21] width 14 height 14
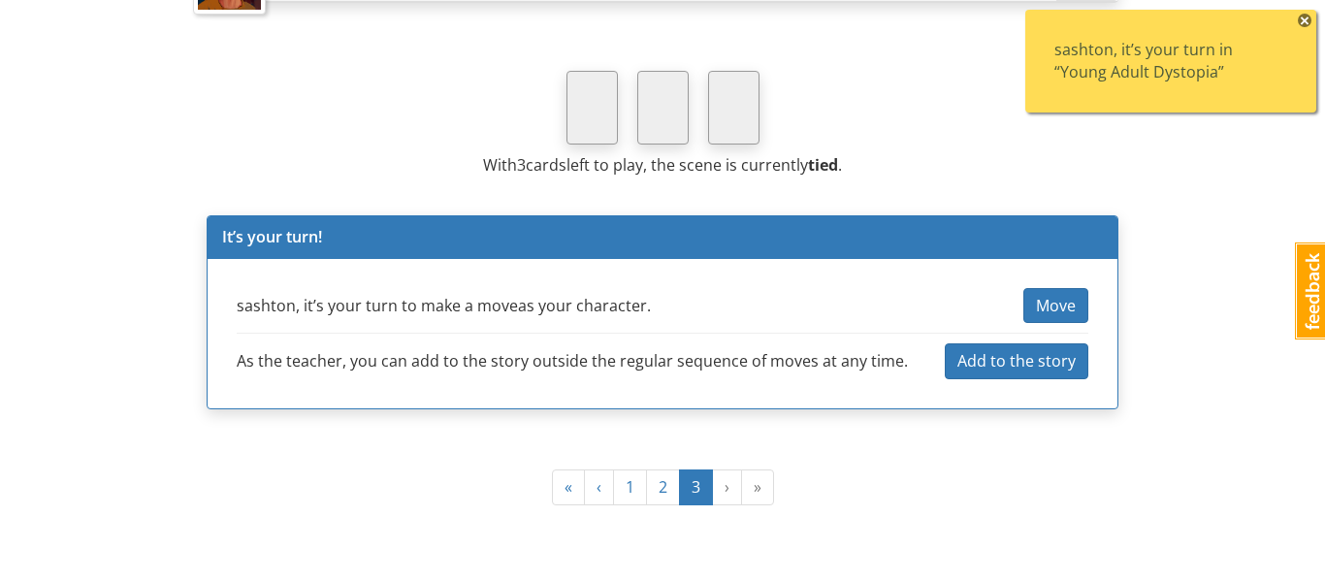
click at [1310, 18] on span "×" at bounding box center [1305, 21] width 14 height 14
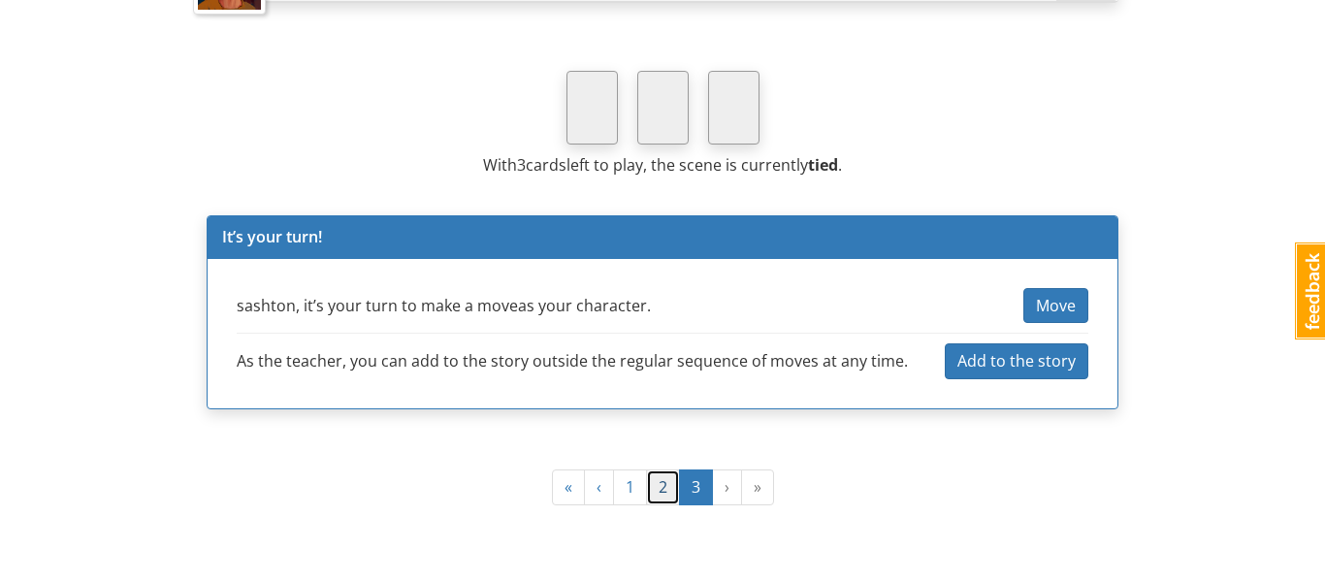
click at [658, 494] on link "2" at bounding box center [663, 488] width 34 height 36
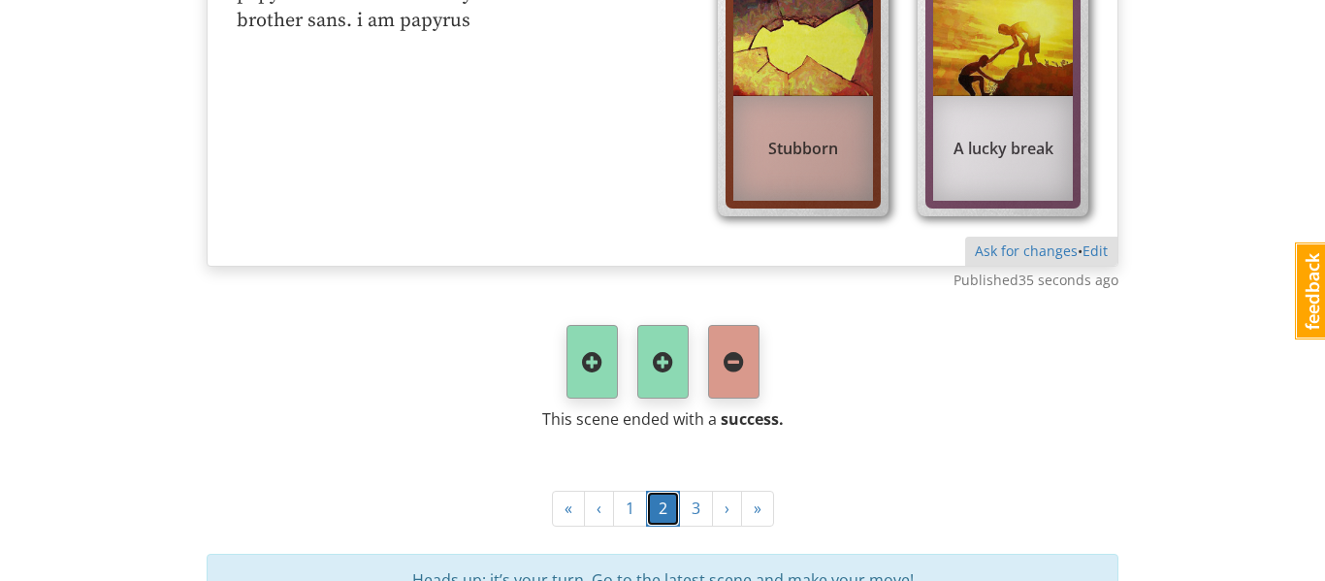
scroll to position [4169, 0]
click at [707, 508] on link "3" at bounding box center [696, 508] width 34 height 36
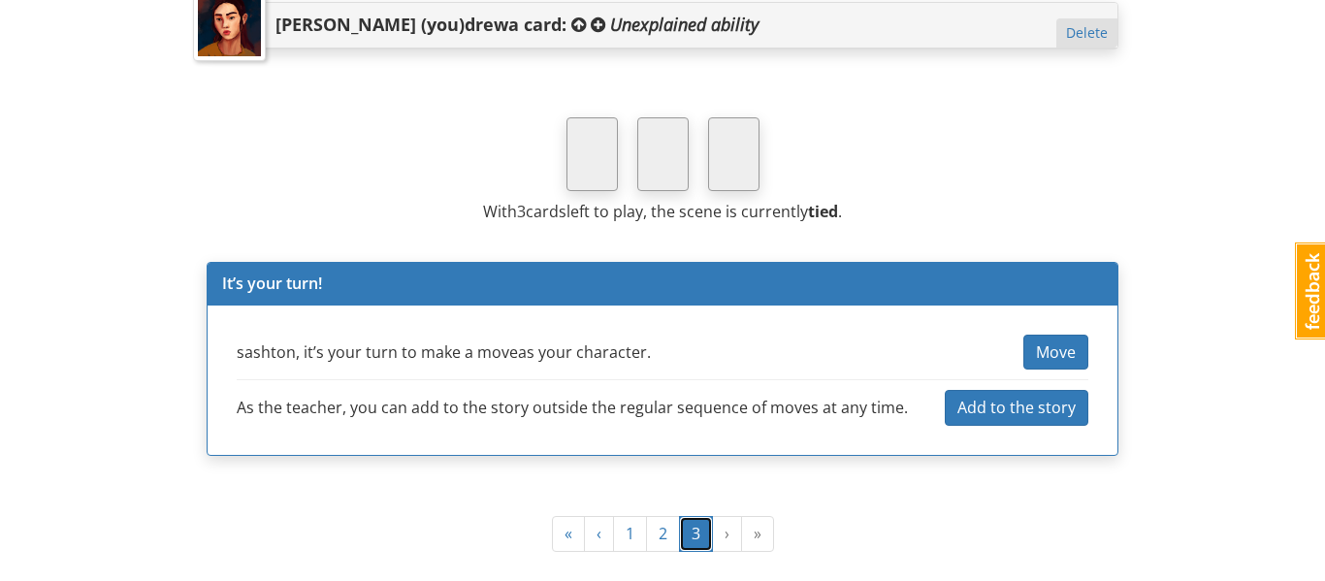
scroll to position [2205, 0]
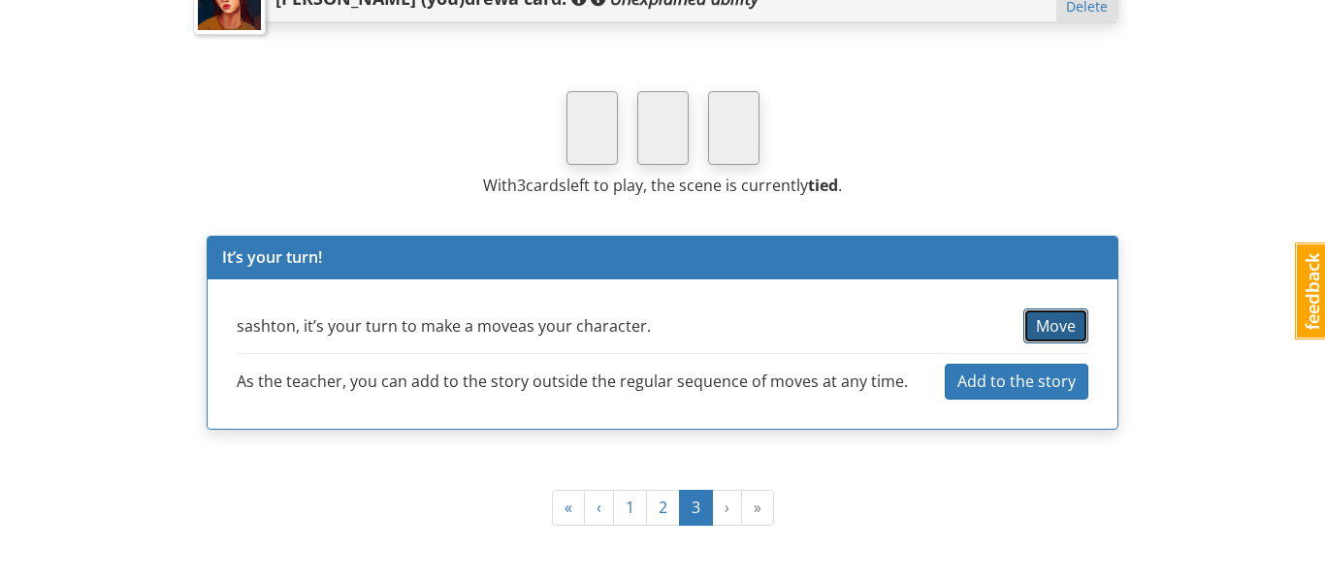
click at [1048, 325] on span "Move" at bounding box center [1056, 325] width 40 height 21
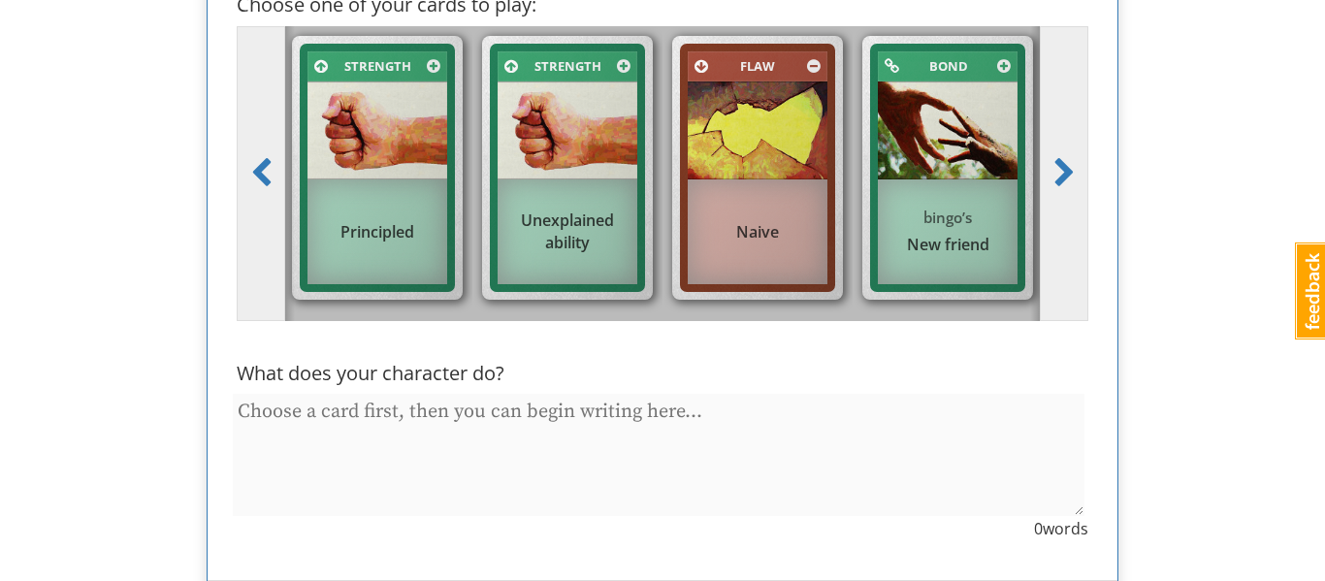
scroll to position [2630, 0]
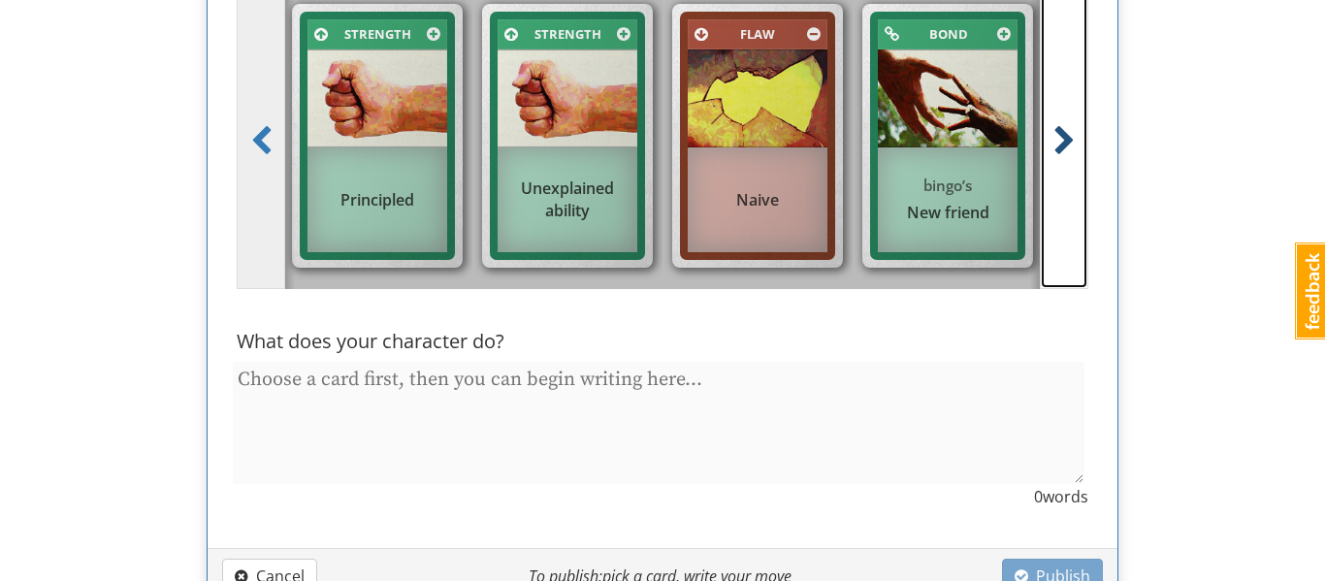
click at [1042, 168] on link at bounding box center [1064, 141] width 49 height 295
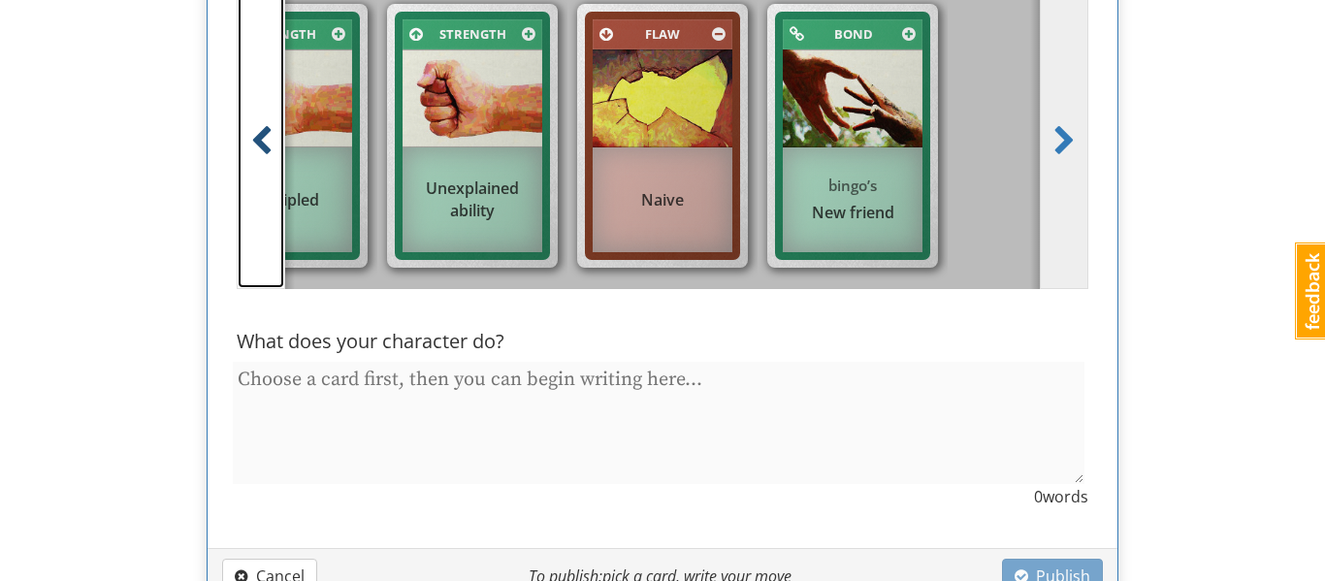
click at [241, 207] on link at bounding box center [261, 141] width 49 height 295
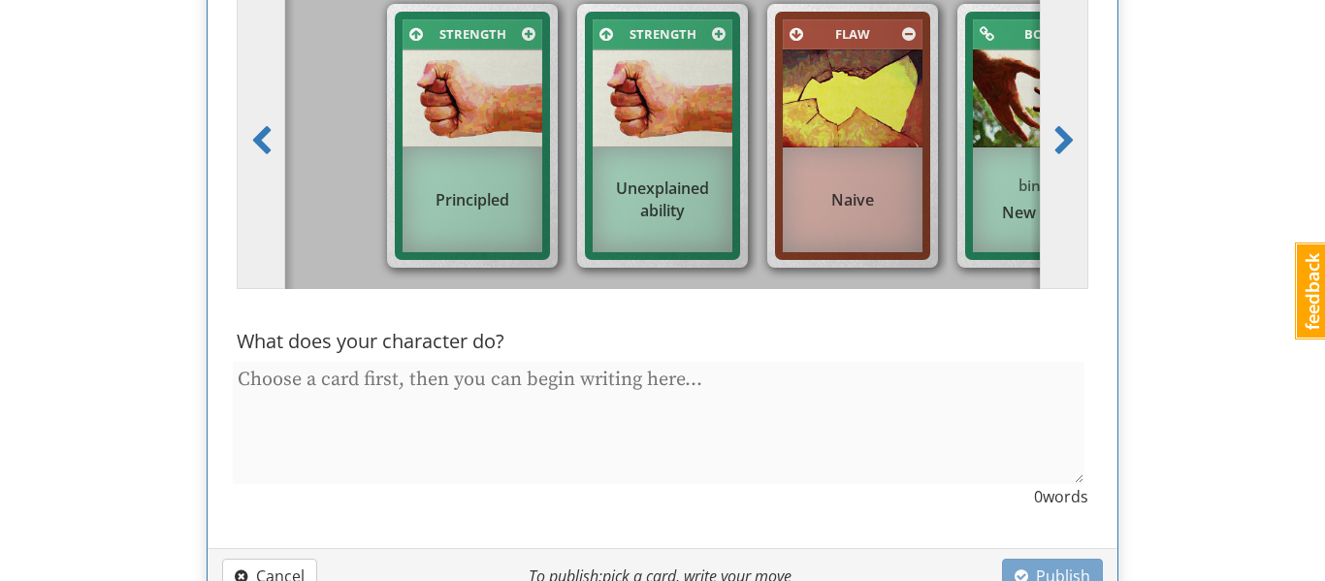
click at [651, 205] on div "Unexplained ability" at bounding box center [663, 200] width 140 height 64
click at [663, 155] on input "Strength Unexplained ability" at bounding box center [669, 149] width 13 height 13
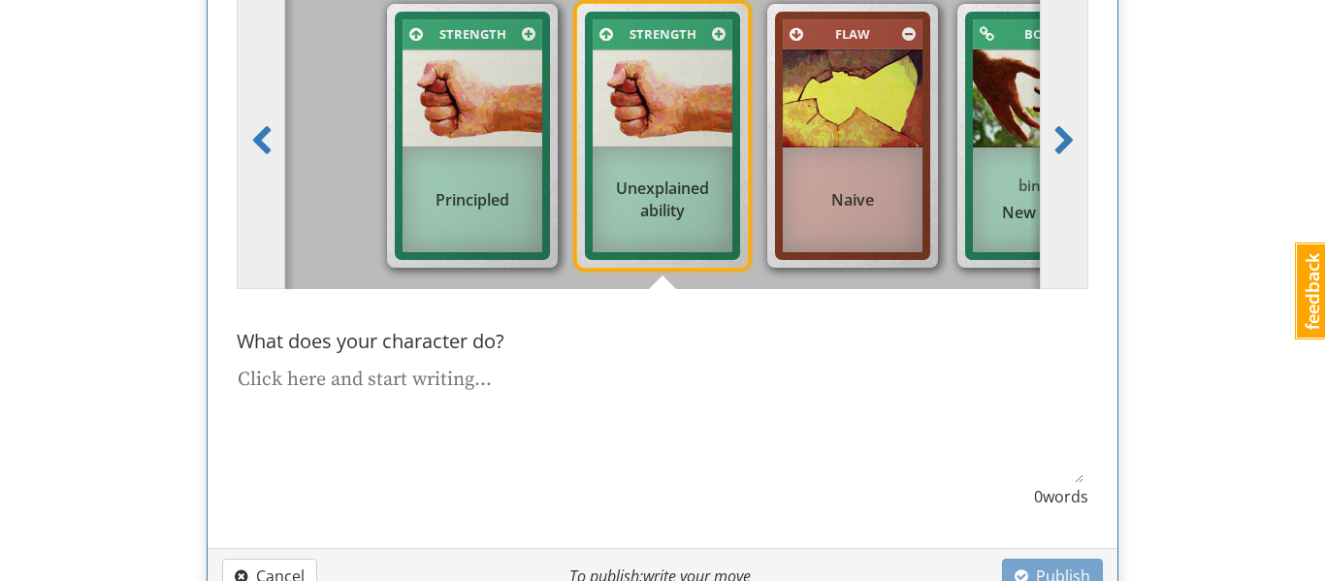
click at [477, 386] on textarea at bounding box center [659, 423] width 852 height 122
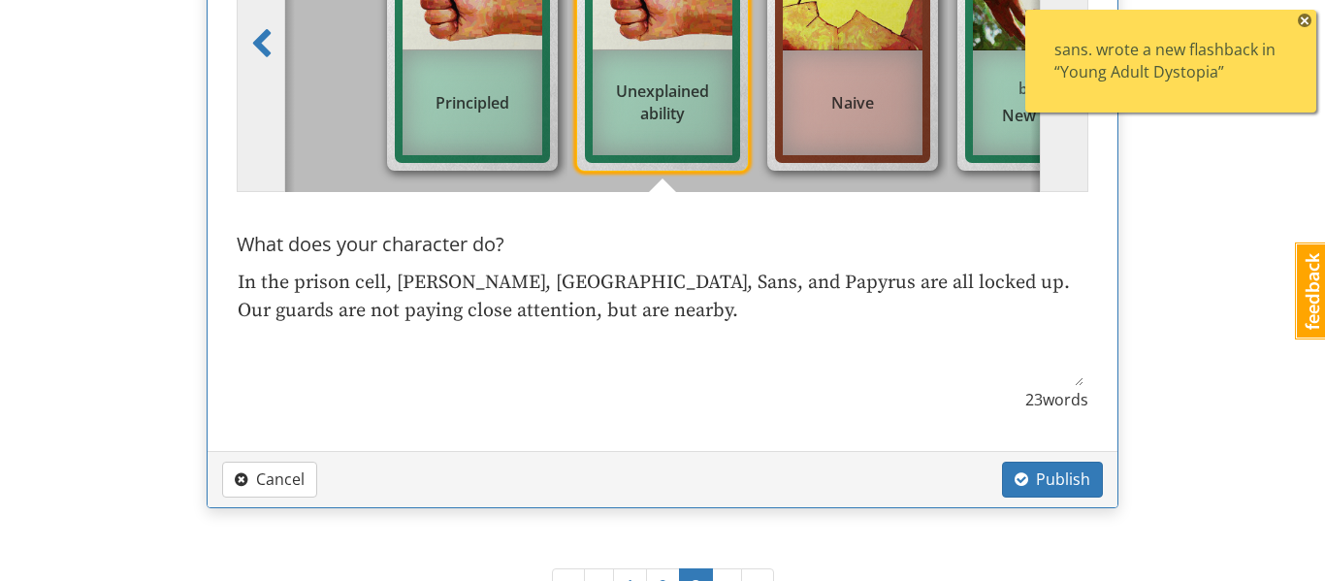
scroll to position [3415, 0]
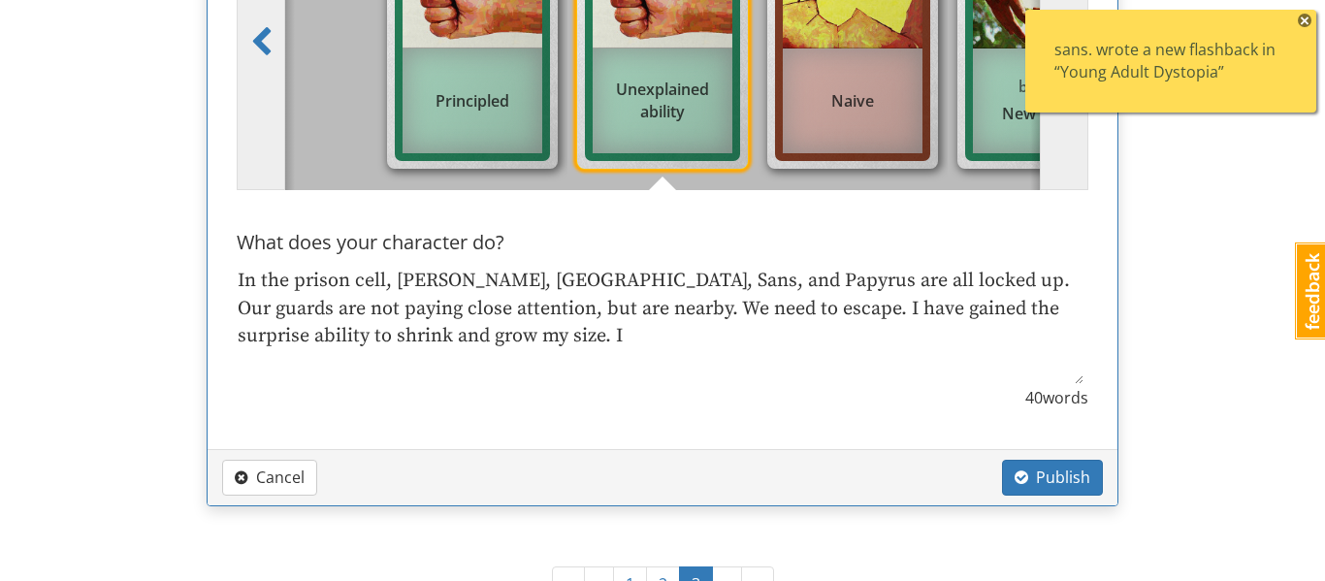
drag, startPoint x: 962, startPoint y: 311, endPoint x: 865, endPoint y: 315, distance: 97.1
click at [865, 315] on textarea "In the prison cell, [PERSON_NAME], [GEOGRAPHIC_DATA], Sans, and Papyrus are all…" at bounding box center [659, 324] width 852 height 122
click at [386, 341] on textarea "In the prison cell, [PERSON_NAME], [GEOGRAPHIC_DATA], Sans, and Papyrus are all…" at bounding box center [659, 324] width 852 height 122
click at [674, 346] on textarea "In the prison cell, [PERSON_NAME], [GEOGRAPHIC_DATA], Sans, and Papyrus are all…" at bounding box center [659, 324] width 852 height 122
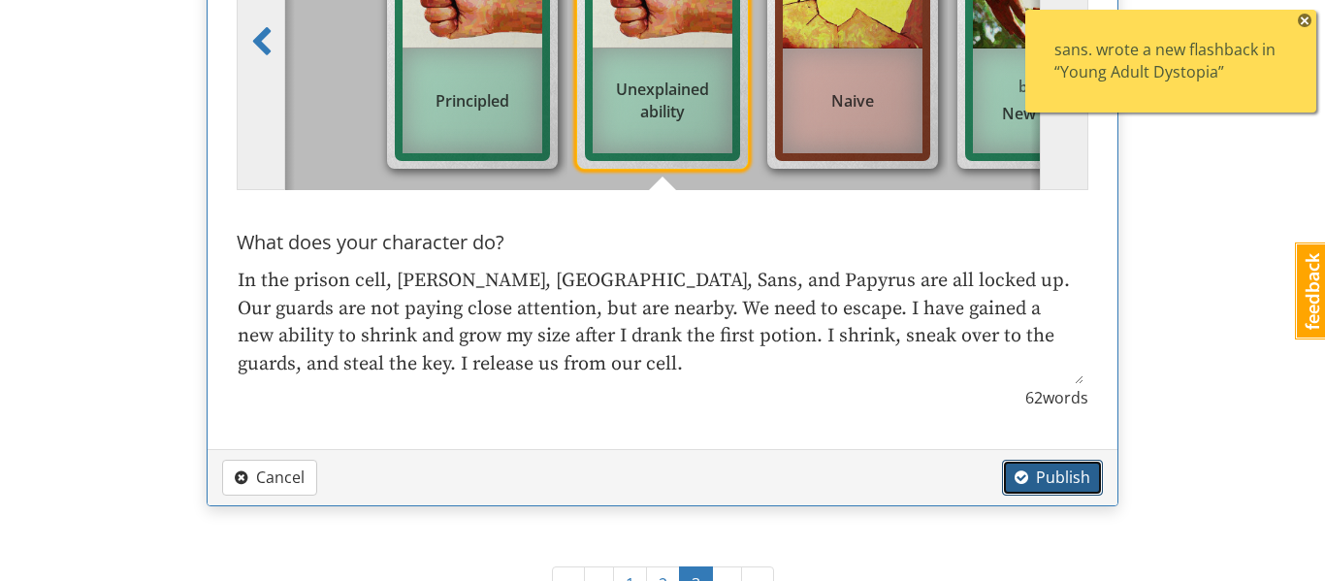
click at [1034, 477] on span "Publish" at bounding box center [1053, 477] width 76 height 21
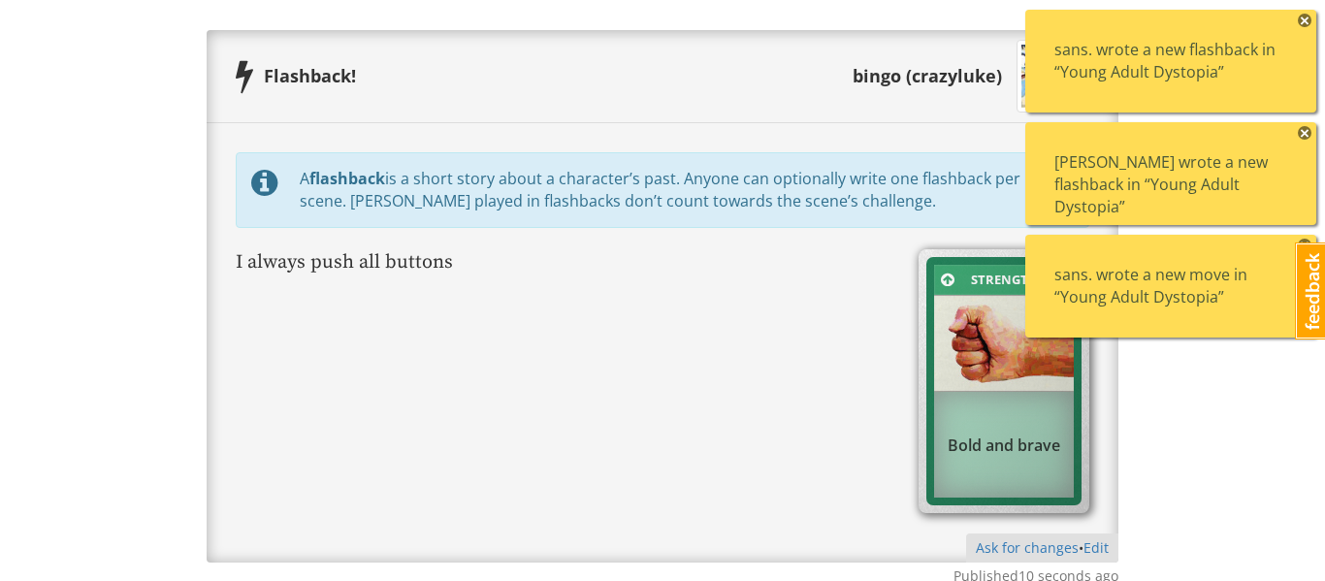
scroll to position [3506, 0]
click at [1315, 133] on div "[PERSON_NAME] wrote a new flashback in “Young Adult Dystopia” ×" at bounding box center [1170, 173] width 291 height 103
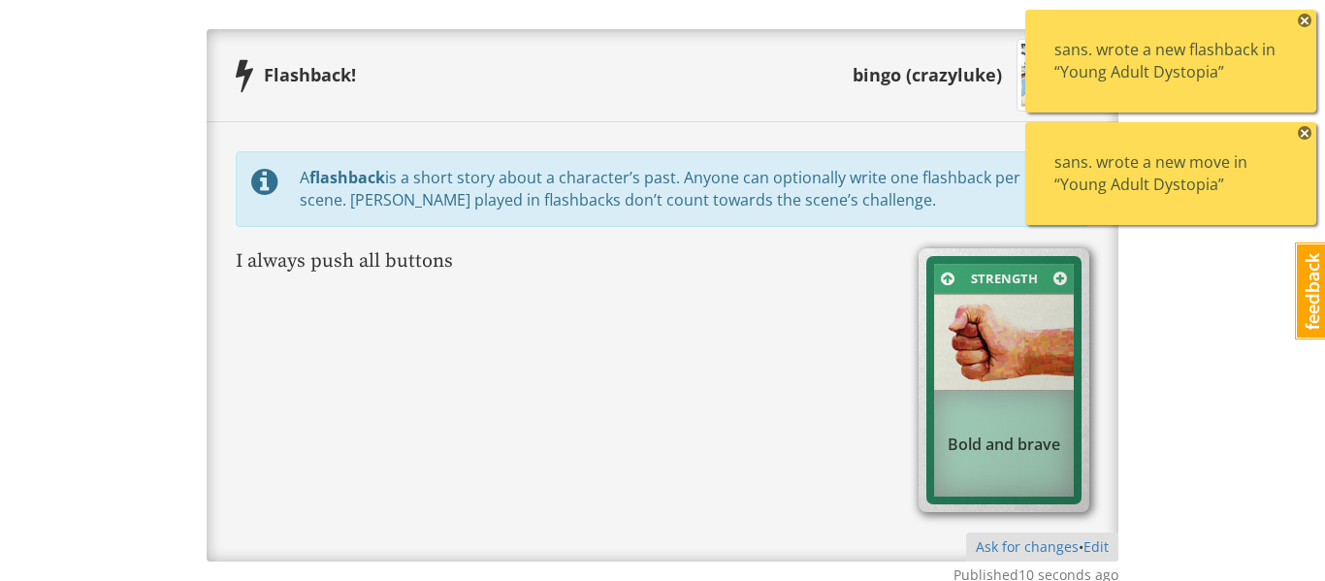
click at [1307, 27] on span "×" at bounding box center [1305, 21] width 14 height 14
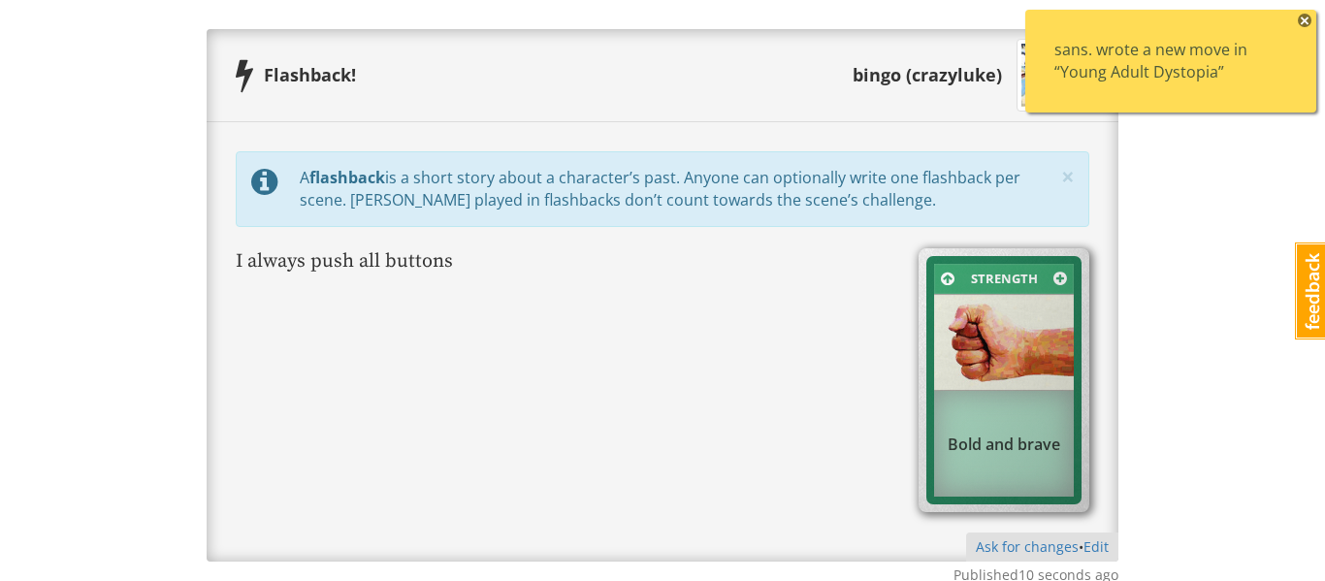
click at [1314, 20] on div "sans. wrote a new move in “Young Adult Dystopia” ×" at bounding box center [1170, 61] width 291 height 103
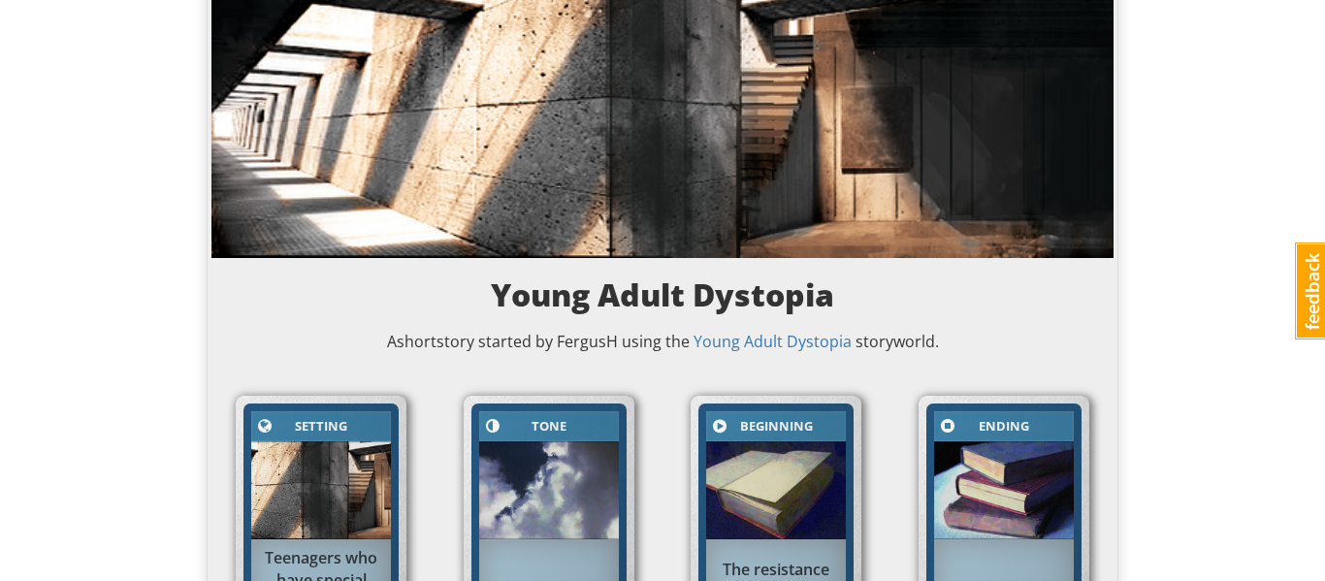
scroll to position [0, 0]
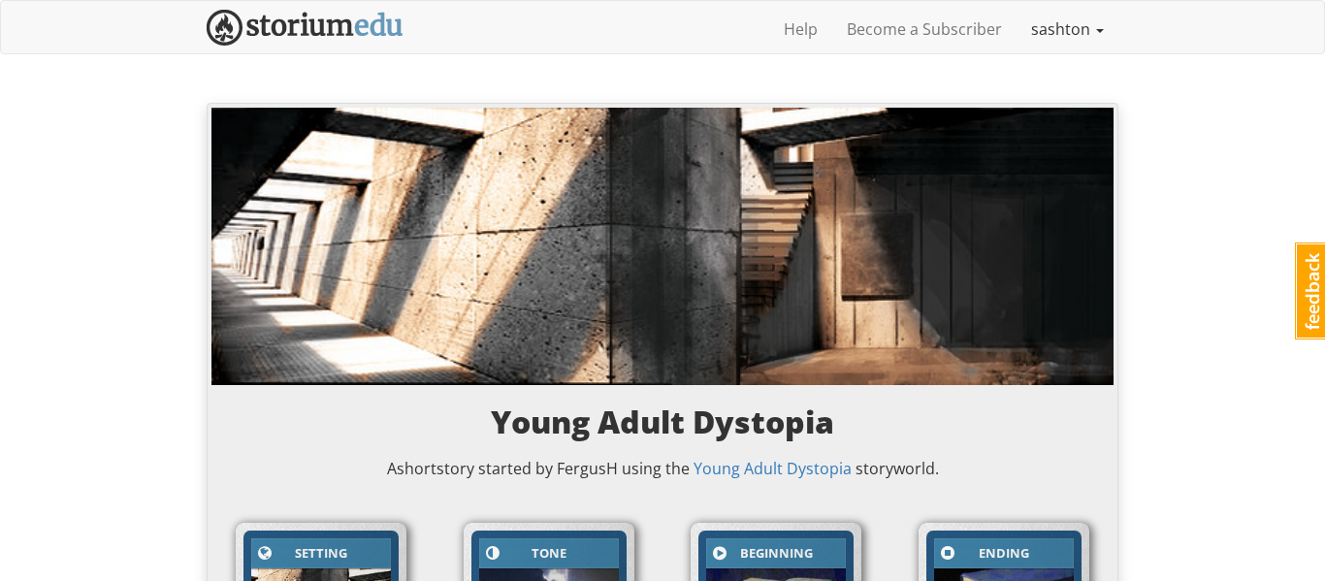
click at [1080, 26] on link "sashton" at bounding box center [1068, 29] width 102 height 49
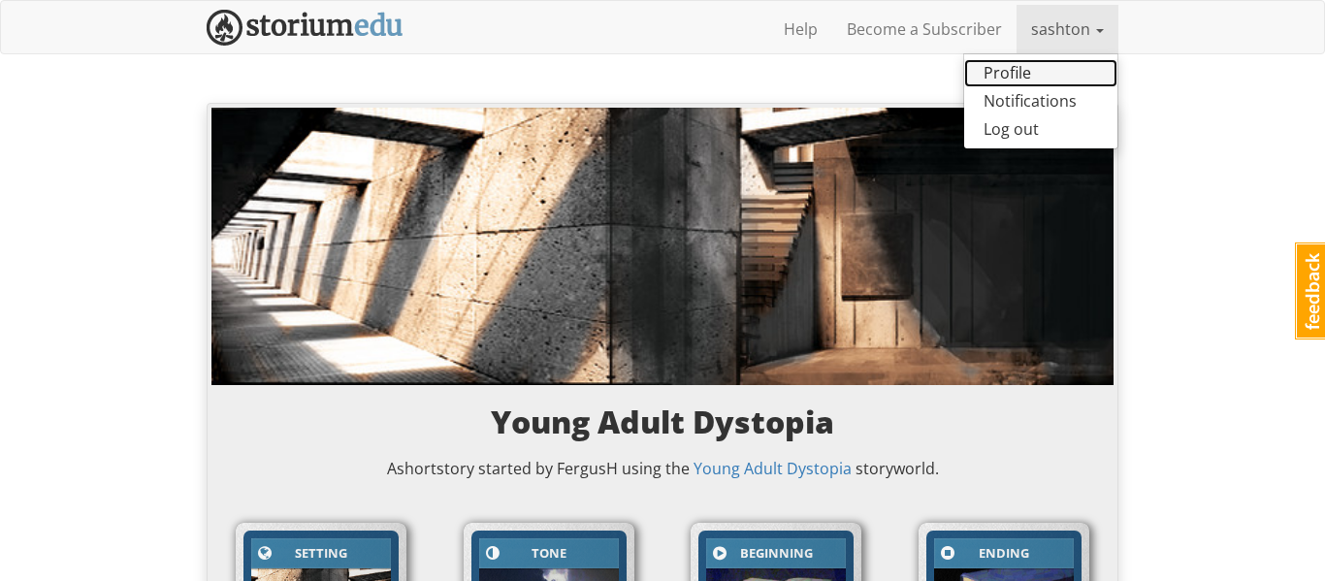
click at [1024, 80] on link "Profile" at bounding box center [1040, 73] width 153 height 28
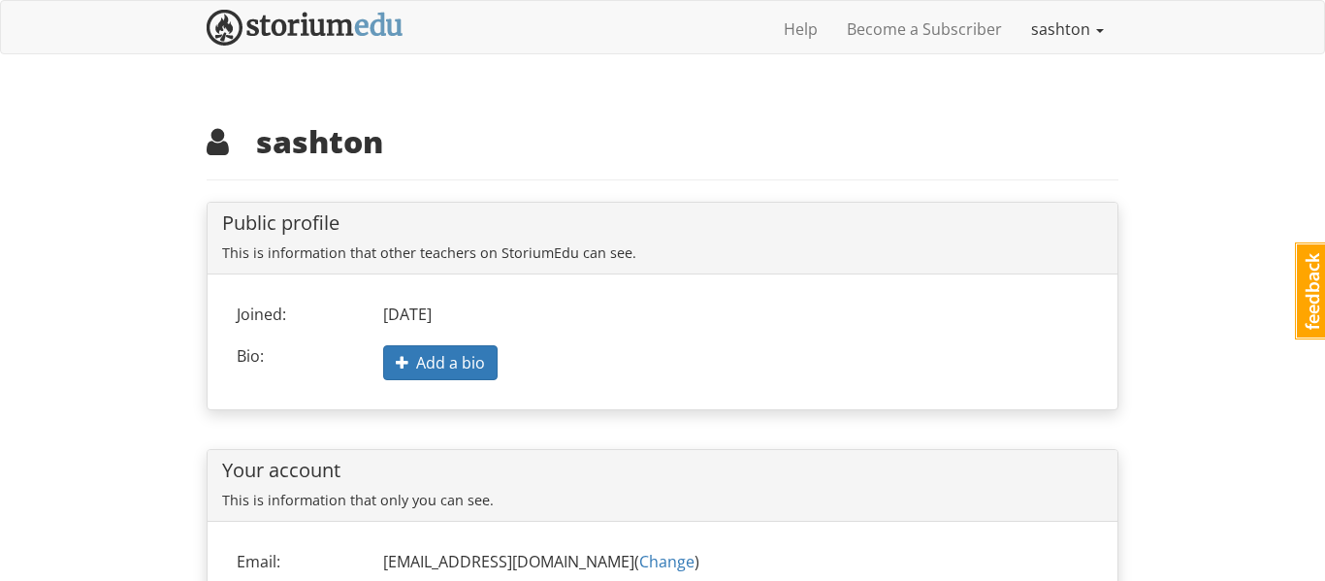
click at [1082, 37] on link "sashton" at bounding box center [1068, 29] width 102 height 49
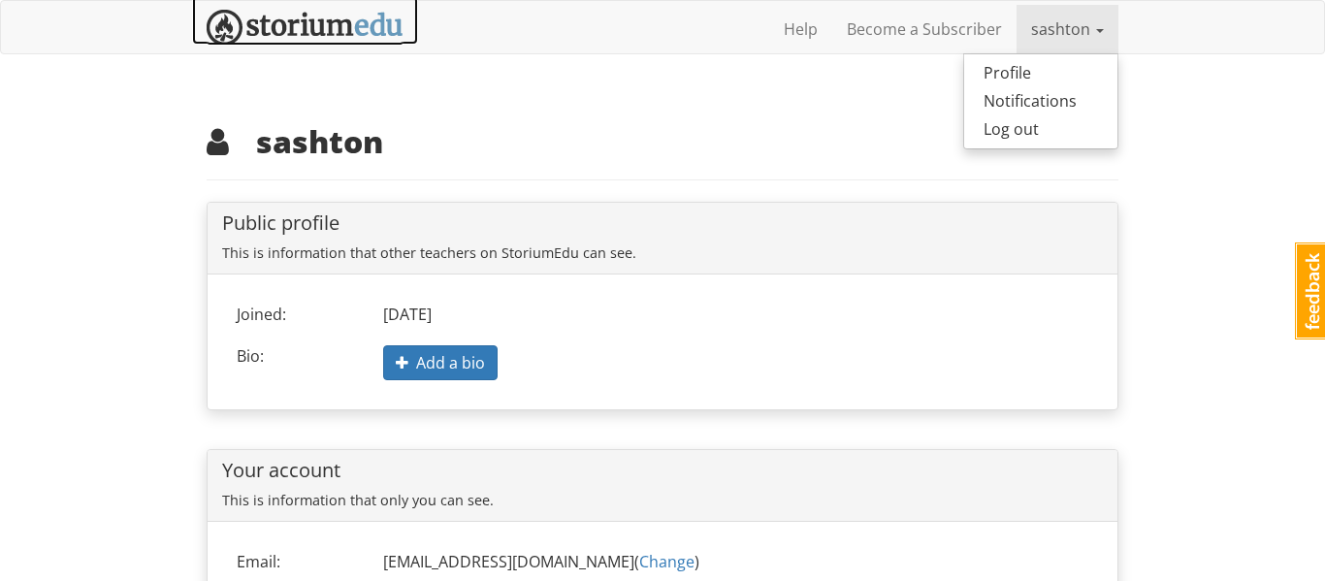
click at [341, 18] on img at bounding box center [305, 28] width 197 height 36
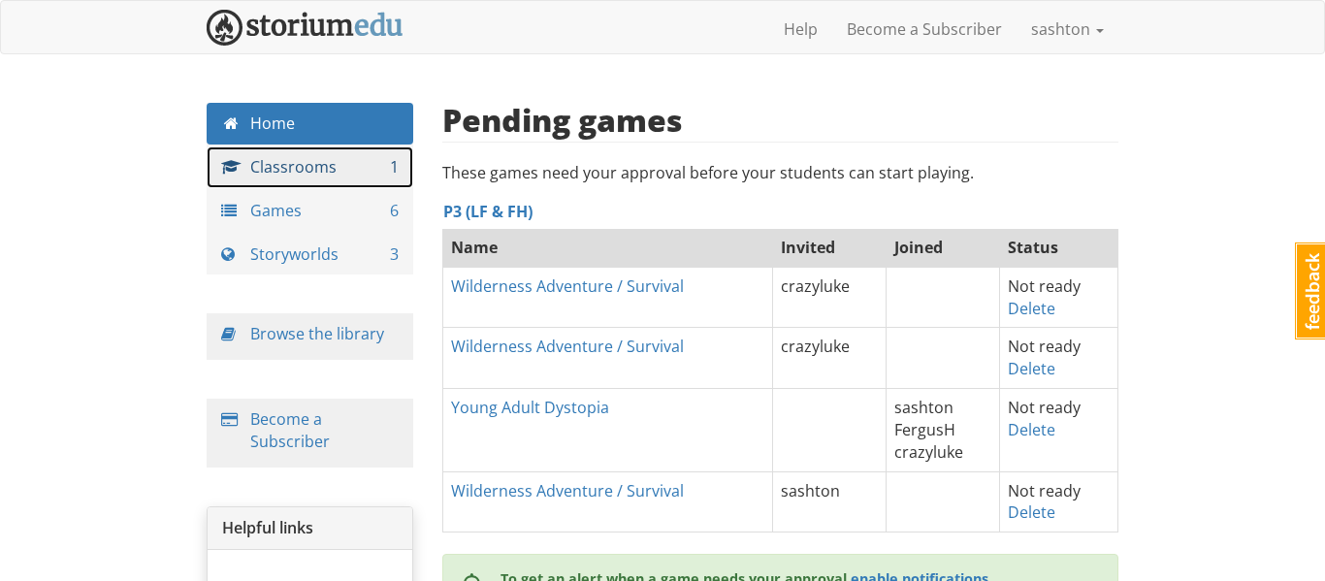
click at [298, 173] on link "Classrooms 1" at bounding box center [310, 167] width 207 height 42
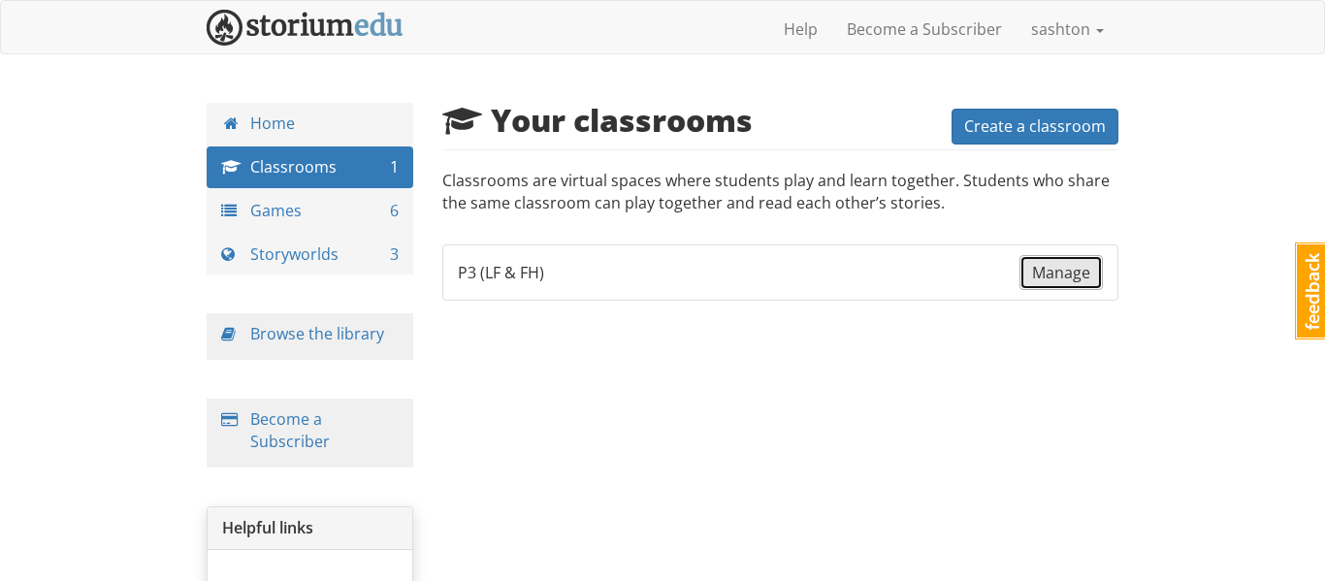
click at [1061, 272] on span "Manage" at bounding box center [1061, 272] width 58 height 21
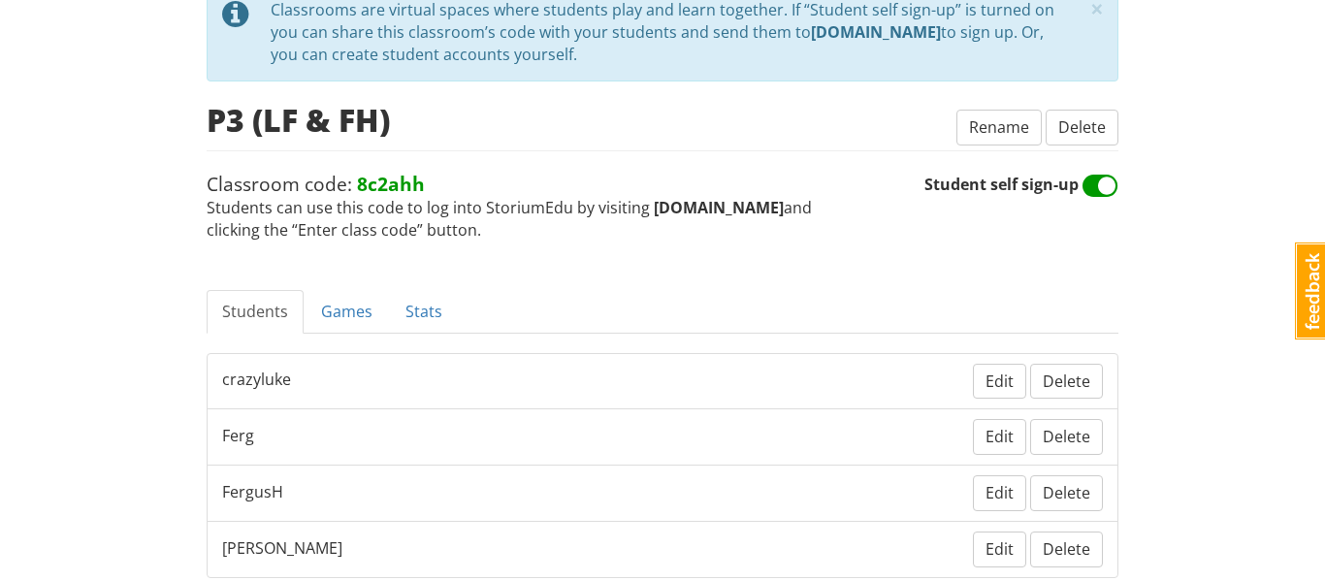
scroll to position [269, 0]
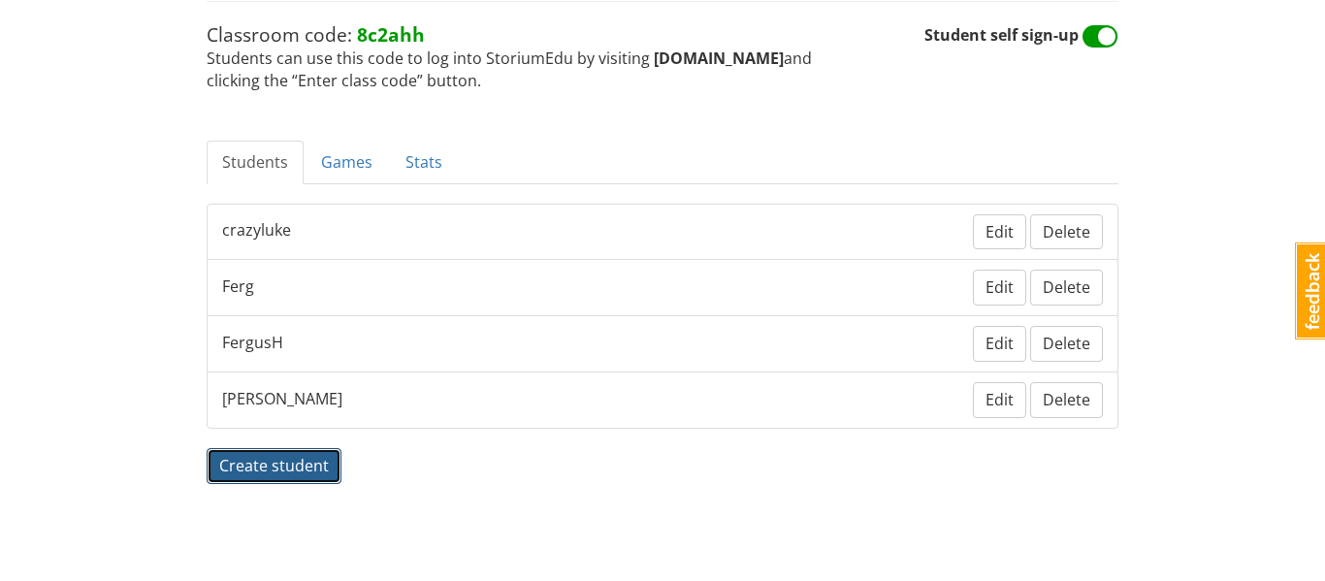
click at [292, 469] on span "Create student" at bounding box center [274, 465] width 110 height 21
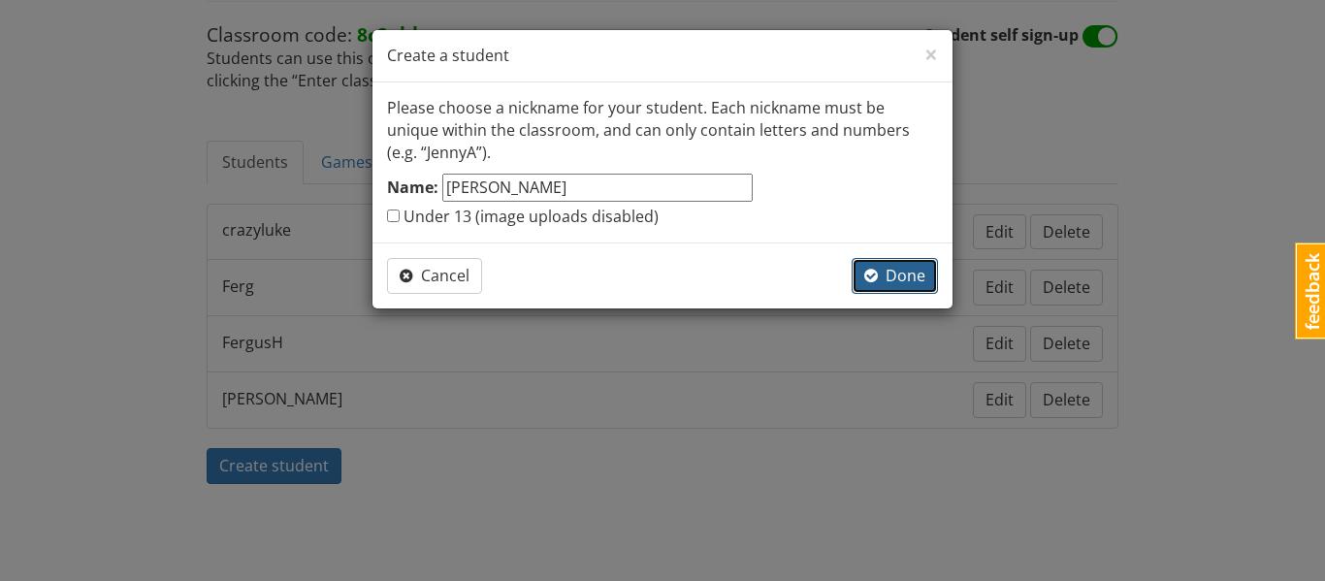
click at [888, 282] on span "Done" at bounding box center [894, 275] width 61 height 21
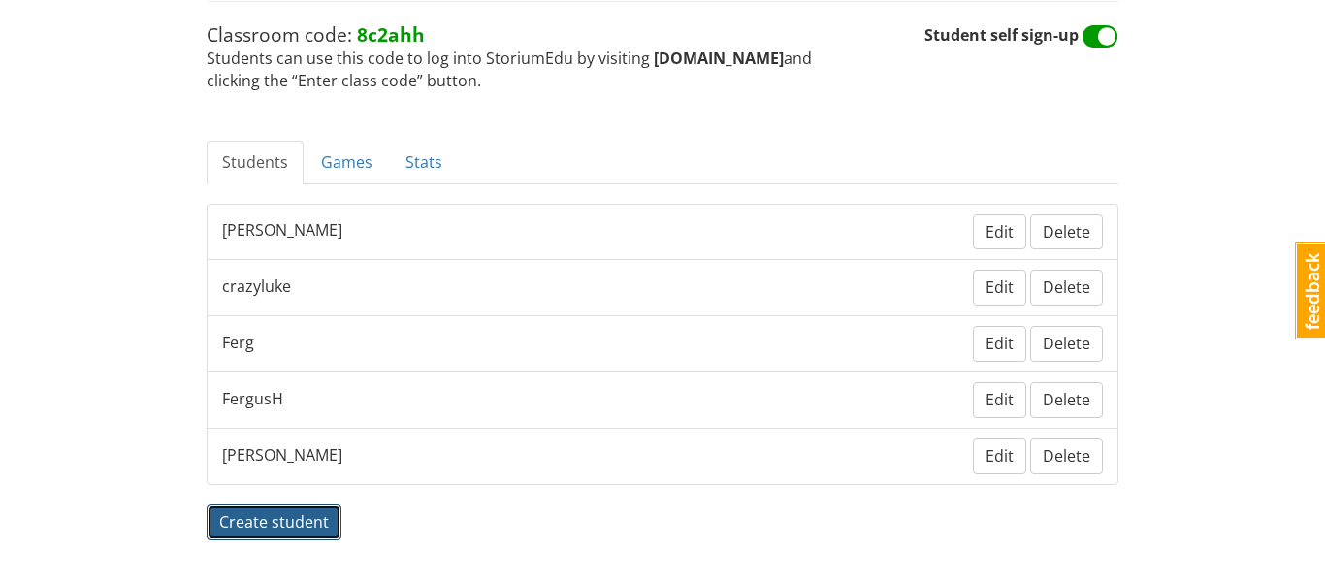
click at [300, 524] on span "Create student" at bounding box center [274, 521] width 110 height 21
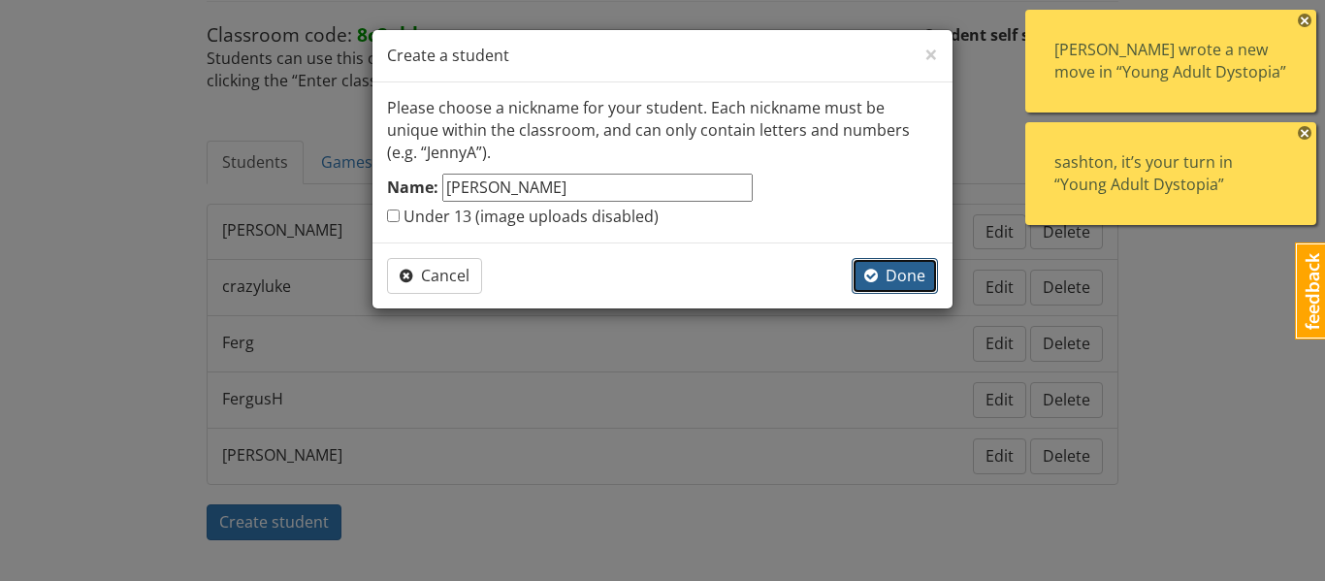
click at [890, 289] on button "Done" at bounding box center [895, 276] width 86 height 36
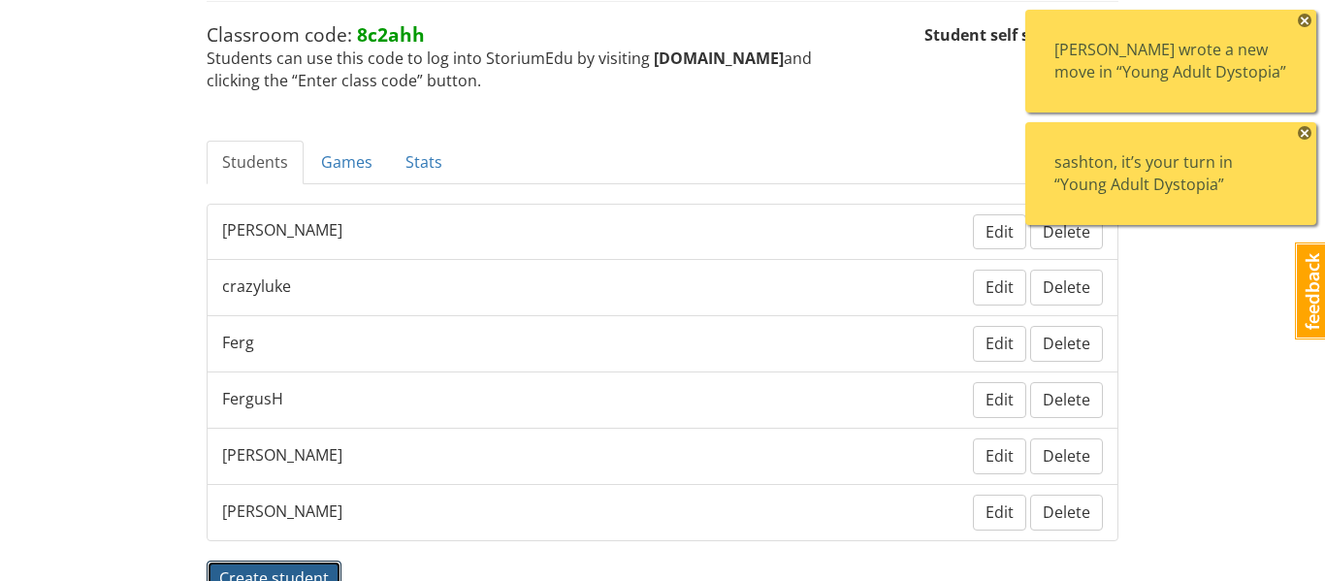
scroll to position [284, 0]
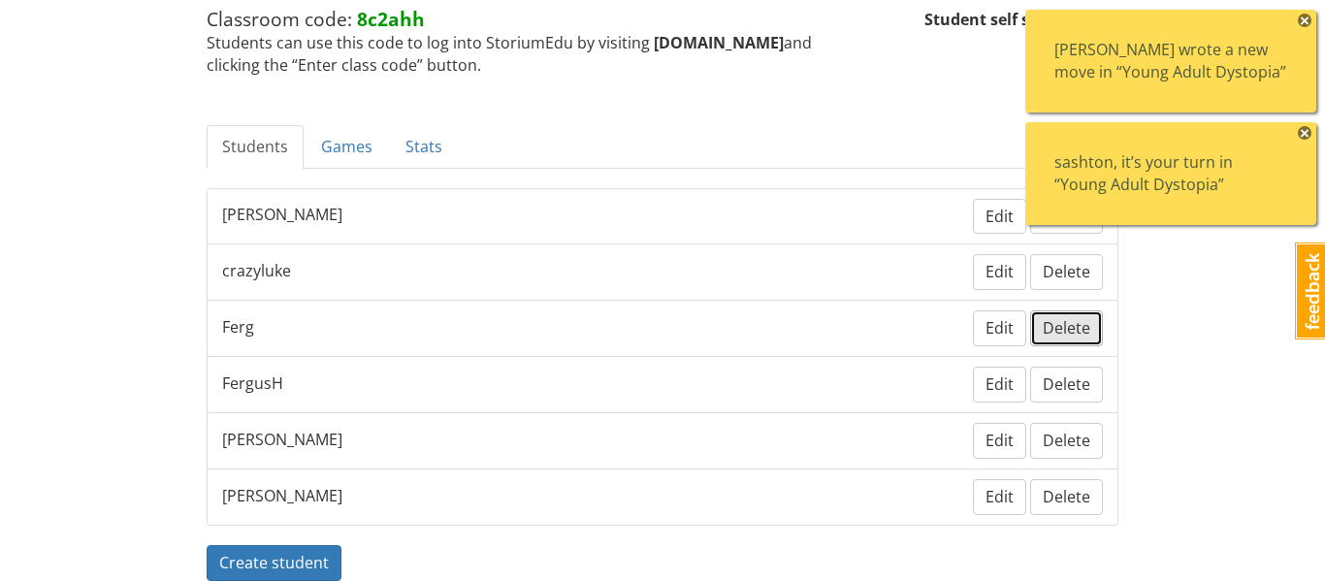
click at [1092, 334] on button "Delete" at bounding box center [1066, 328] width 73 height 36
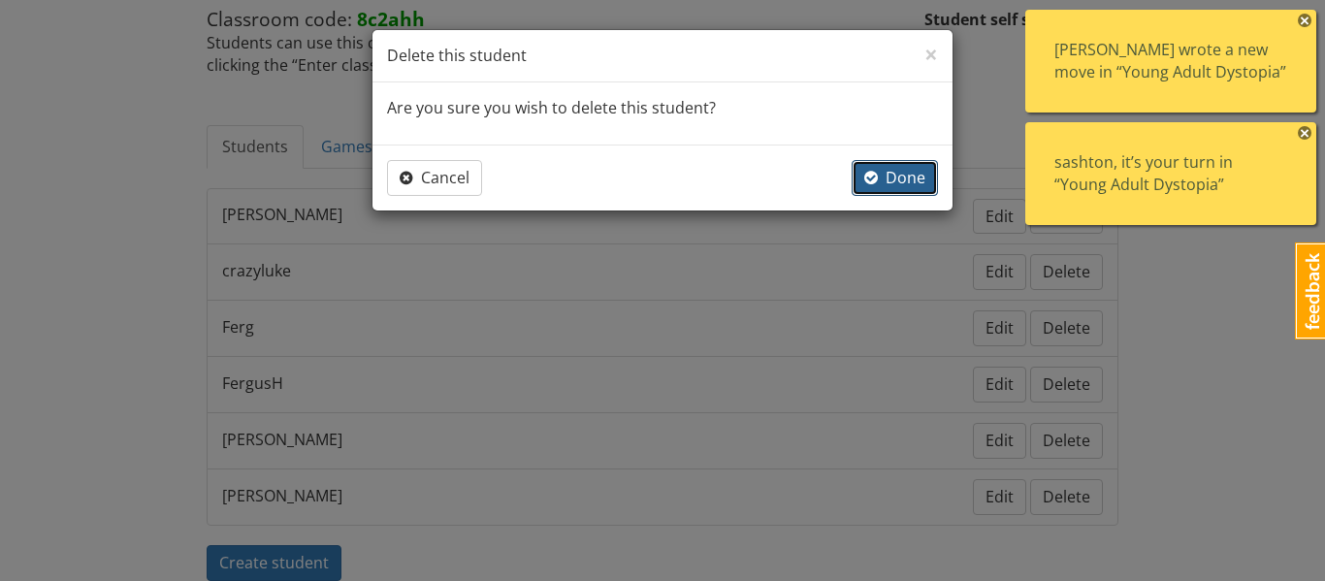
click at [911, 186] on span "Done" at bounding box center [894, 177] width 61 height 21
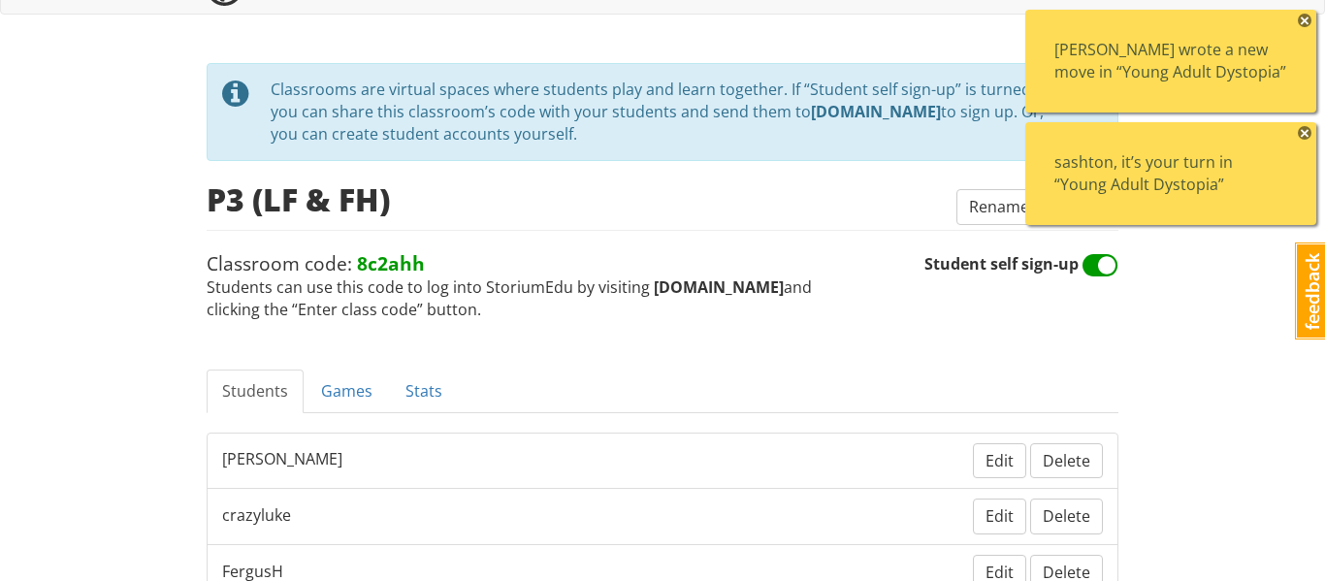
scroll to position [0, 0]
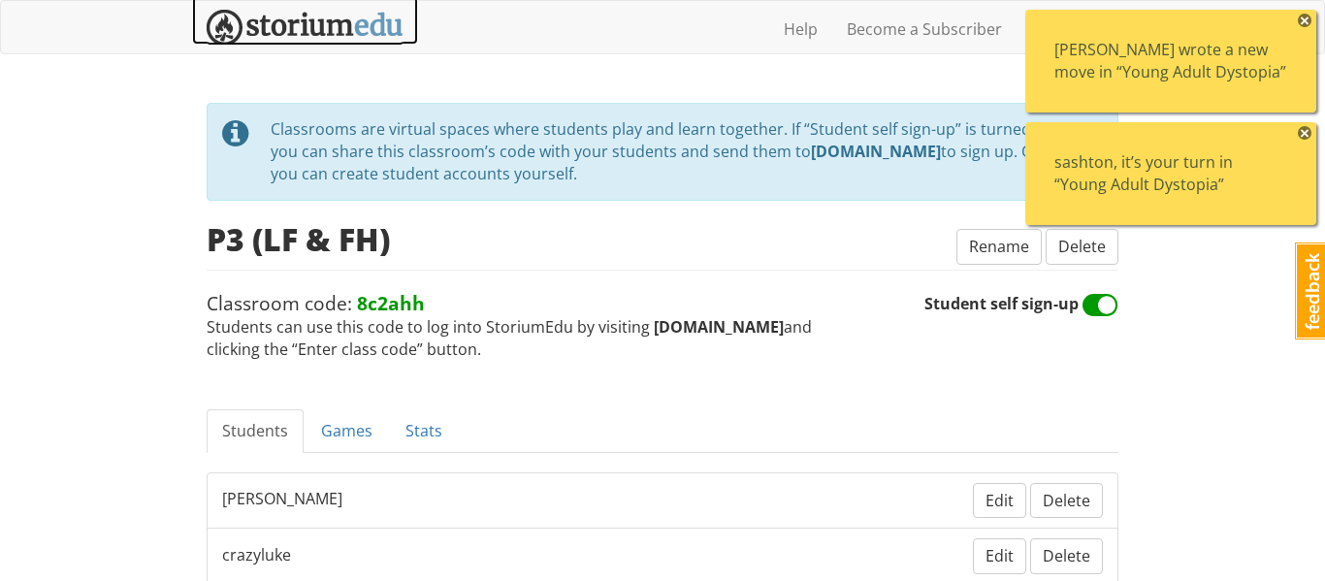
click at [313, 39] on img at bounding box center [305, 28] width 197 height 36
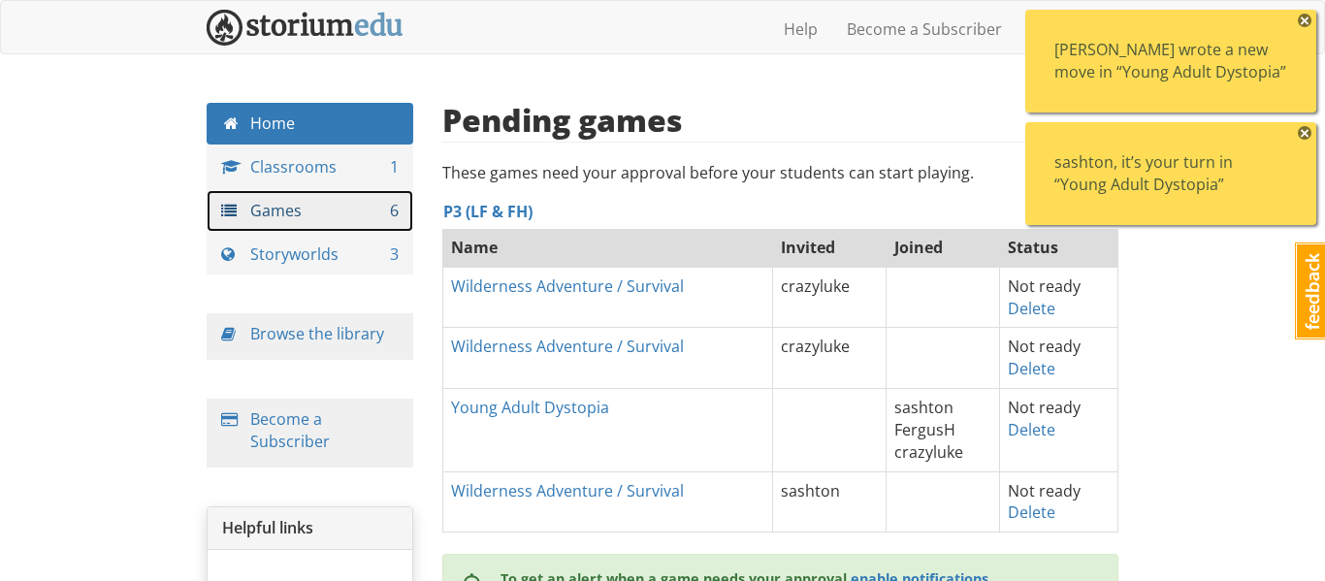
click at [324, 196] on link "Games 6" at bounding box center [310, 211] width 207 height 42
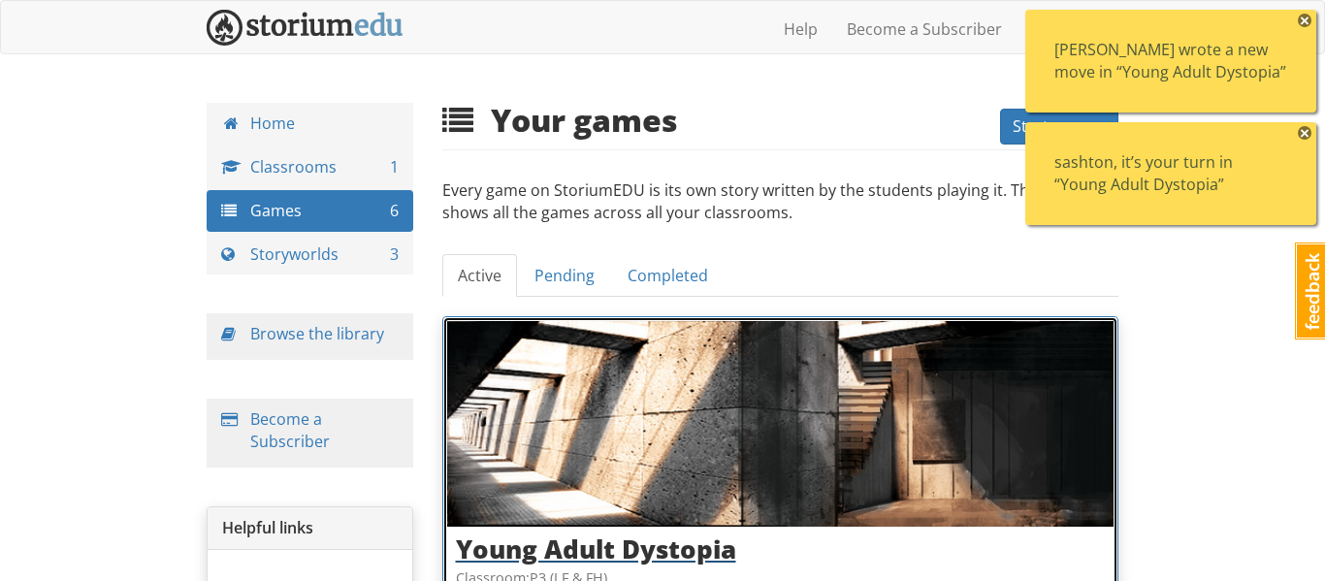
click at [734, 521] on img at bounding box center [780, 424] width 667 height 206
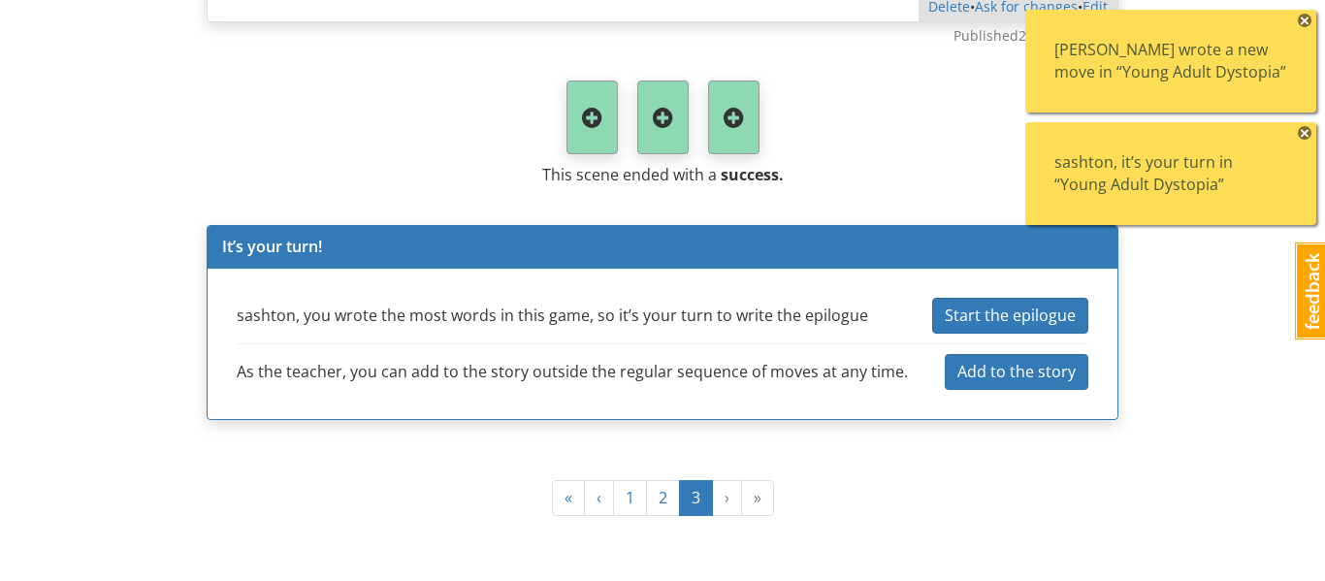
scroll to position [5172, 0]
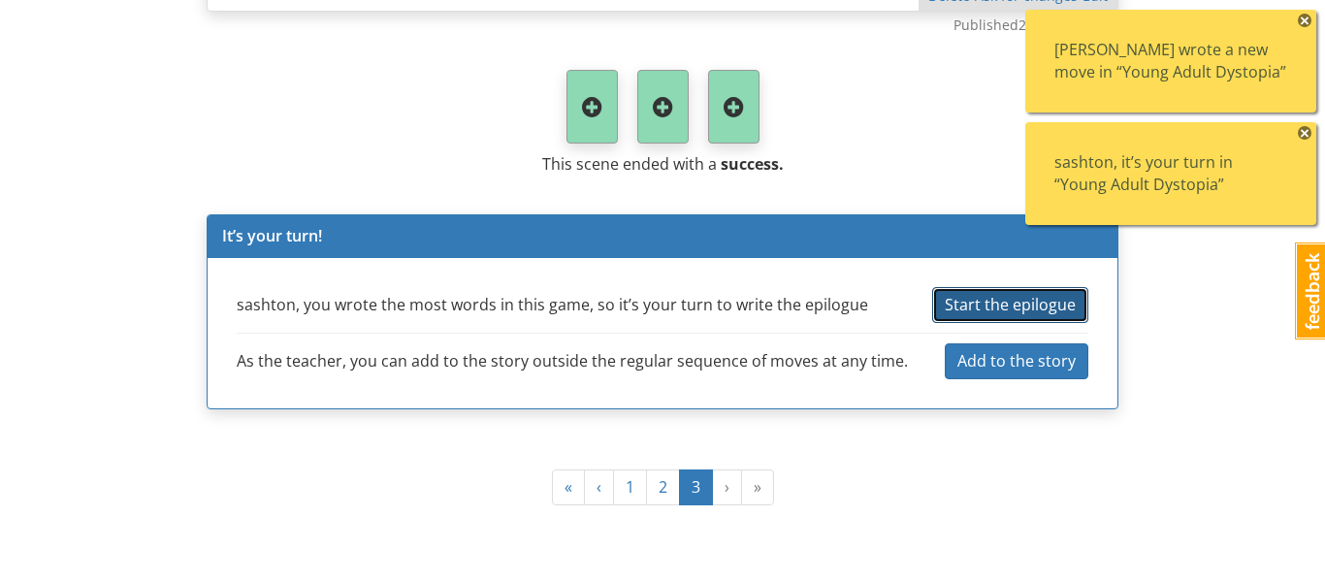
click at [1009, 309] on span "Start the epilogue" at bounding box center [1010, 304] width 131 height 21
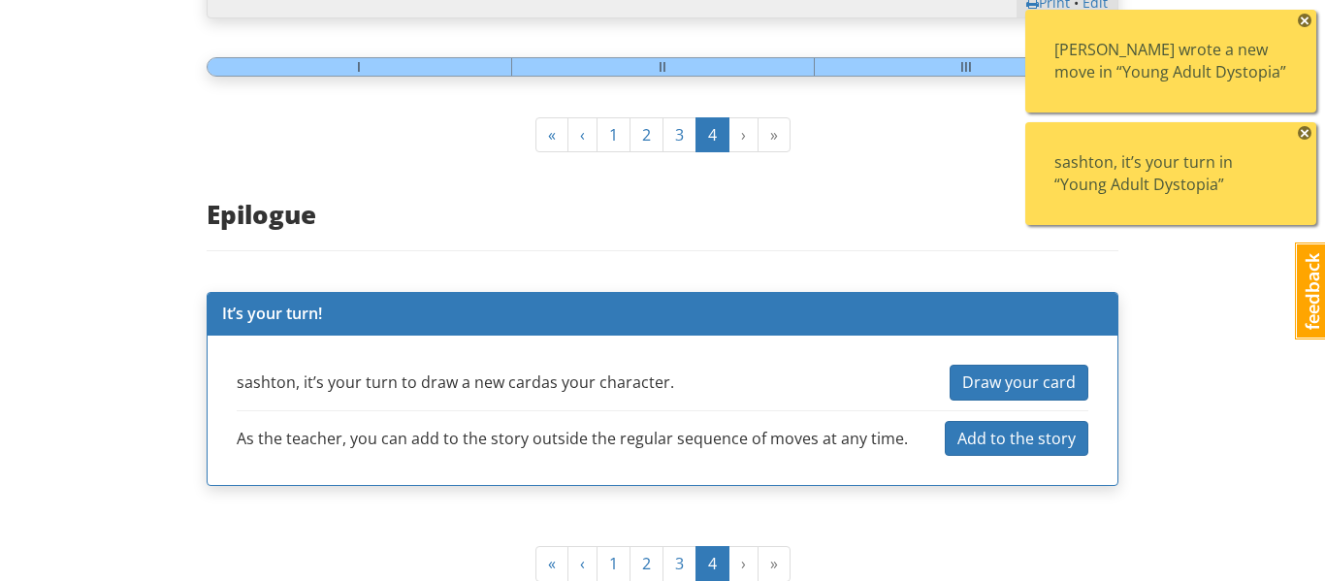
scroll to position [1122, 0]
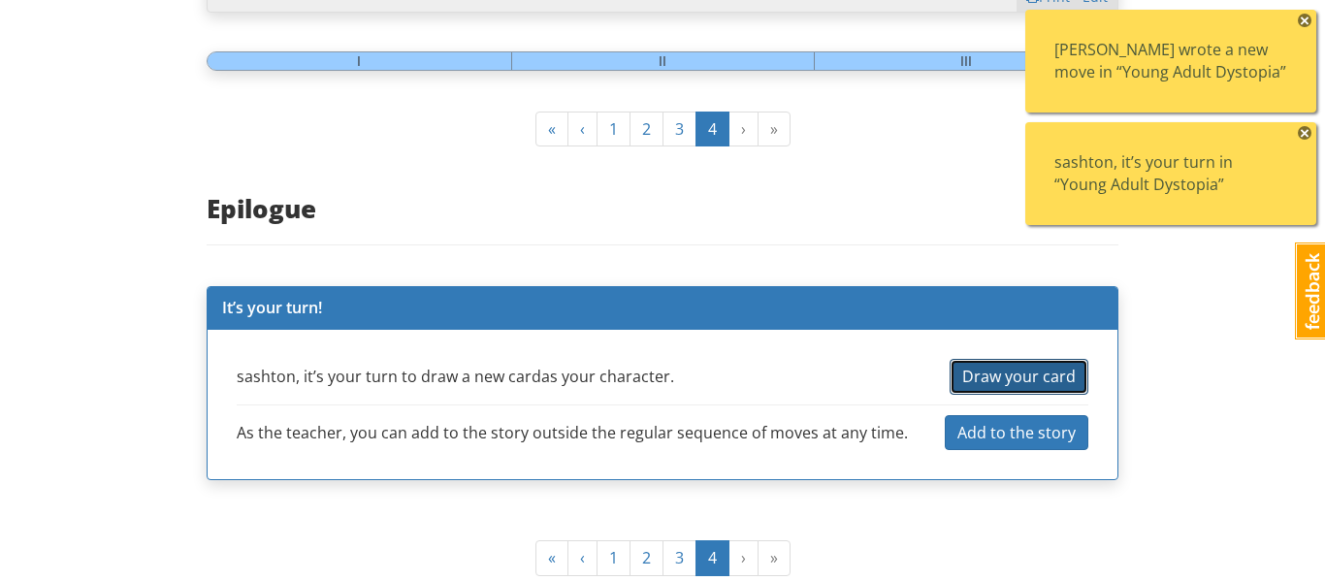
click at [977, 378] on span "Draw your card" at bounding box center [1019, 376] width 114 height 21
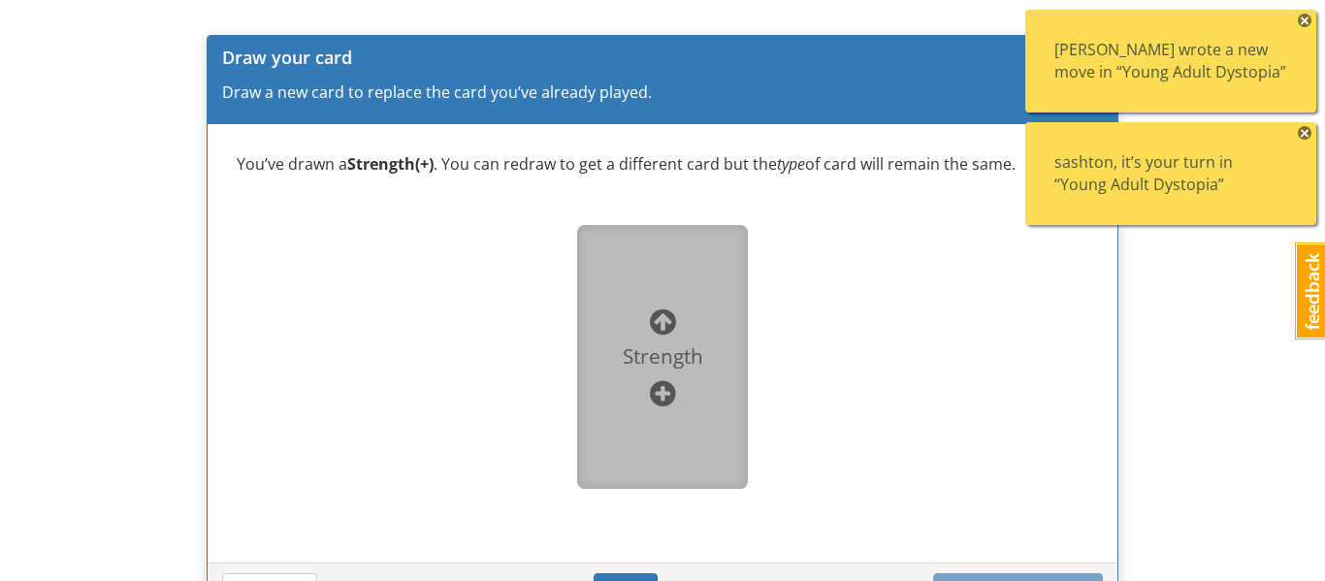
scroll to position [1409, 0]
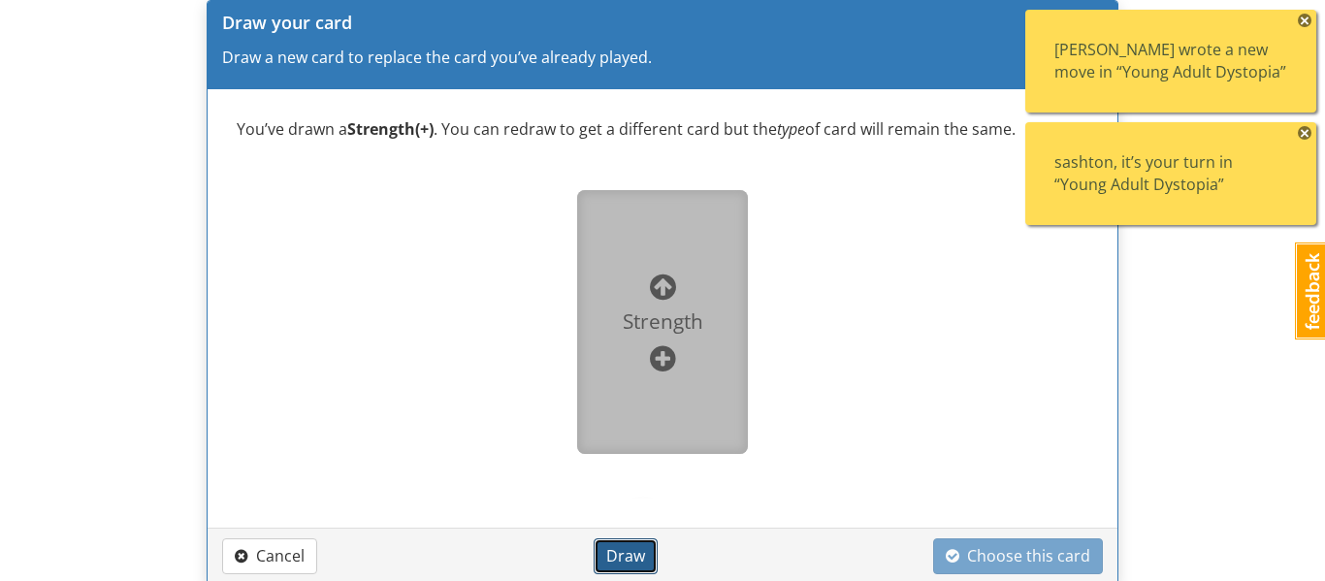
click at [625, 549] on span "Draw" at bounding box center [625, 555] width 39 height 21
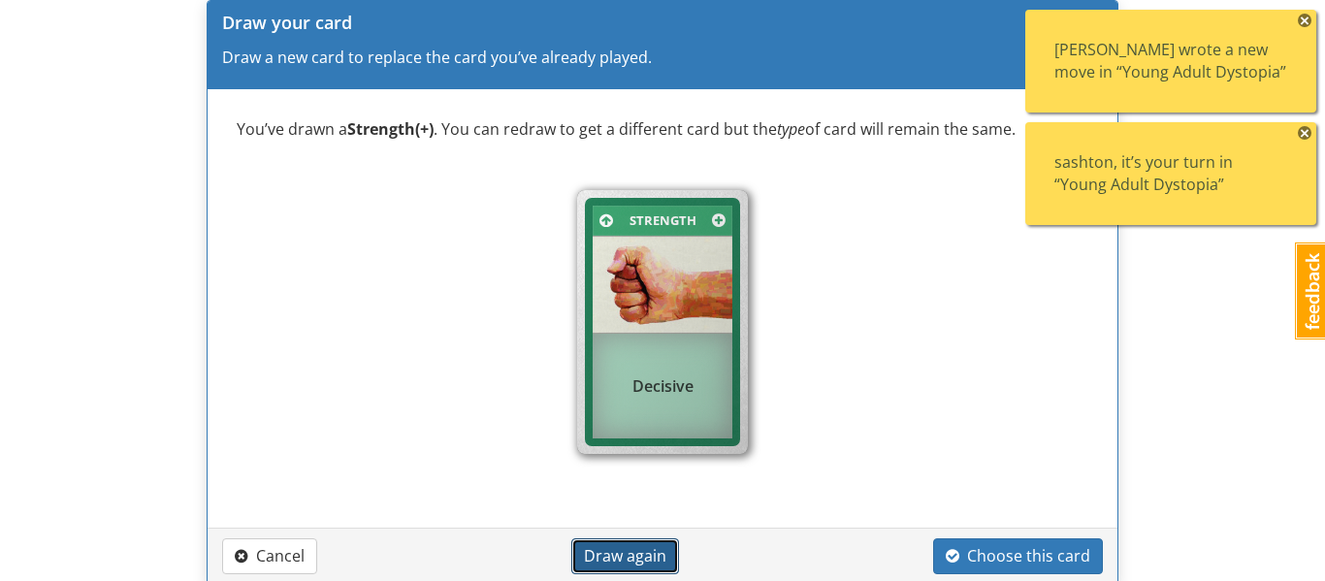
click at [642, 561] on span "Draw again" at bounding box center [625, 555] width 82 height 21
click at [680, 550] on div "Cancel Draw again Choose this card" at bounding box center [662, 556] width 881 height 36
click at [671, 551] on button "Draw again" at bounding box center [625, 556] width 108 height 36
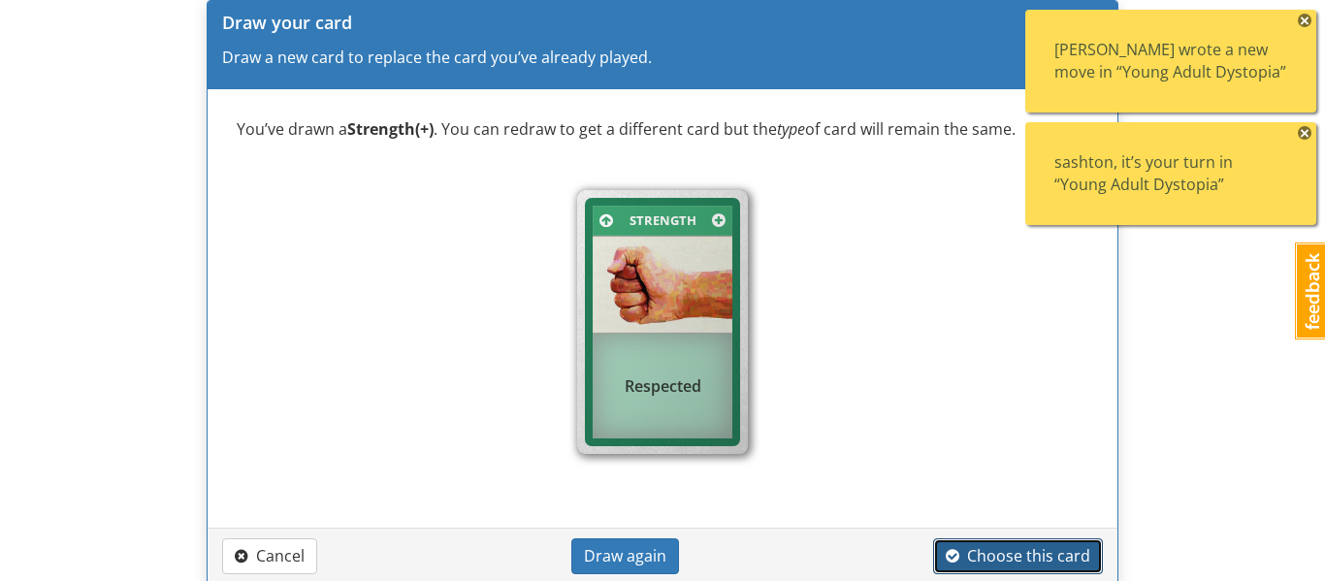
click at [993, 552] on span "Choose this card" at bounding box center [1018, 555] width 145 height 21
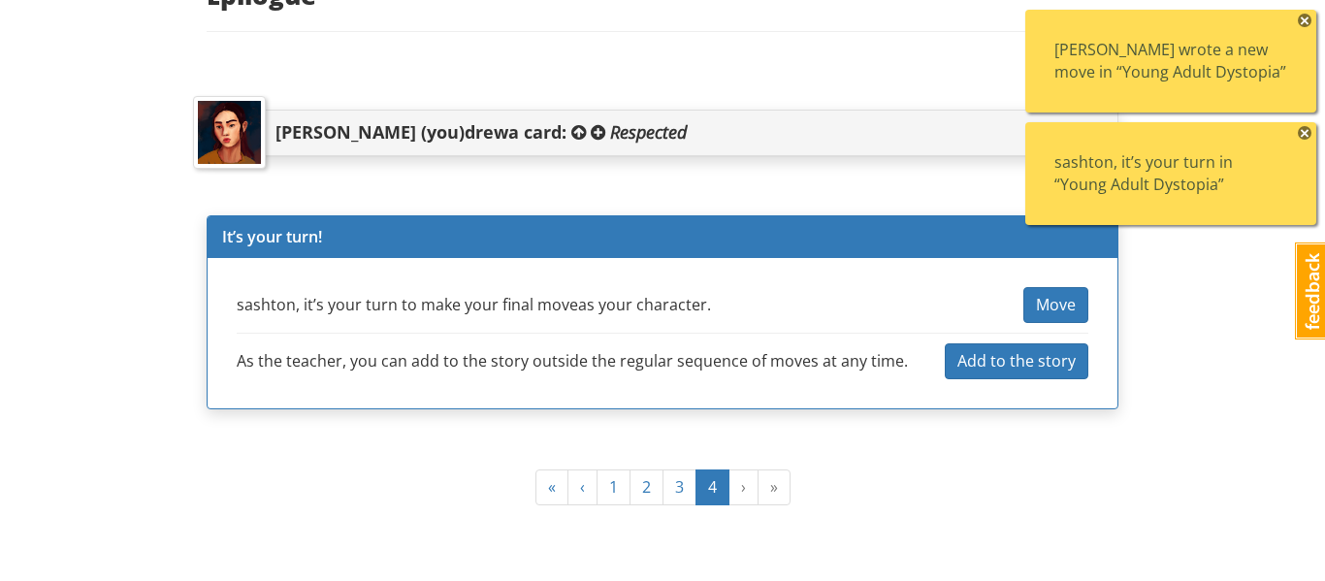
scroll to position [1336, 0]
click at [1070, 308] on span "Move" at bounding box center [1056, 304] width 40 height 21
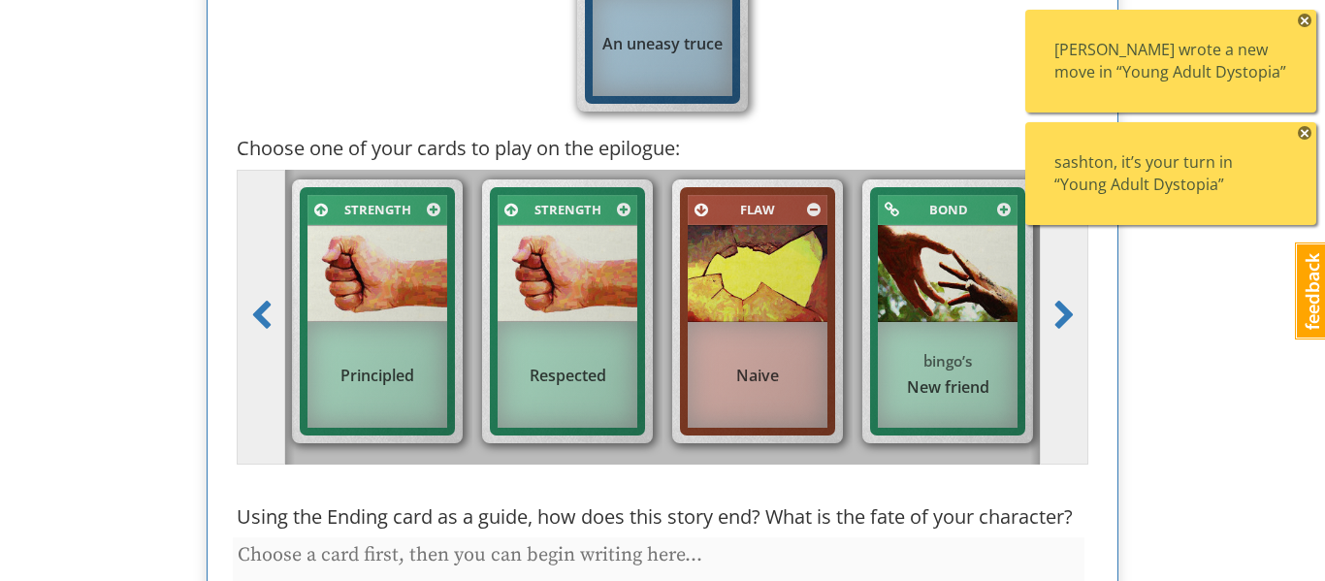
scroll to position [1898, 0]
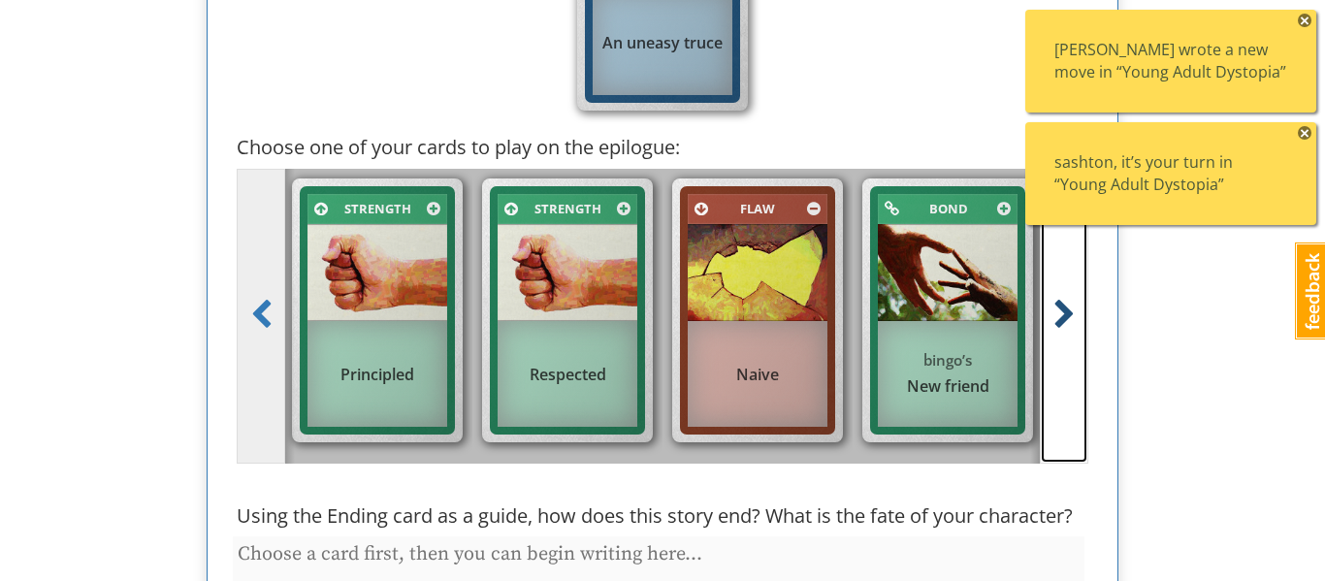
click at [1047, 326] on link at bounding box center [1064, 316] width 49 height 295
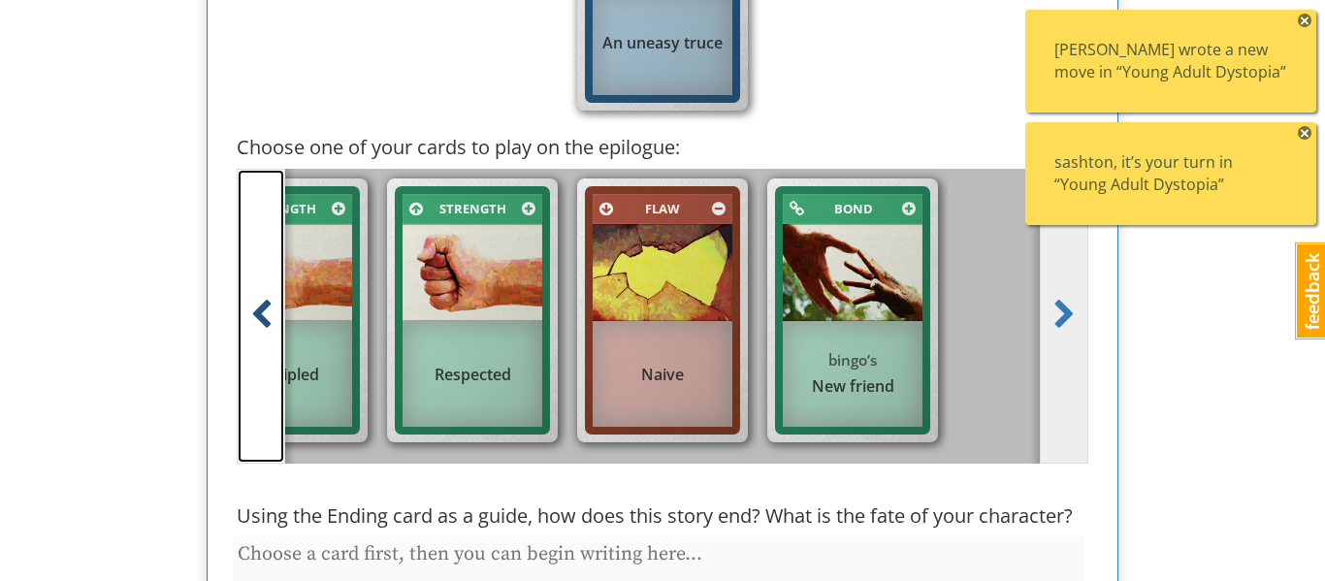
click at [281, 360] on link at bounding box center [261, 316] width 49 height 295
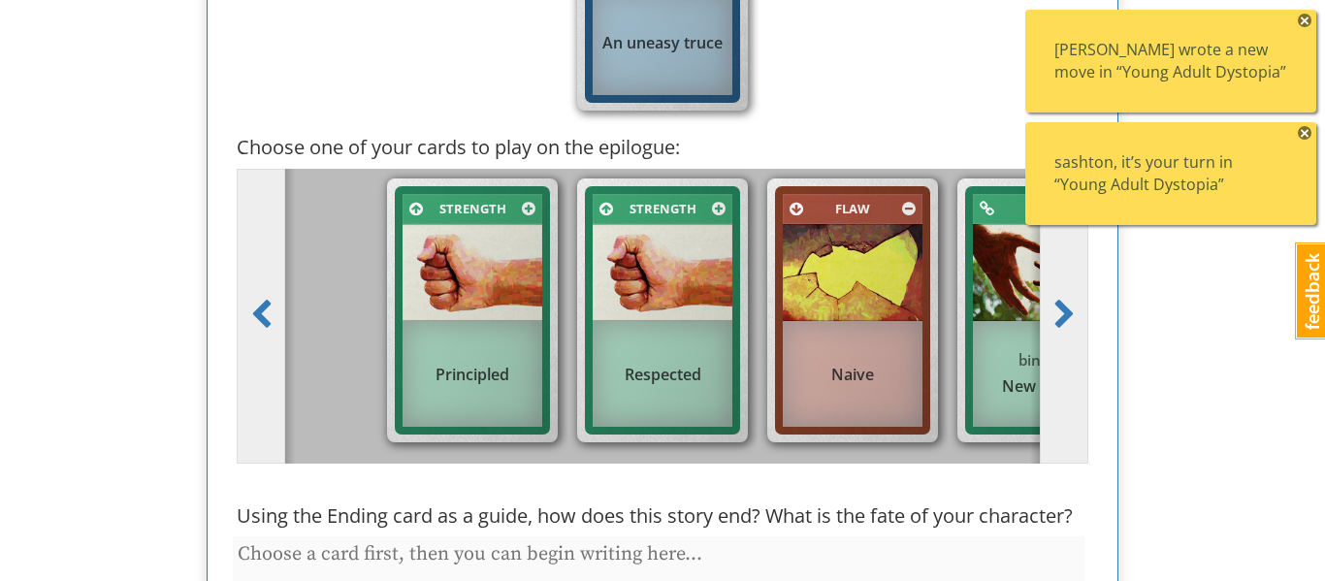
click at [420, 354] on div "Principled" at bounding box center [473, 374] width 140 height 42
click at [472, 330] on input "Strength Principled" at bounding box center [478, 323] width 13 height 13
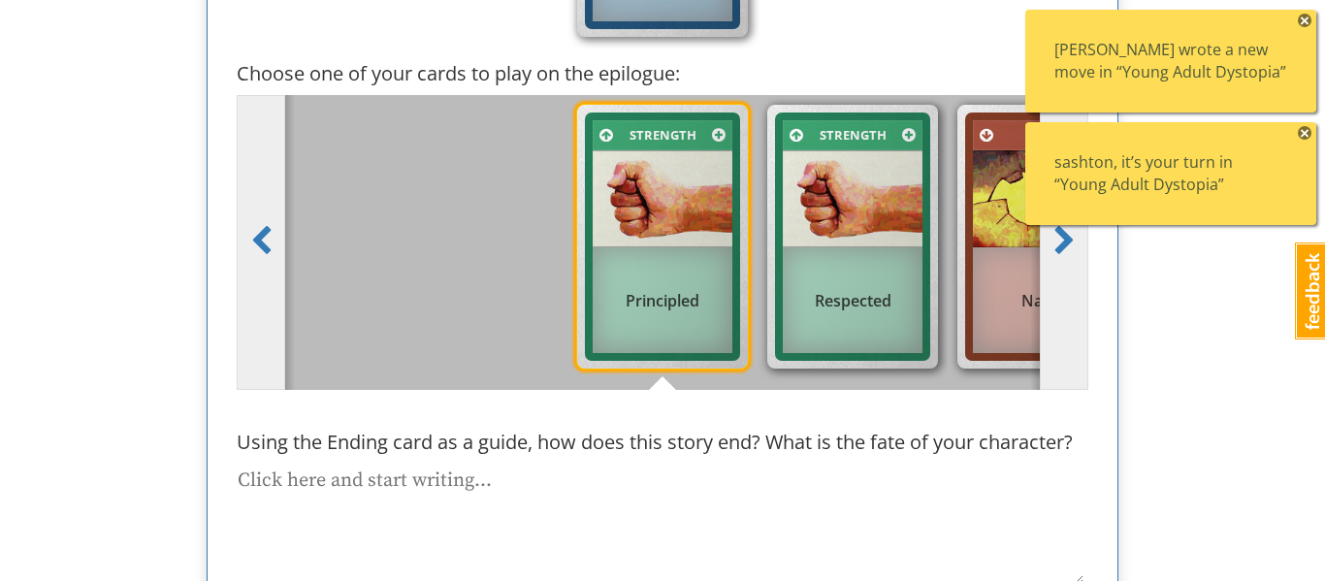
scroll to position [1995, 0]
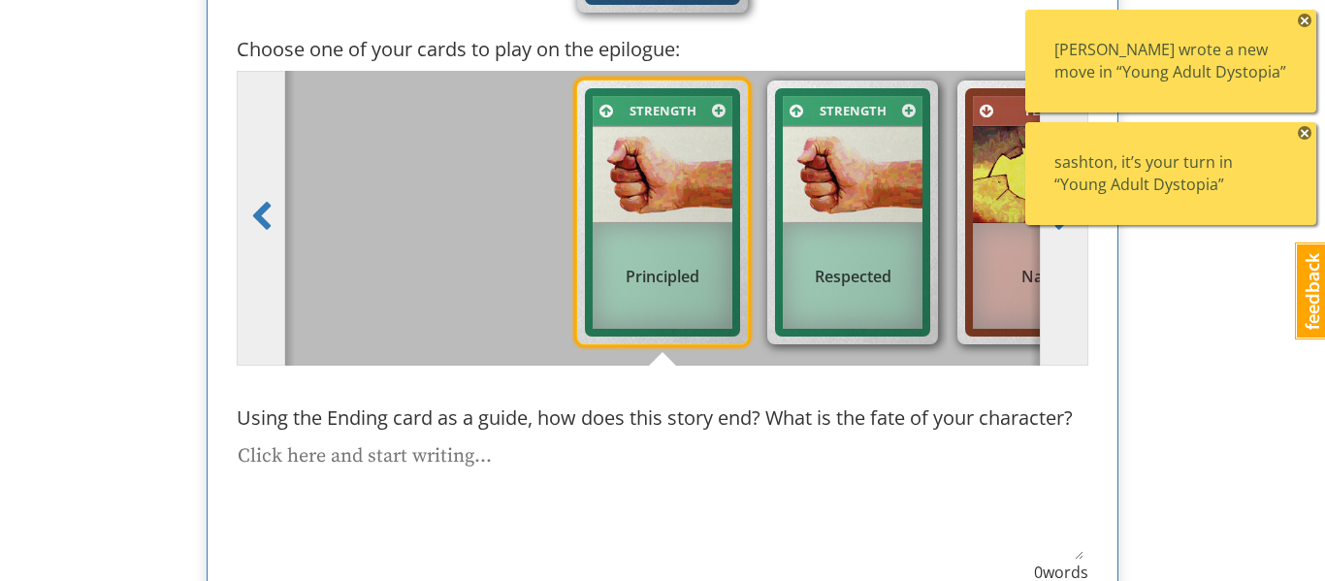
click at [543, 466] on textarea at bounding box center [659, 499] width 852 height 122
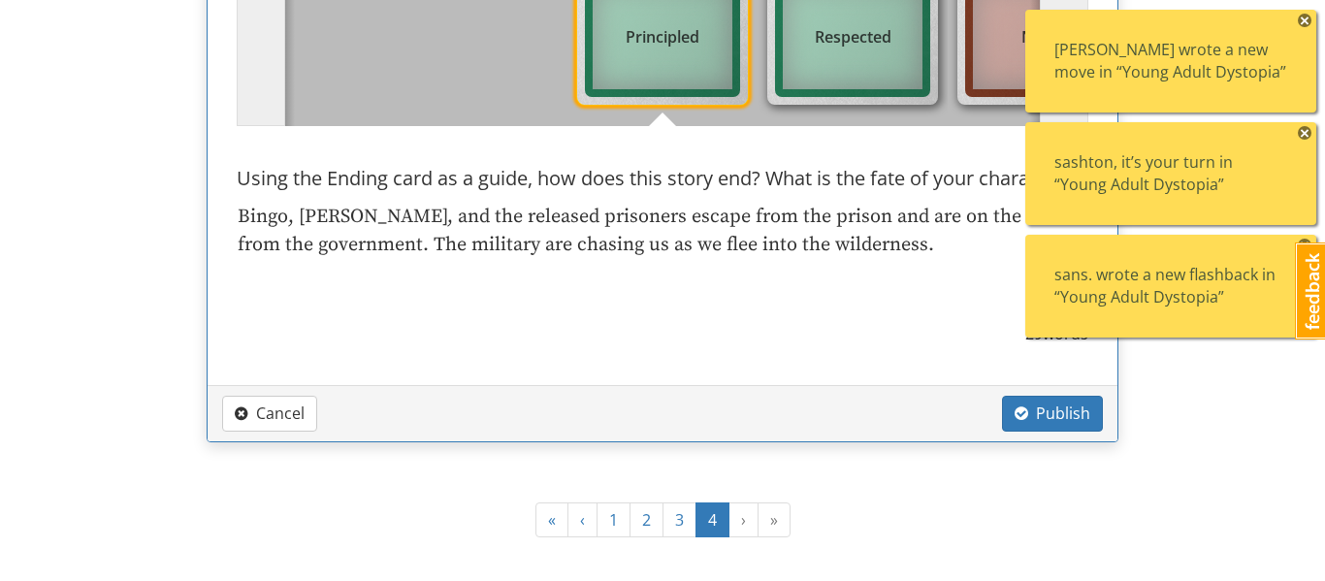
scroll to position [2847, 0]
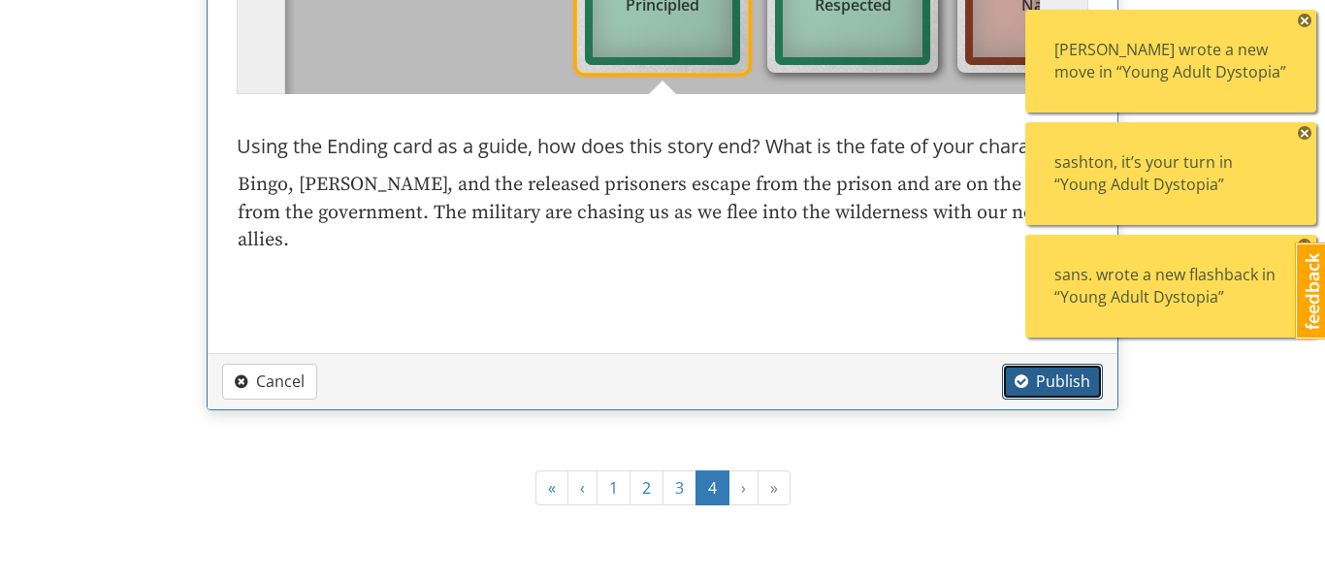
click at [1084, 397] on button "Publish" at bounding box center [1052, 382] width 101 height 36
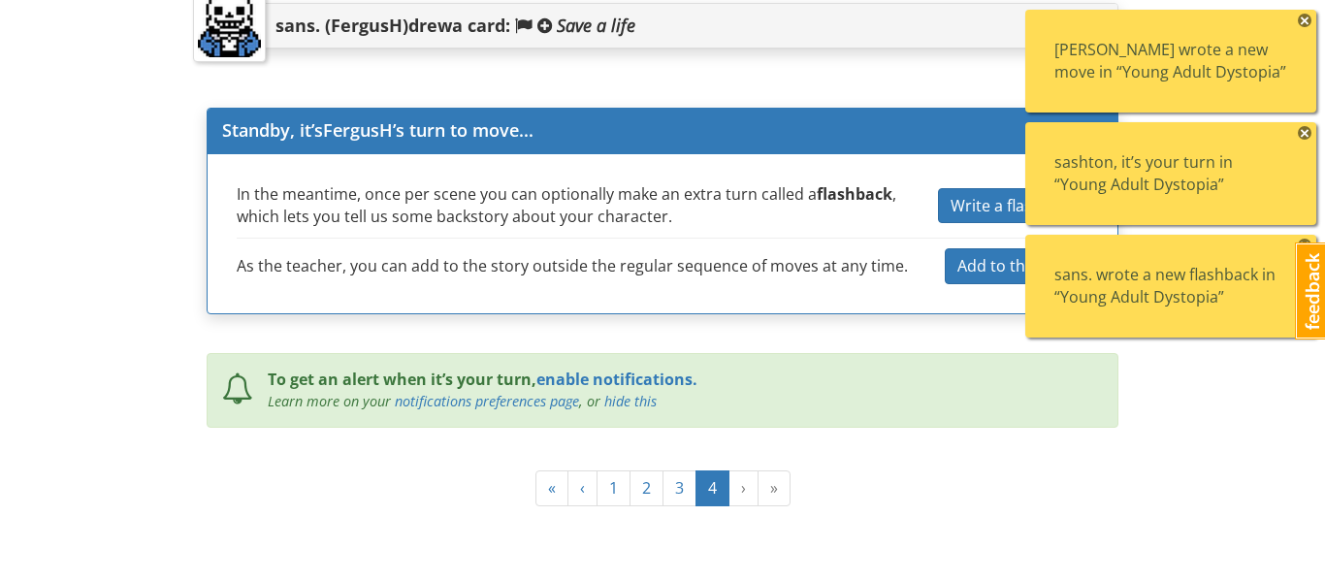
scroll to position [2778, 0]
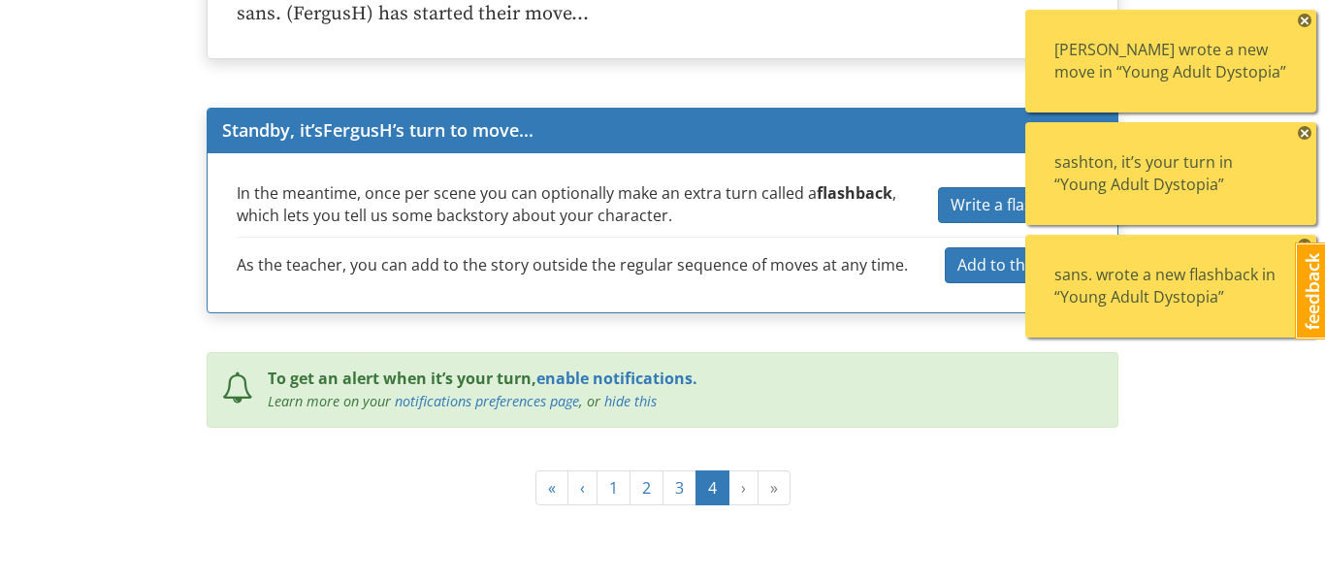
click at [1305, 139] on span "×" at bounding box center [1305, 133] width 14 height 14
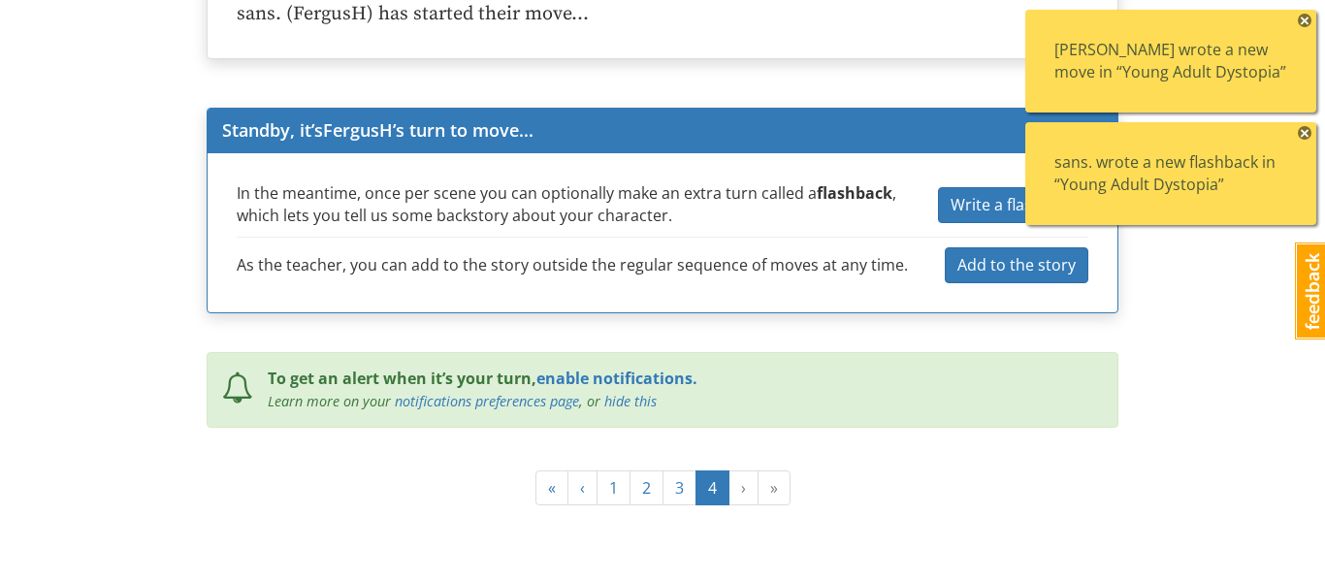
click at [1305, 138] on span "×" at bounding box center [1305, 133] width 14 height 14
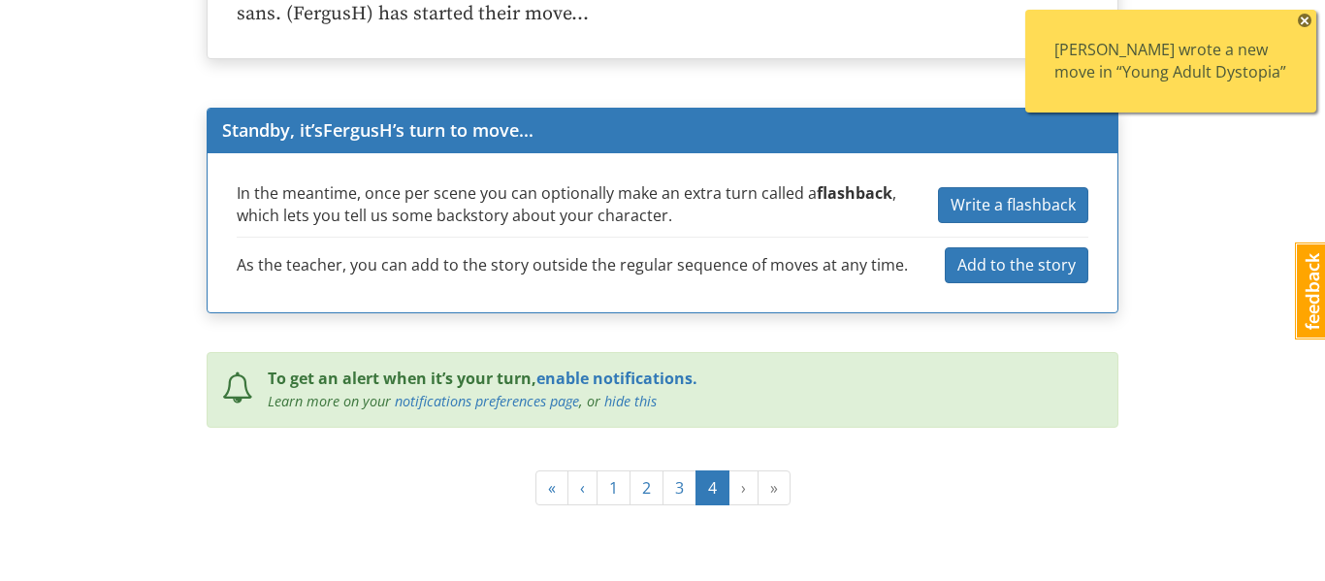
click at [1306, 24] on span "×" at bounding box center [1305, 21] width 14 height 14
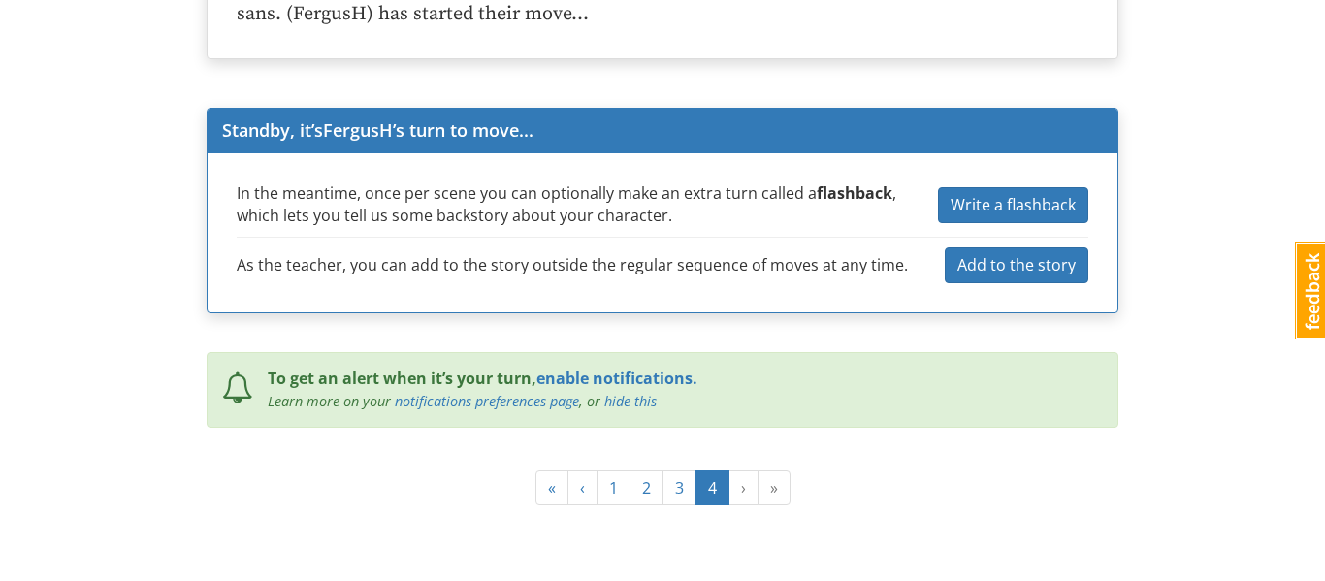
scroll to position [3034, 0]
